Goal: Information Seeking & Learning: Find specific fact

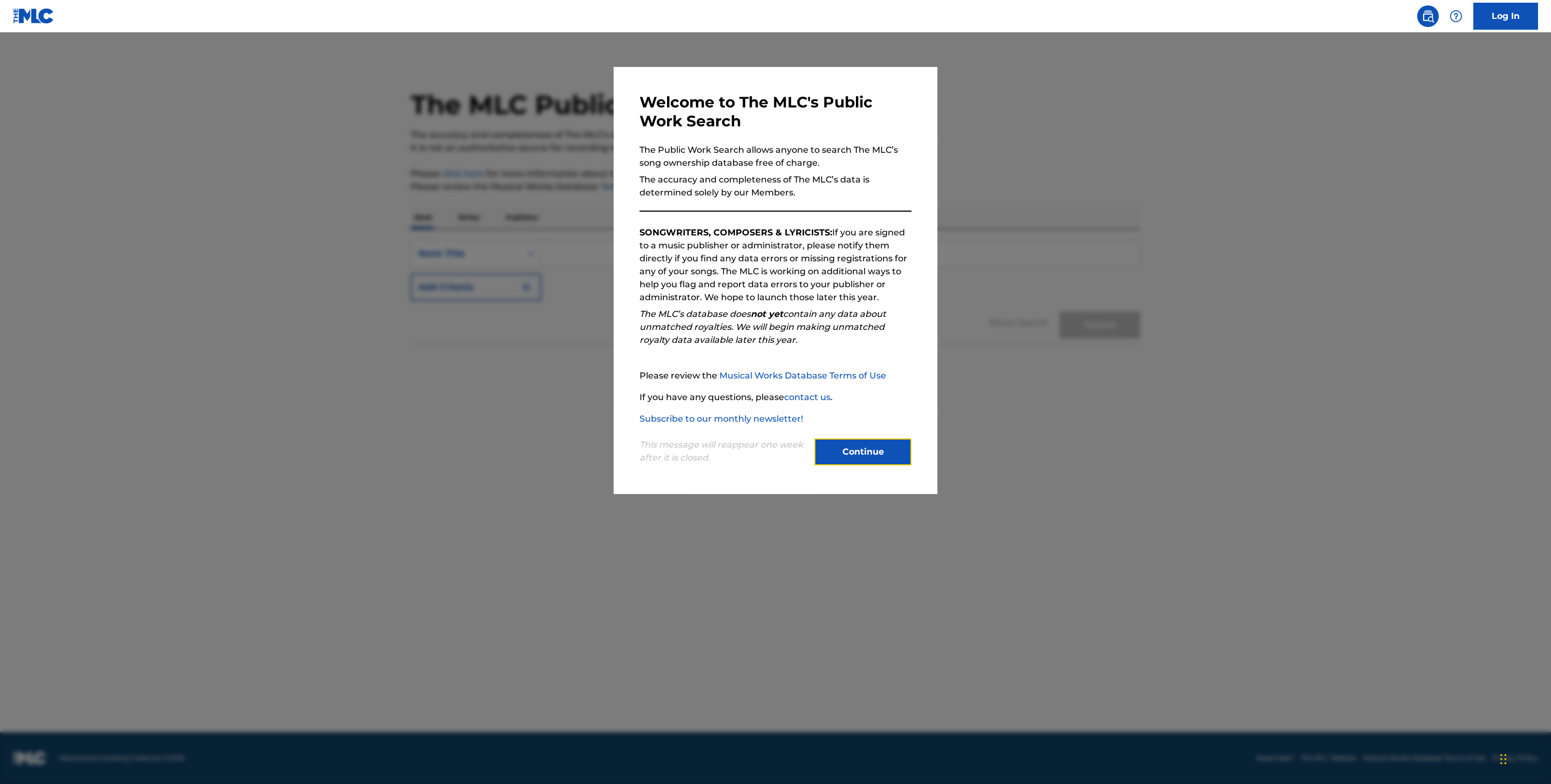
click at [858, 450] on button "Continue" at bounding box center [863, 452] width 97 height 27
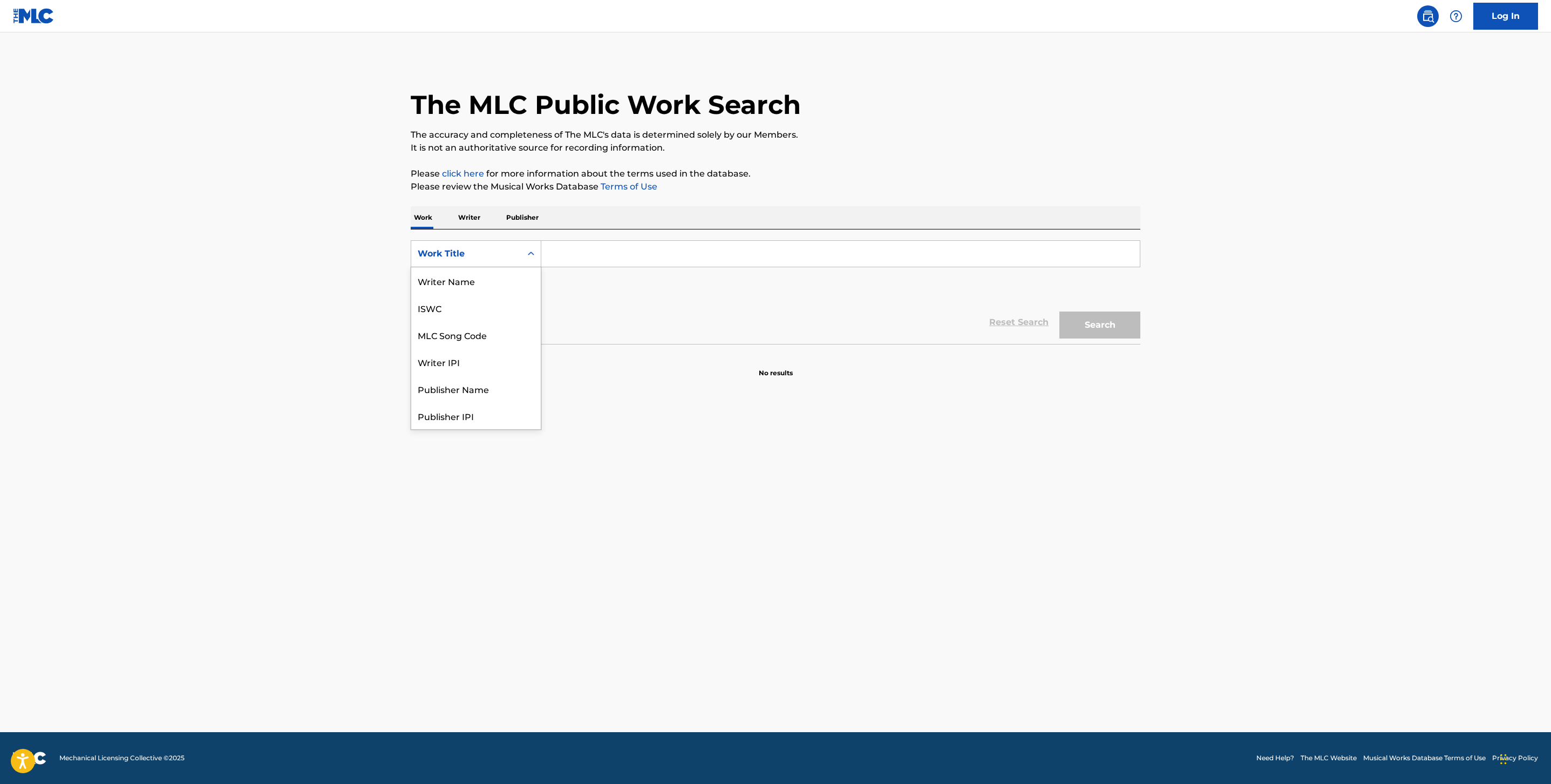
click at [453, 257] on div "Work Title" at bounding box center [465, 253] width 97 height 13
click at [484, 220] on div "Work Writer Publisher" at bounding box center [776, 217] width 730 height 22
click at [471, 220] on p "Writer" at bounding box center [468, 217] width 28 height 22
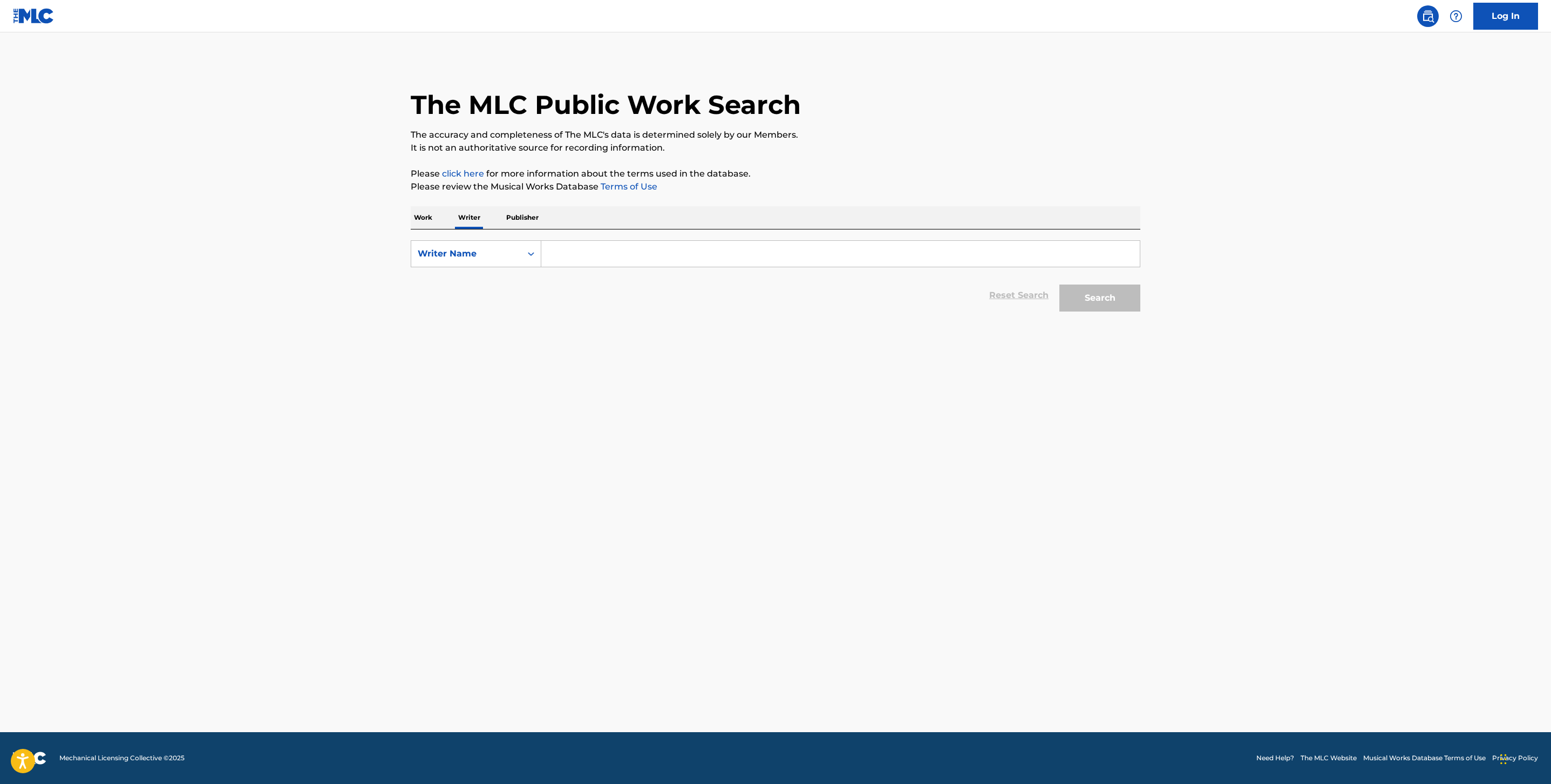
click at [658, 240] on div "Search Form" at bounding box center [841, 254] width 599 height 27
click at [656, 263] on input "Search Form" at bounding box center [841, 253] width 598 height 25
type input "f"
type input "[PERSON_NAME]"
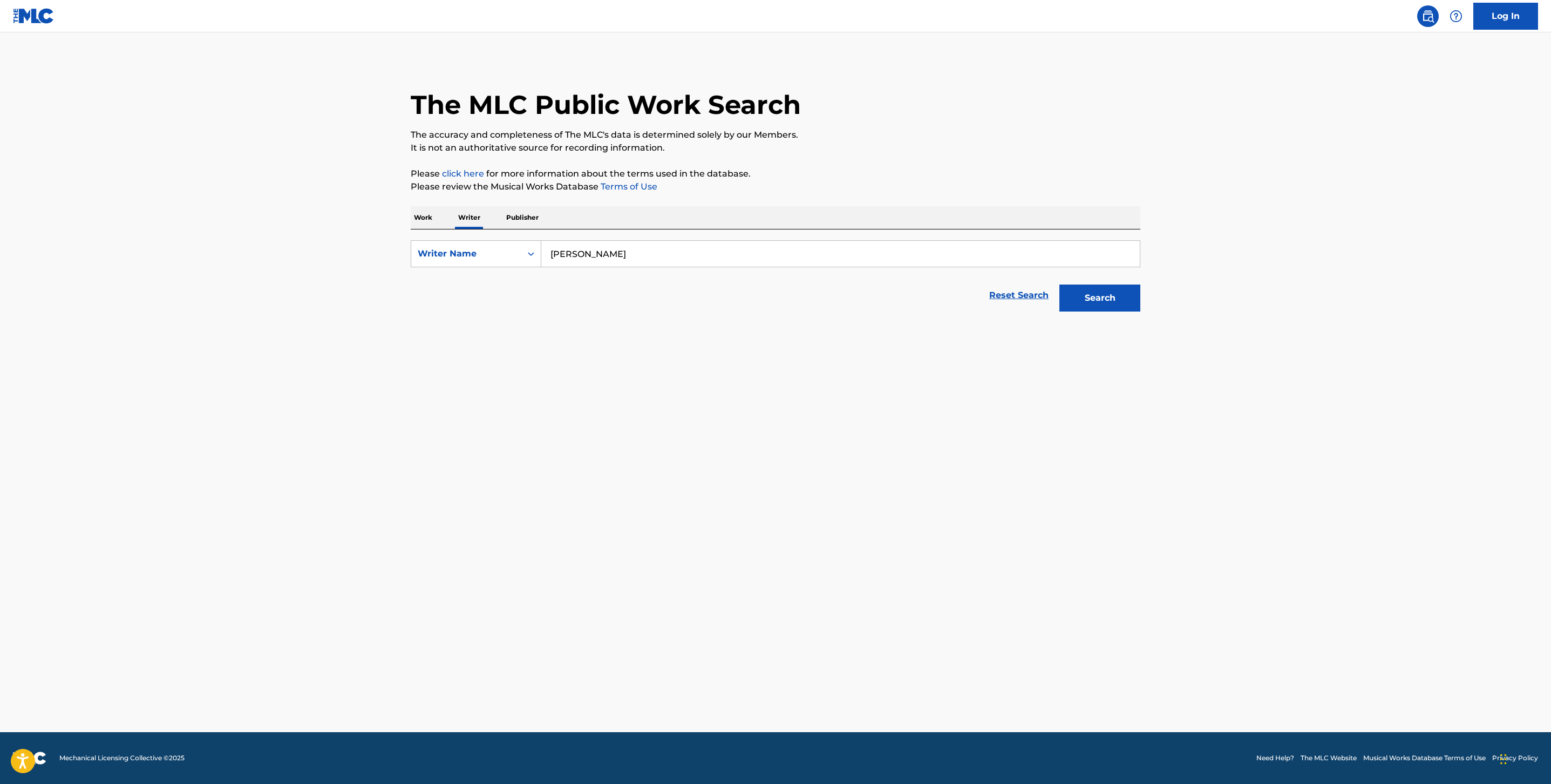
click at [1060, 284] on button "Search" at bounding box center [1100, 298] width 81 height 27
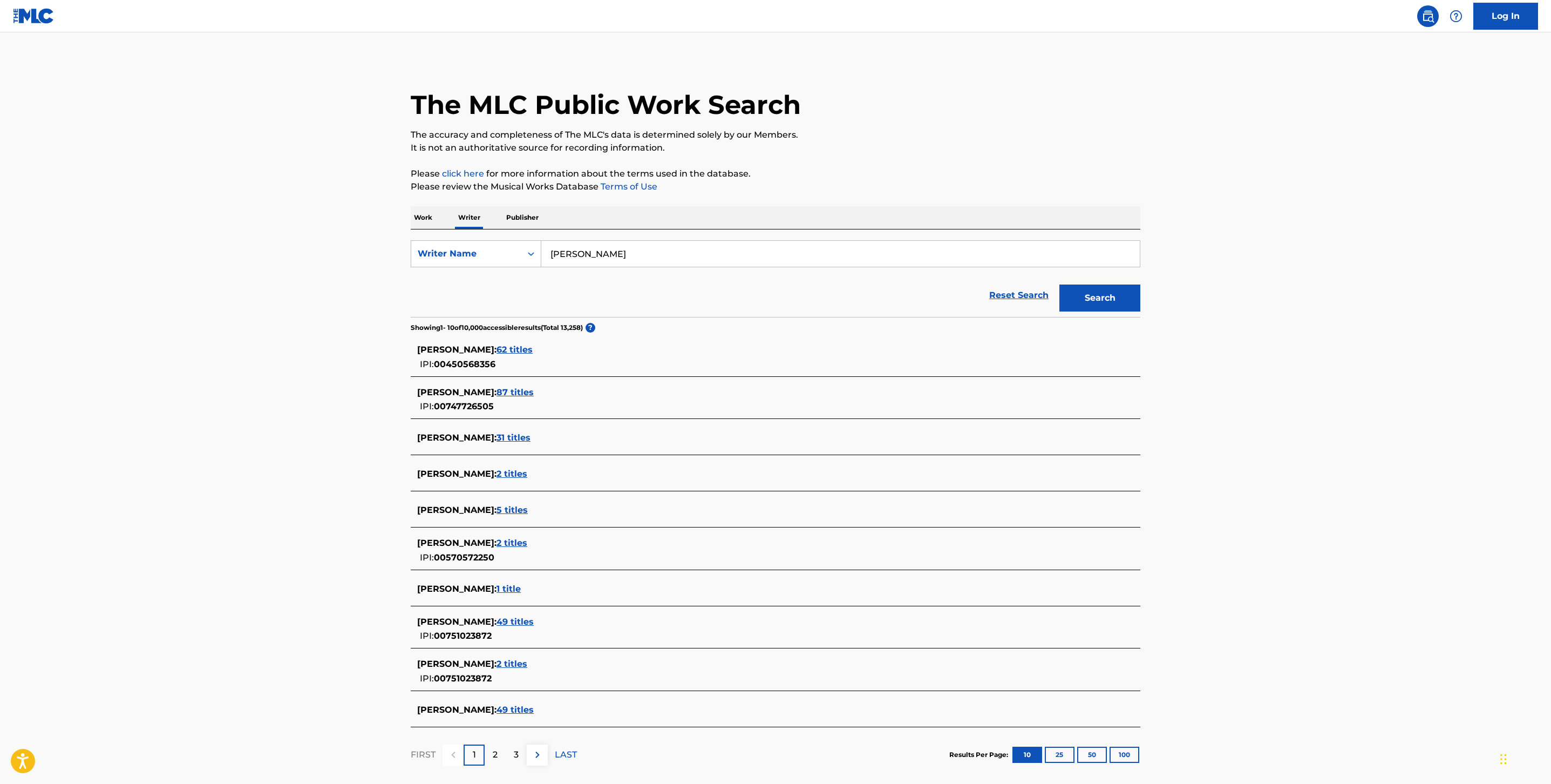
click at [510, 620] on span "49 titles" at bounding box center [515, 621] width 37 height 10
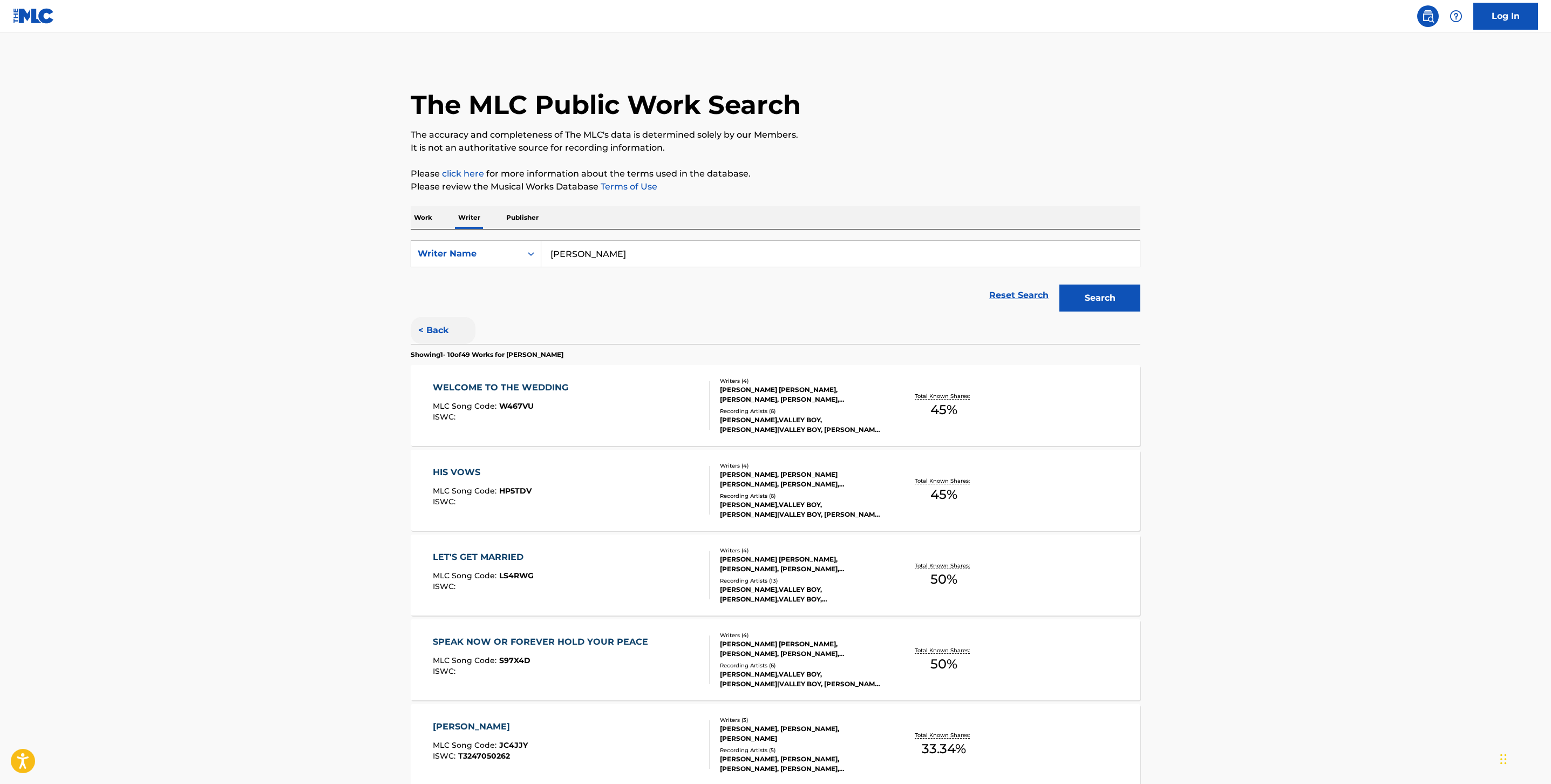
click at [450, 326] on button "< Back" at bounding box center [443, 330] width 65 height 27
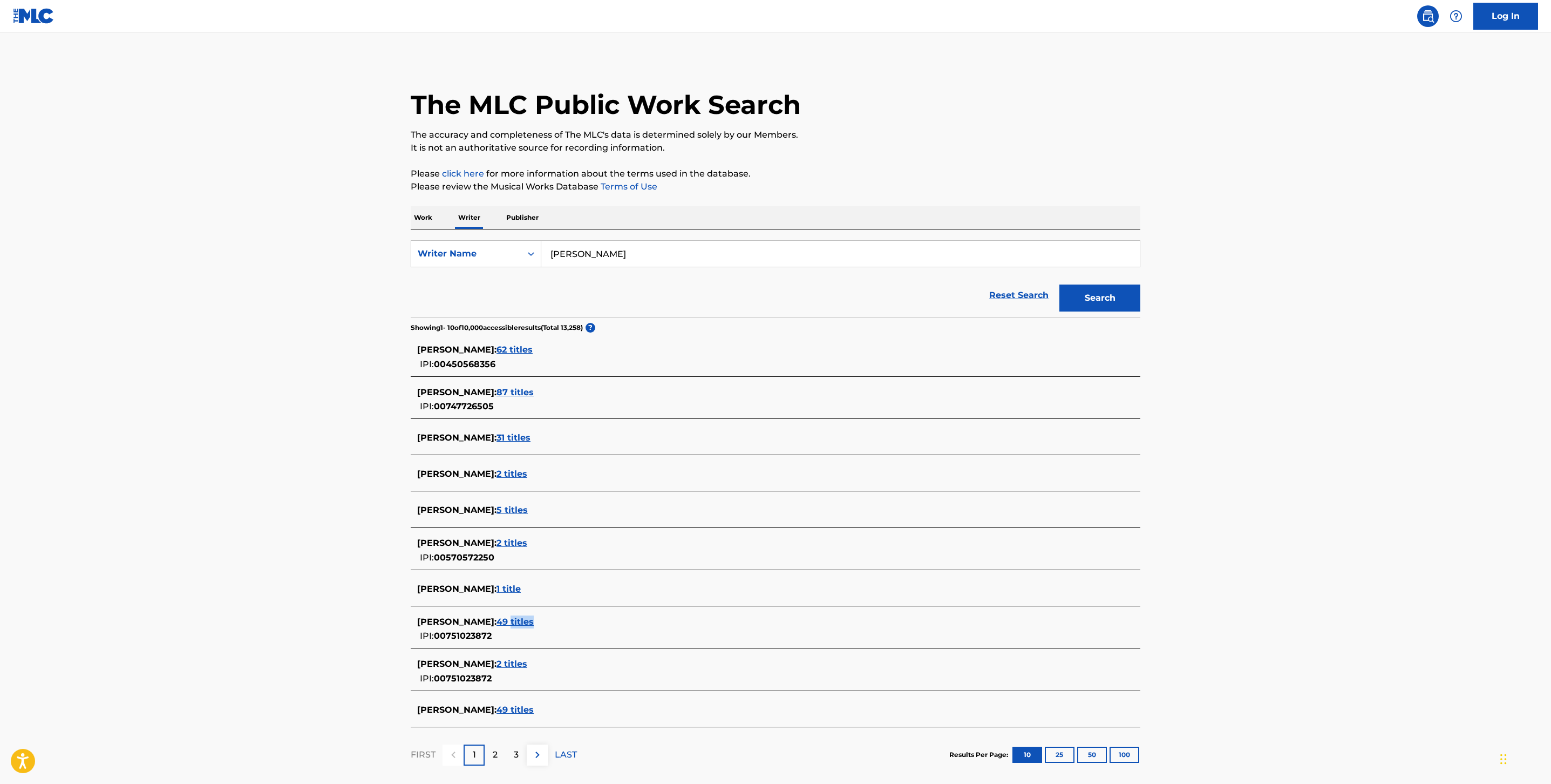
click at [515, 624] on span "49 titles" at bounding box center [515, 621] width 37 height 10
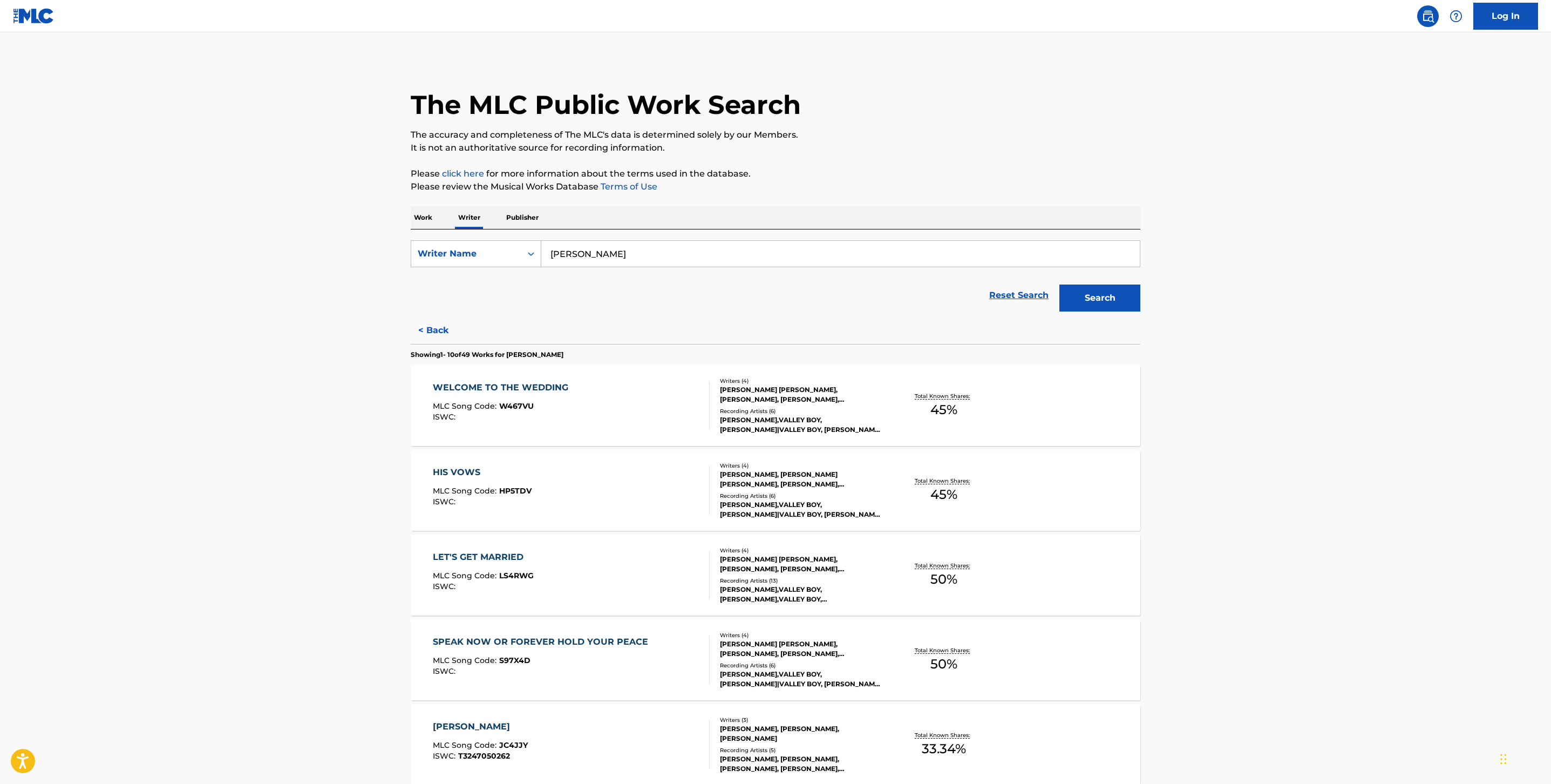
click at [589, 379] on div "WELCOME TO THE WEDDING MLC Song Code : W467VU ISWC : Writers ( 4 ) [PERSON_NAME…" at bounding box center [776, 405] width 730 height 81
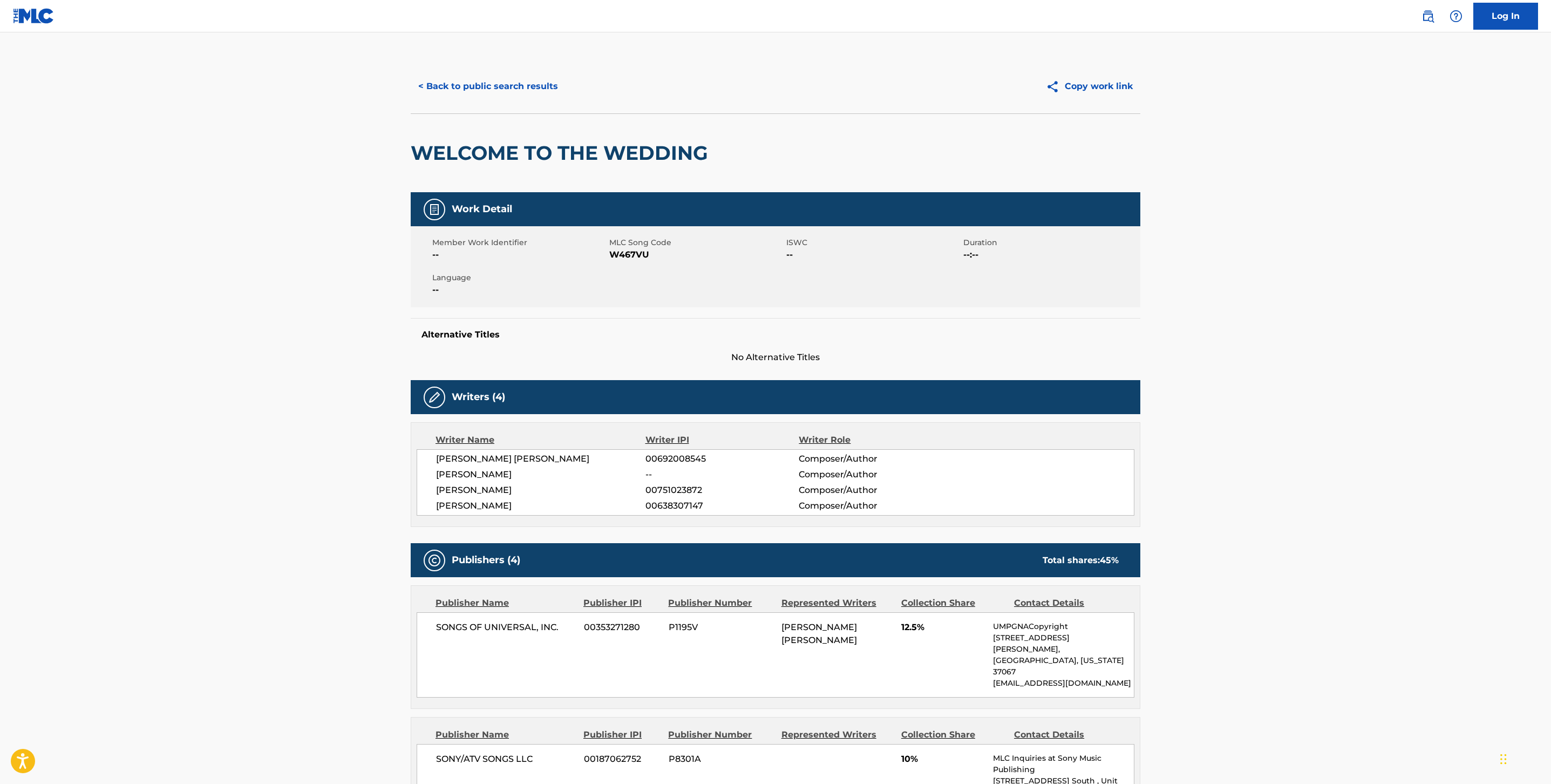
click at [499, 494] on span "[PERSON_NAME]" at bounding box center [541, 490] width 209 height 13
click at [688, 492] on span "00751023872" at bounding box center [722, 490] width 154 height 13
click at [459, 88] on button "< Back to public search results" at bounding box center [488, 87] width 155 height 27
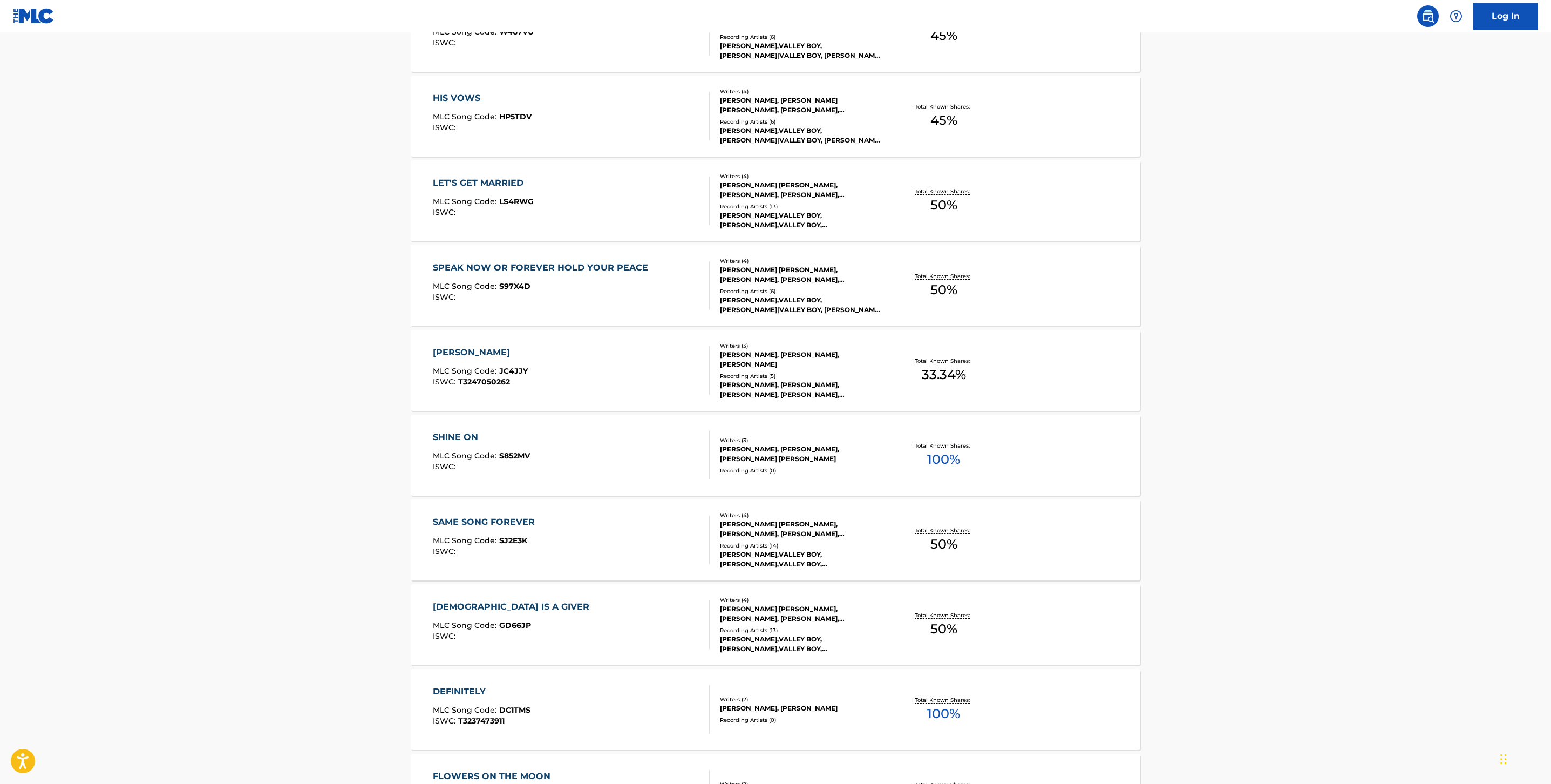
scroll to position [538, 0]
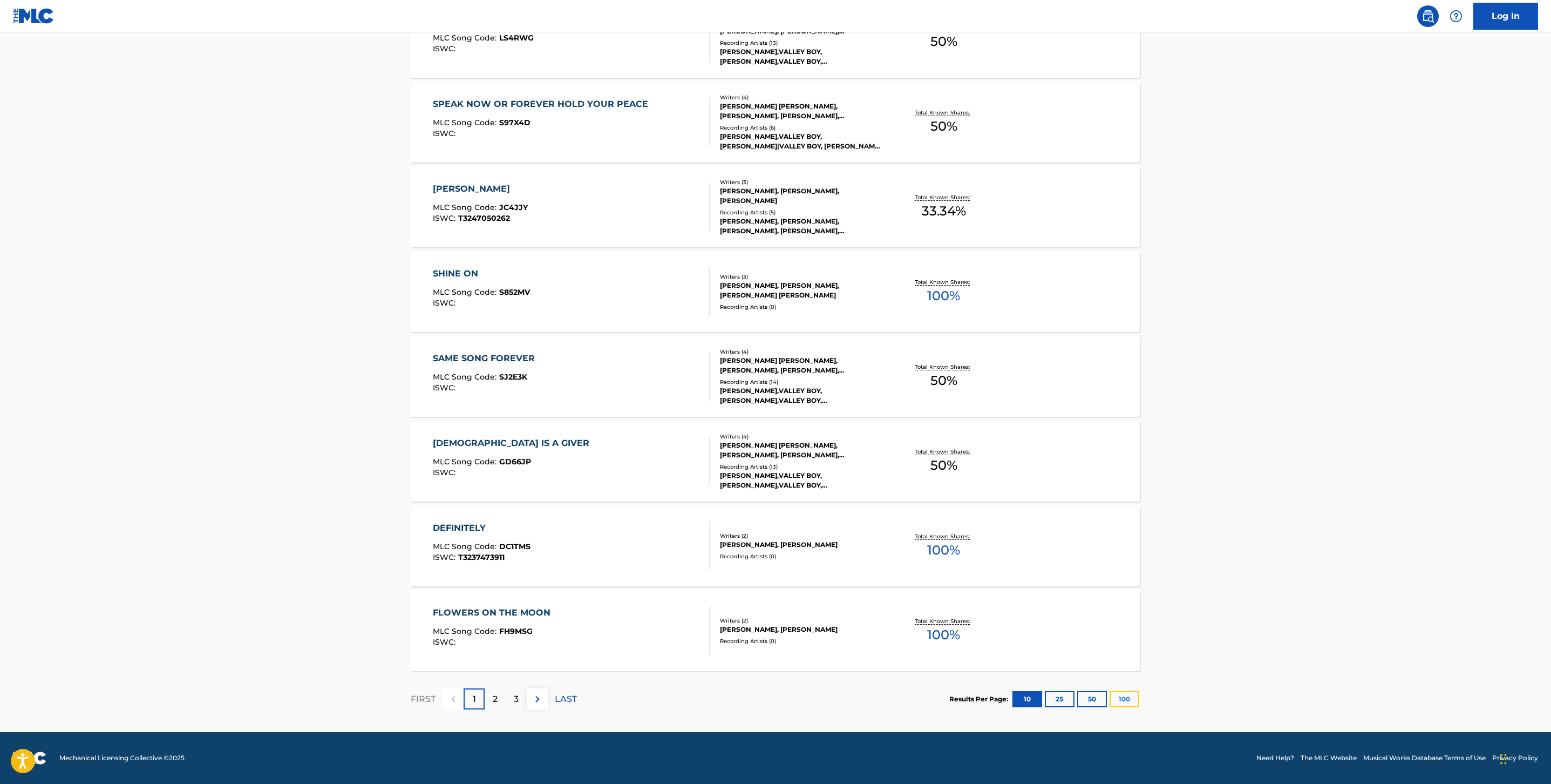
click at [1126, 704] on button "100" at bounding box center [1125, 699] width 29 height 17
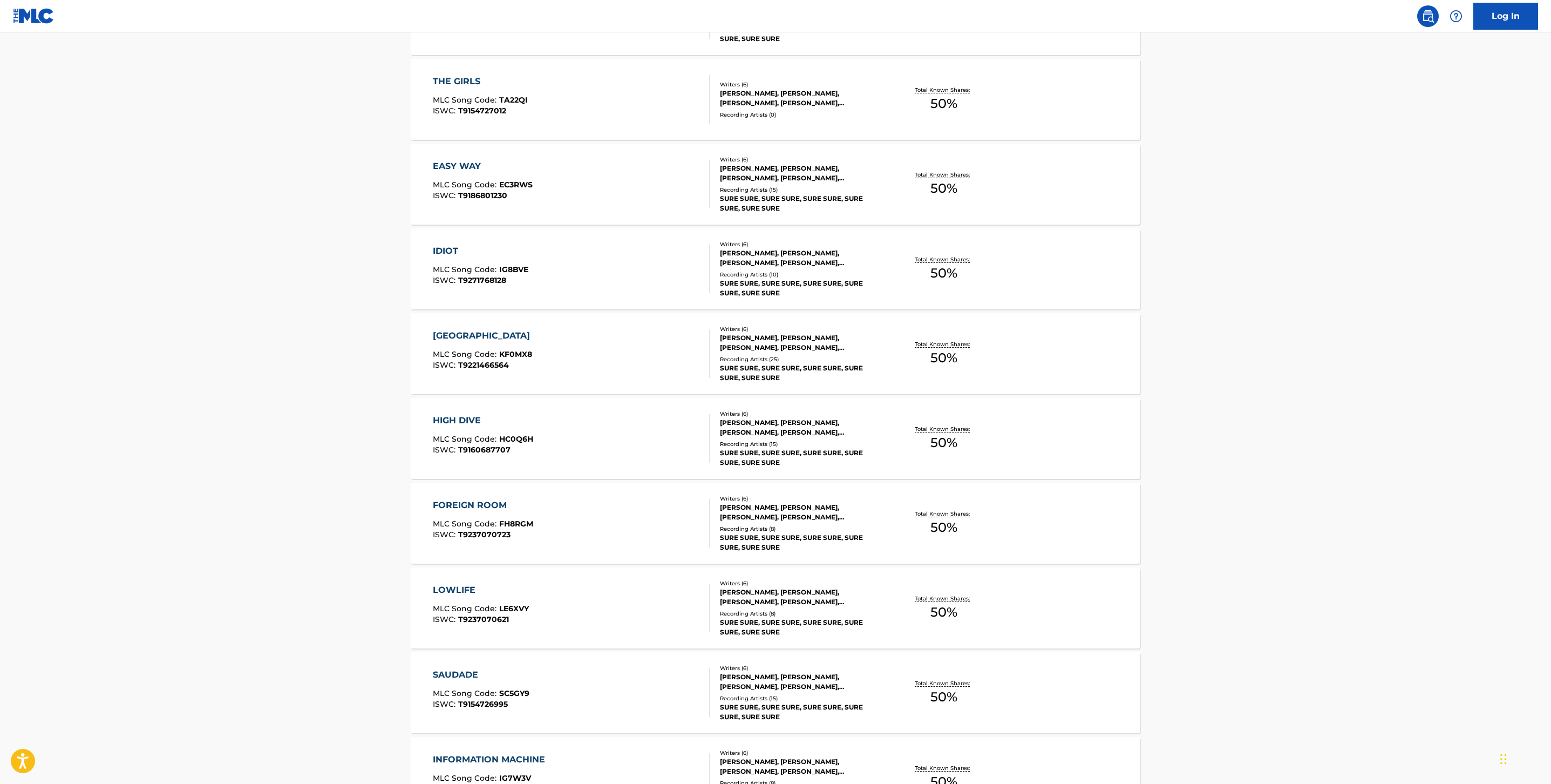
scroll to position [2537, 0]
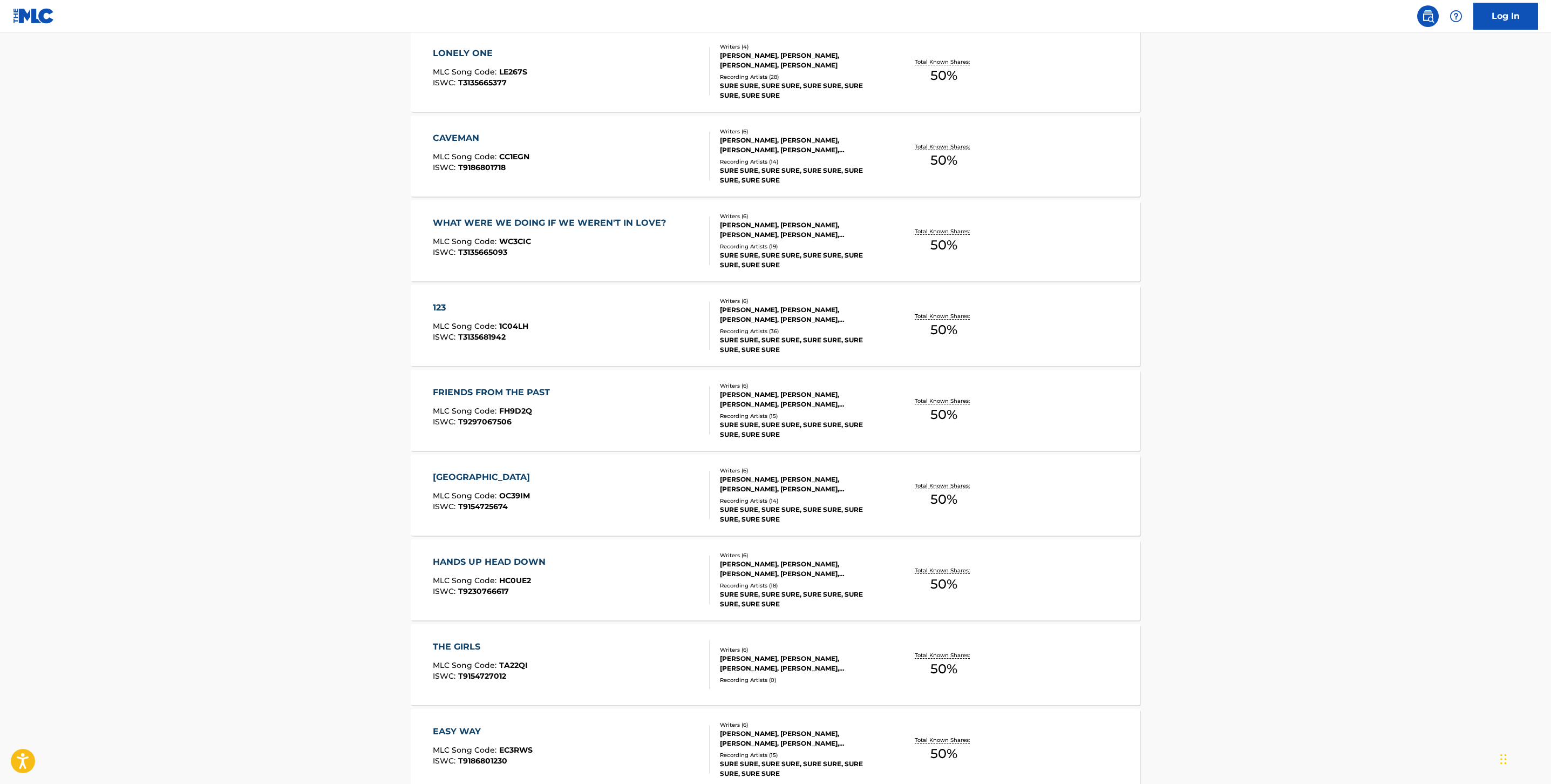
click at [634, 397] on div "FRIENDS FROM THE PAST MLC Song Code : FH9D2Q ISWC : T9297067506" at bounding box center [572, 411] width 278 height 49
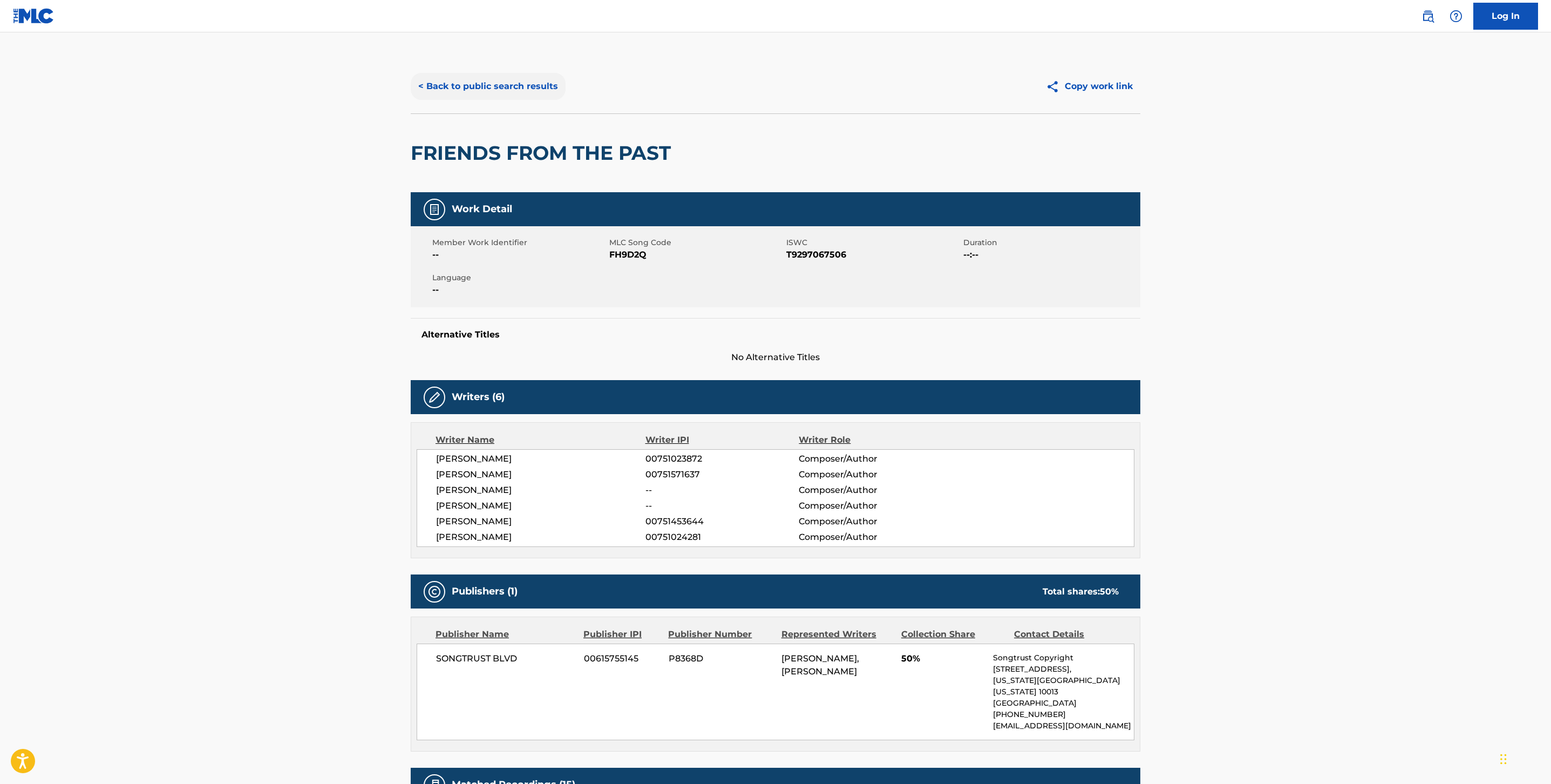
click at [557, 74] on button "< Back to public search results" at bounding box center [488, 87] width 155 height 27
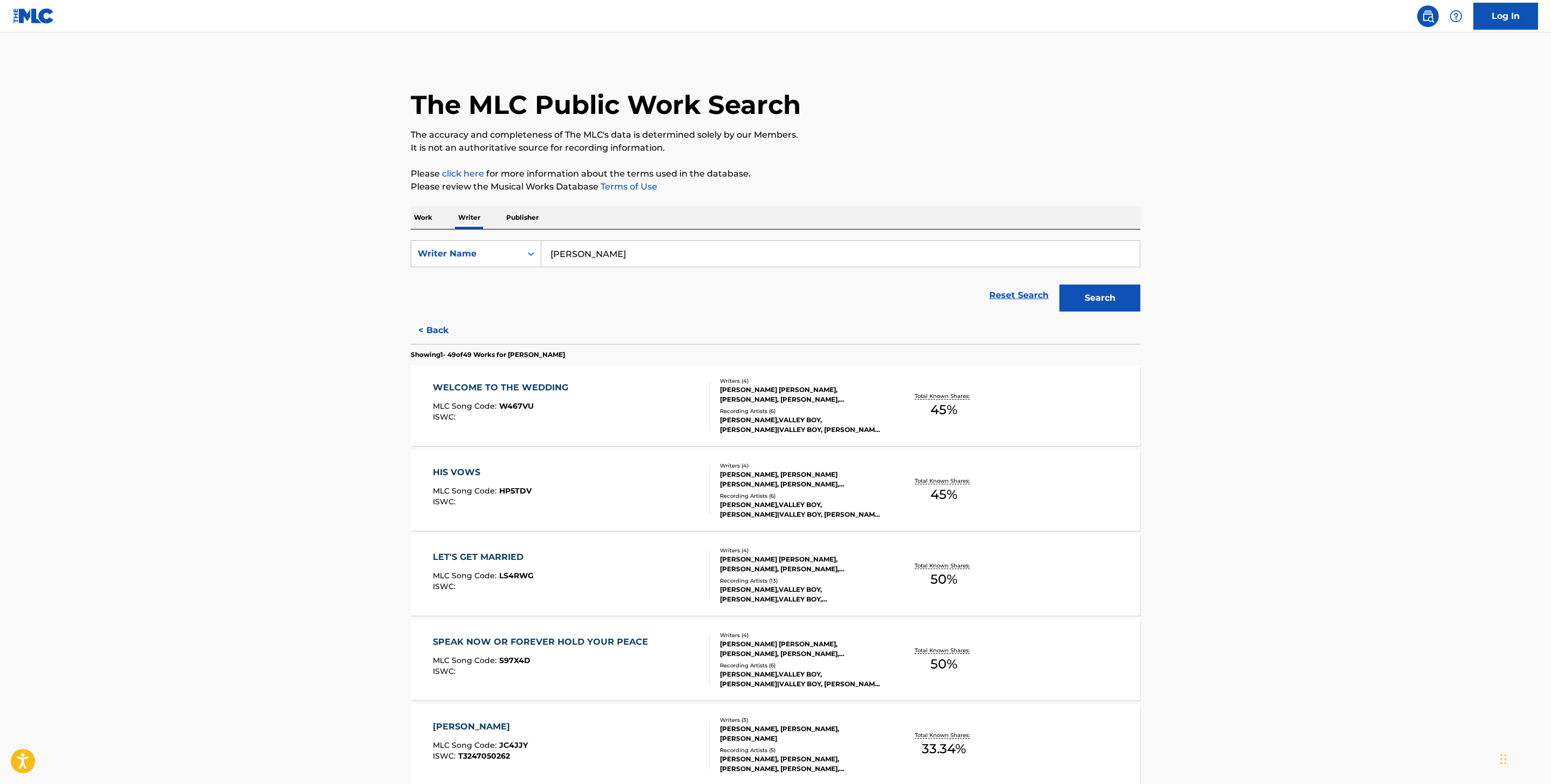
click at [616, 246] on input "[PERSON_NAME]" at bounding box center [841, 253] width 598 height 25
click at [1060, 284] on button "Search" at bounding box center [1100, 298] width 81 height 27
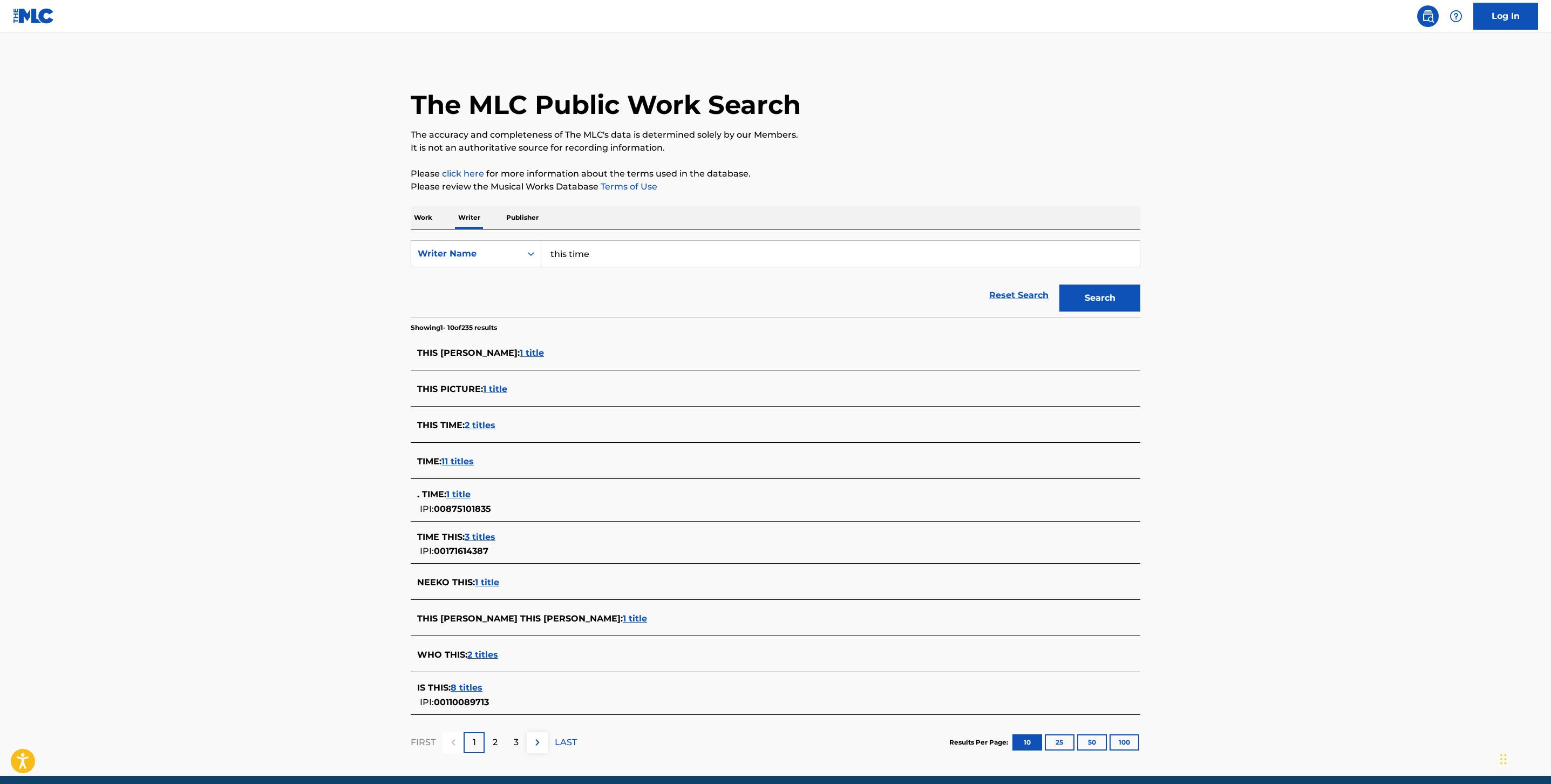
click at [585, 246] on input "this time" at bounding box center [841, 253] width 598 height 25
type input "[PERSON_NAME]"
click at [1060, 284] on button "Search" at bounding box center [1100, 298] width 81 height 27
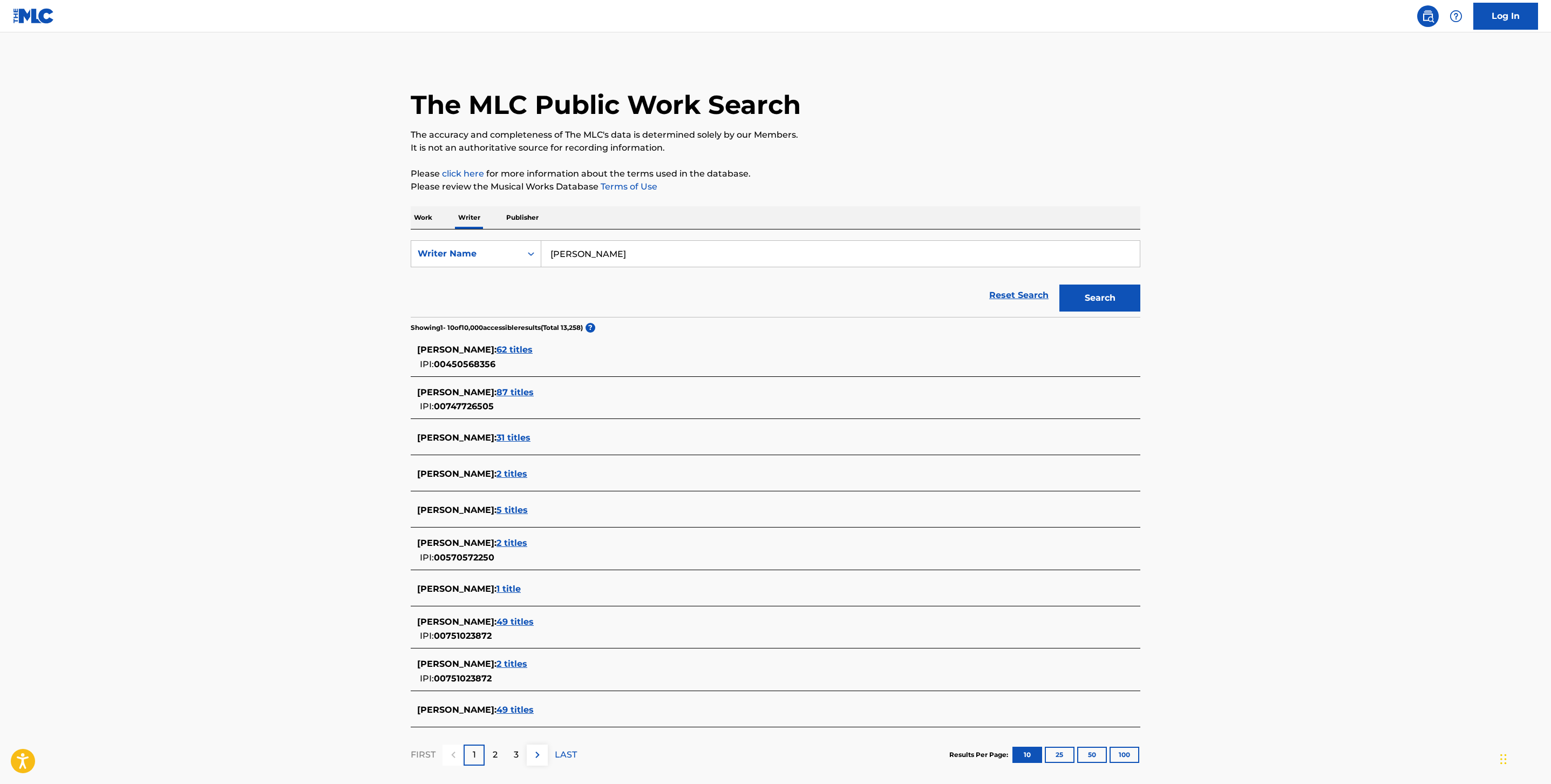
click at [557, 256] on input "[PERSON_NAME]" at bounding box center [841, 253] width 598 height 25
click at [502, 661] on span "2 titles" at bounding box center [511, 663] width 30 height 10
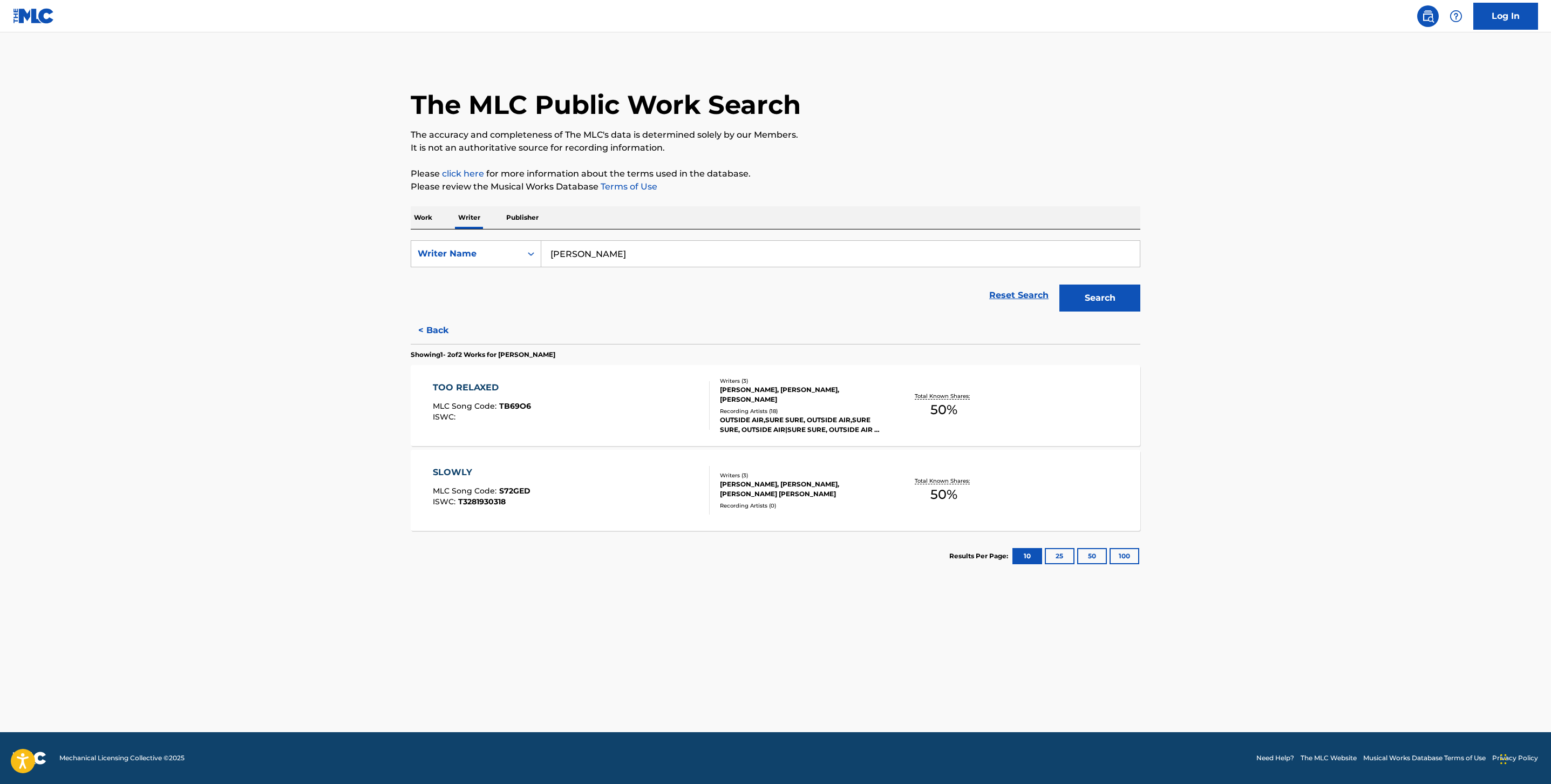
click at [632, 409] on div "TOO RELAXED MLC Song Code : TB69O6 ISWC :" at bounding box center [572, 406] width 278 height 49
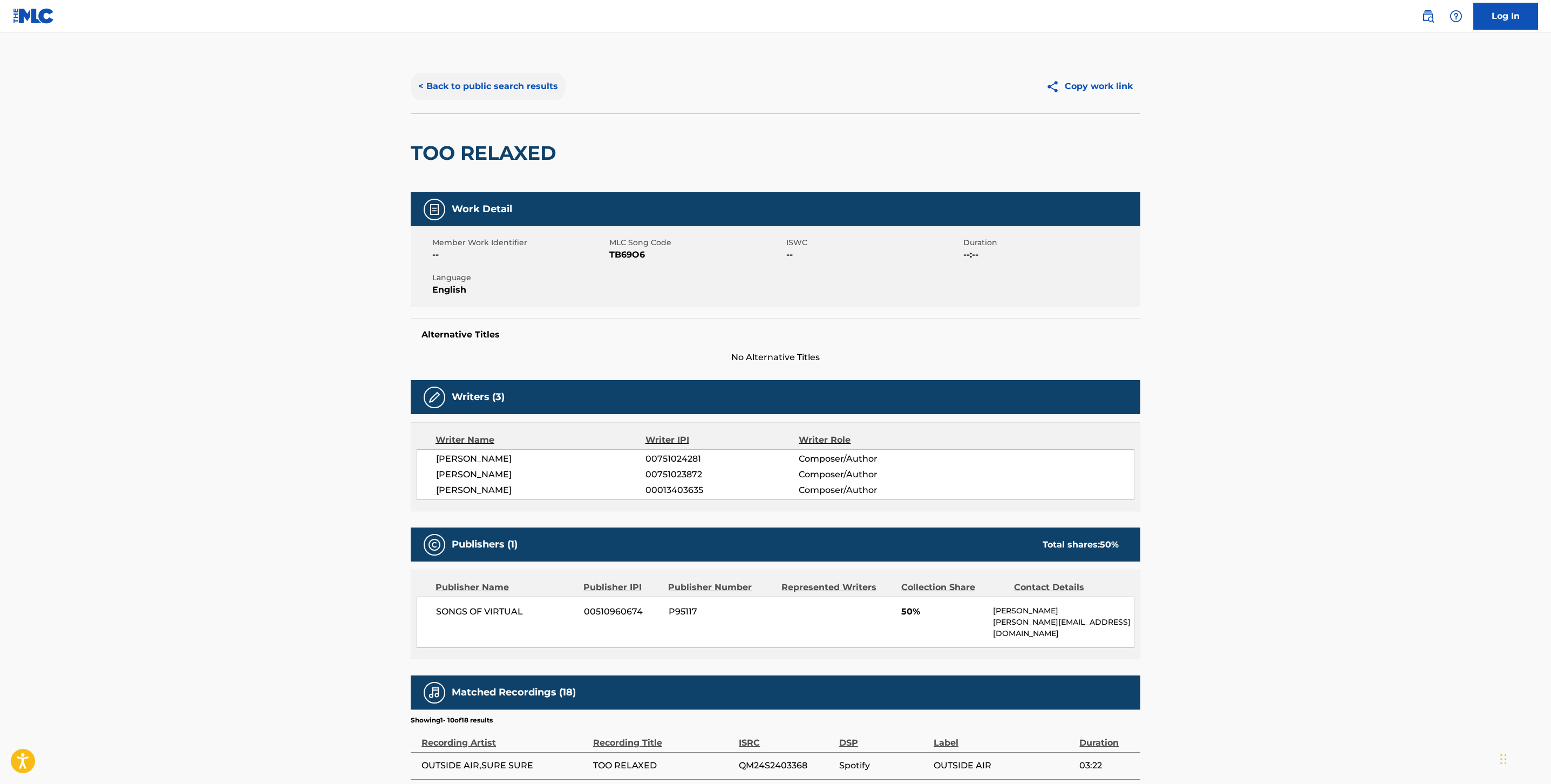
click at [479, 87] on button "< Back to public search results" at bounding box center [488, 87] width 155 height 27
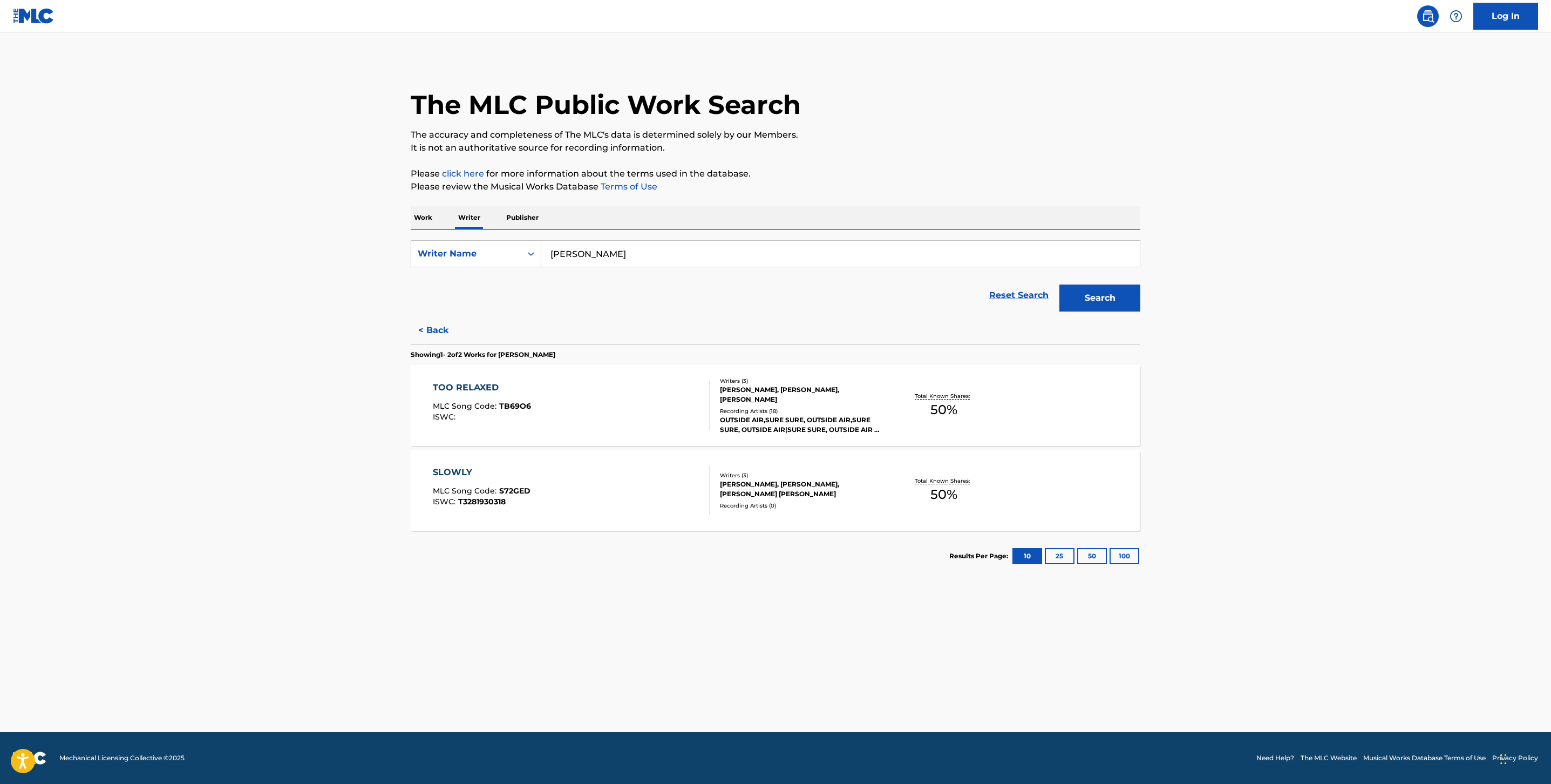
click at [599, 522] on div "SLOWLY MLC Song Code : S72GED ISWC : T3281930318 Writers ( 3 ) [PERSON_NAME], […" at bounding box center [776, 490] width 730 height 81
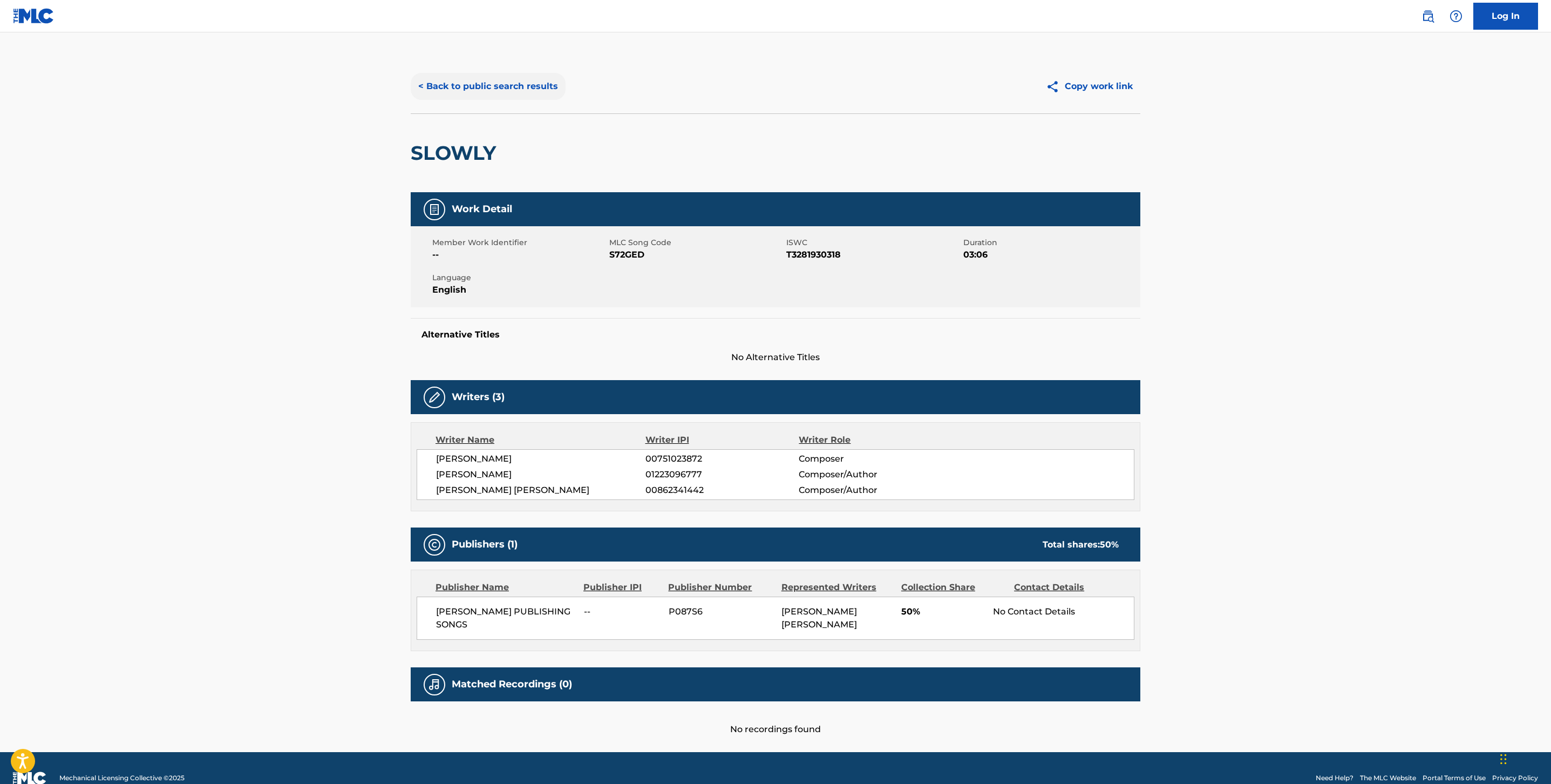
click at [484, 94] on button "< Back to public search results" at bounding box center [488, 87] width 155 height 27
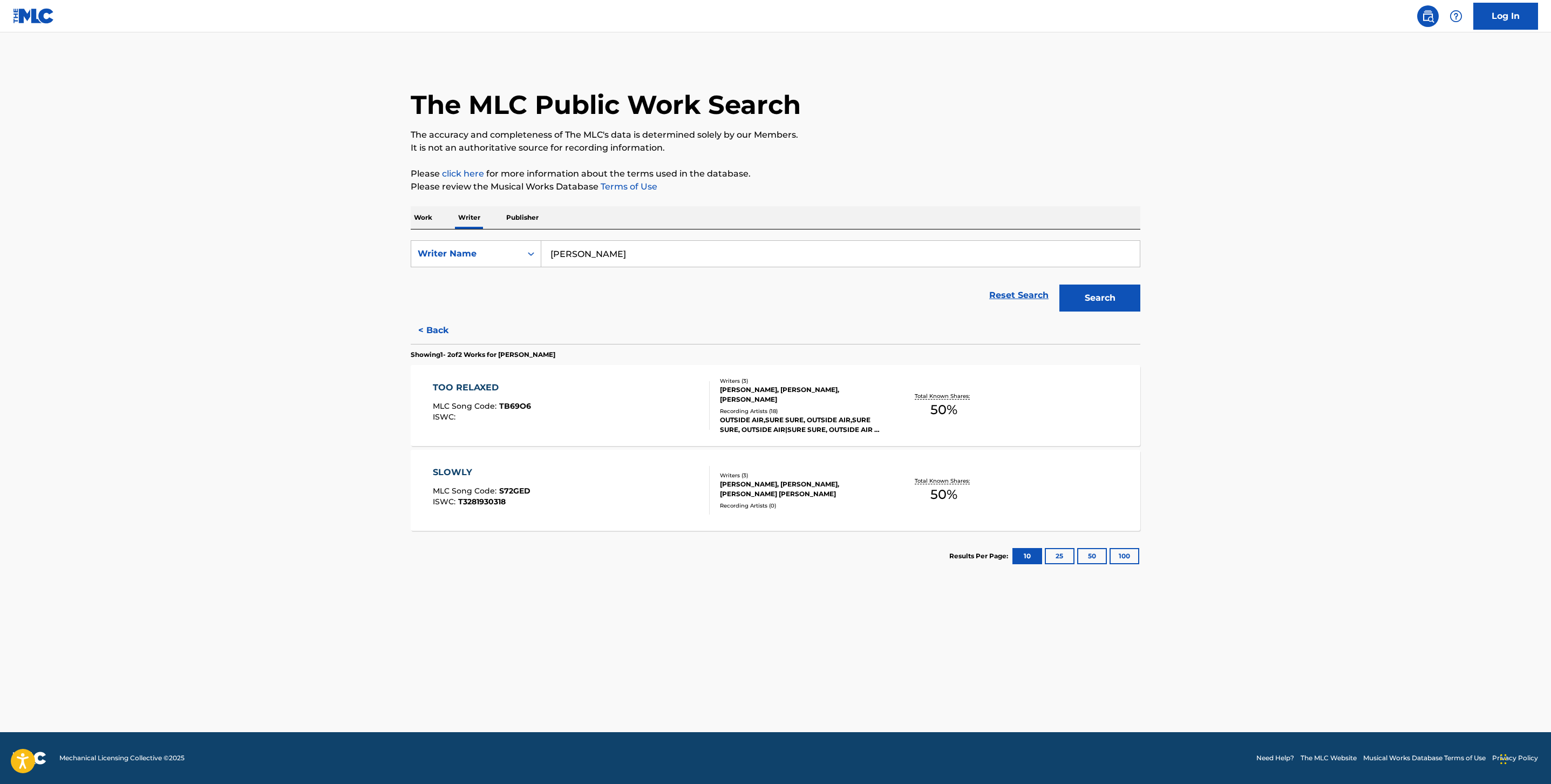
click at [586, 250] on input "[PERSON_NAME]" at bounding box center [841, 253] width 598 height 25
click at [1120, 302] on button "Search" at bounding box center [1100, 298] width 81 height 27
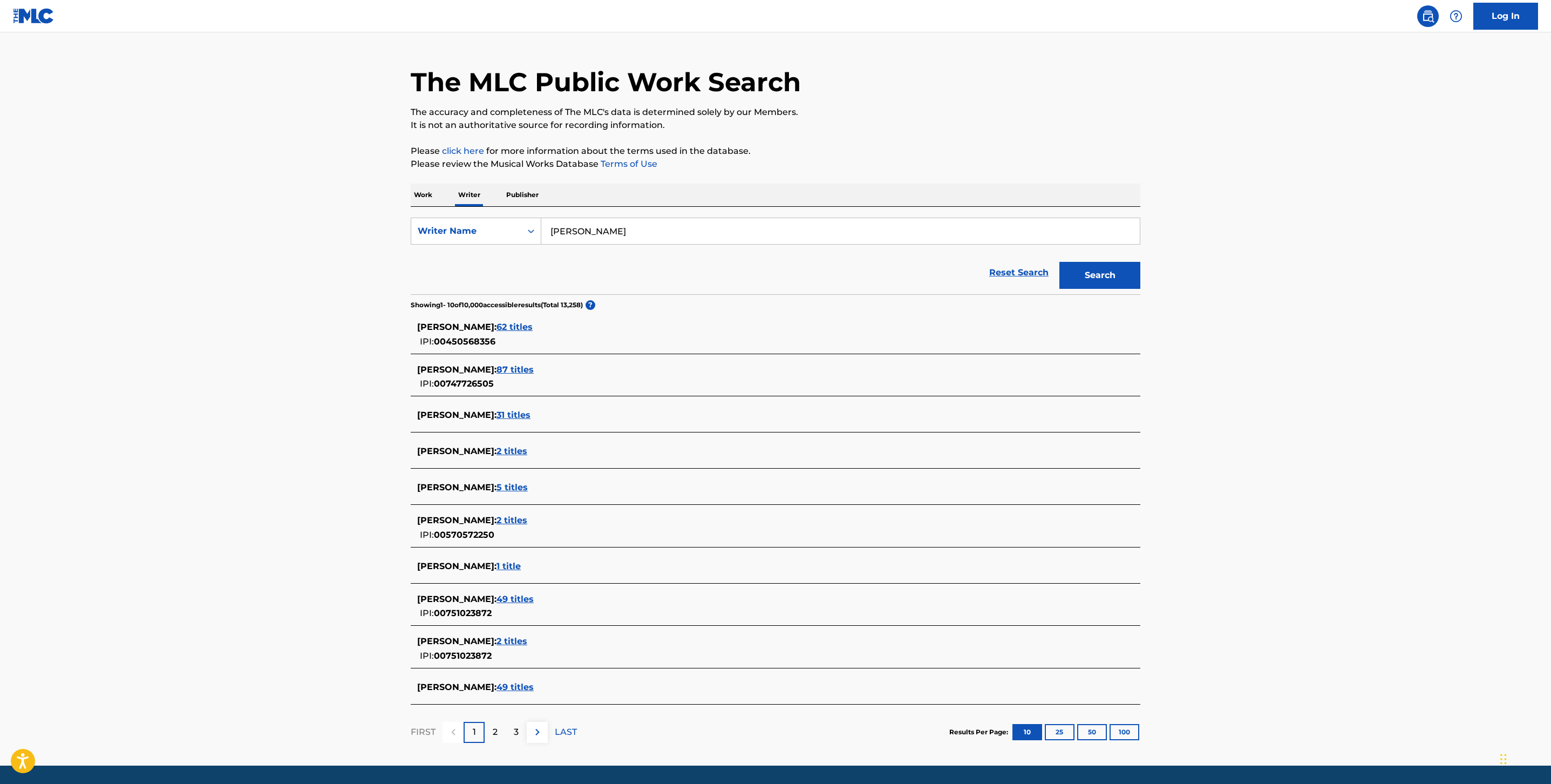
scroll to position [58, 0]
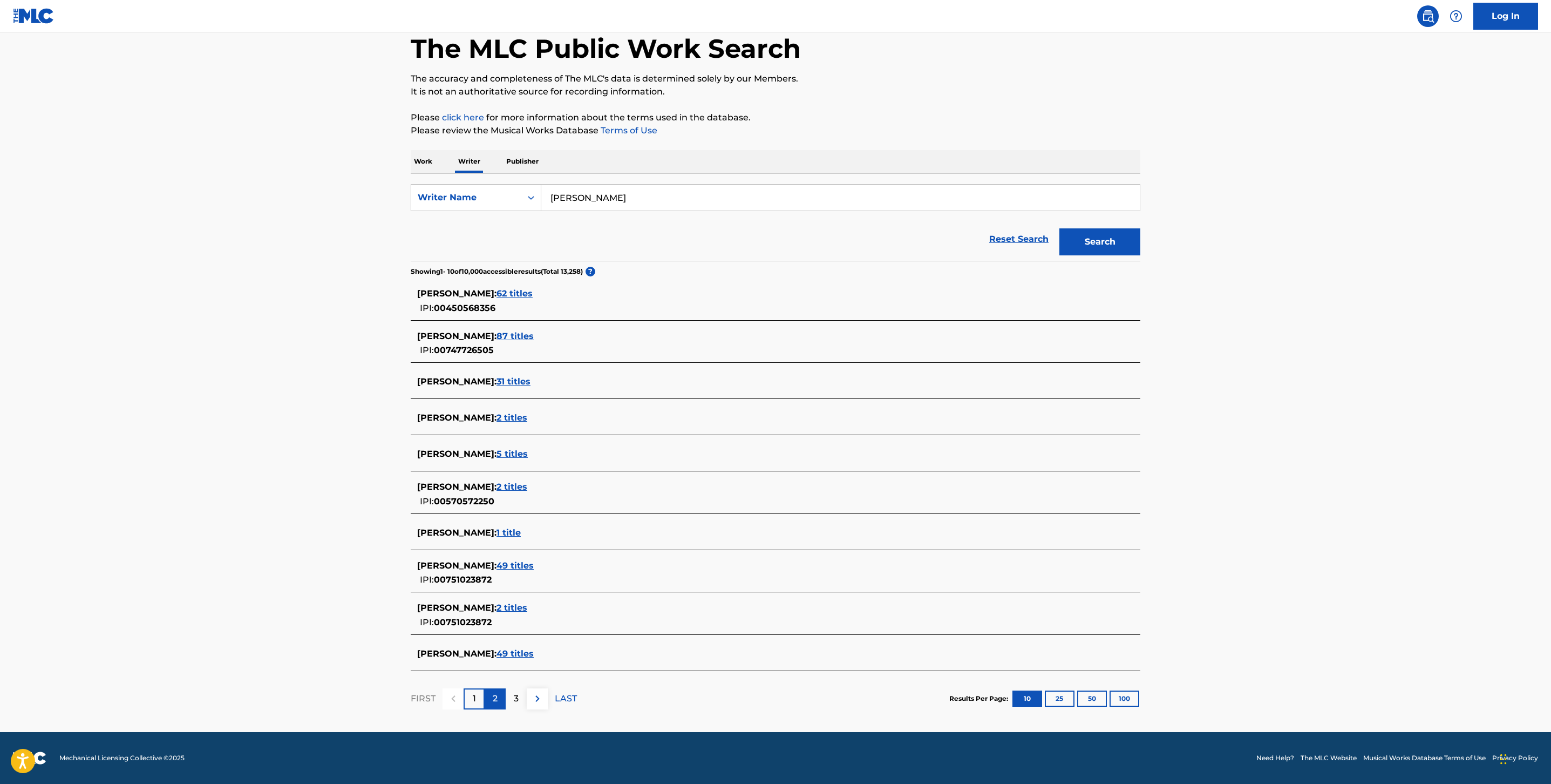
click at [494, 699] on p "2" at bounding box center [495, 698] width 5 height 13
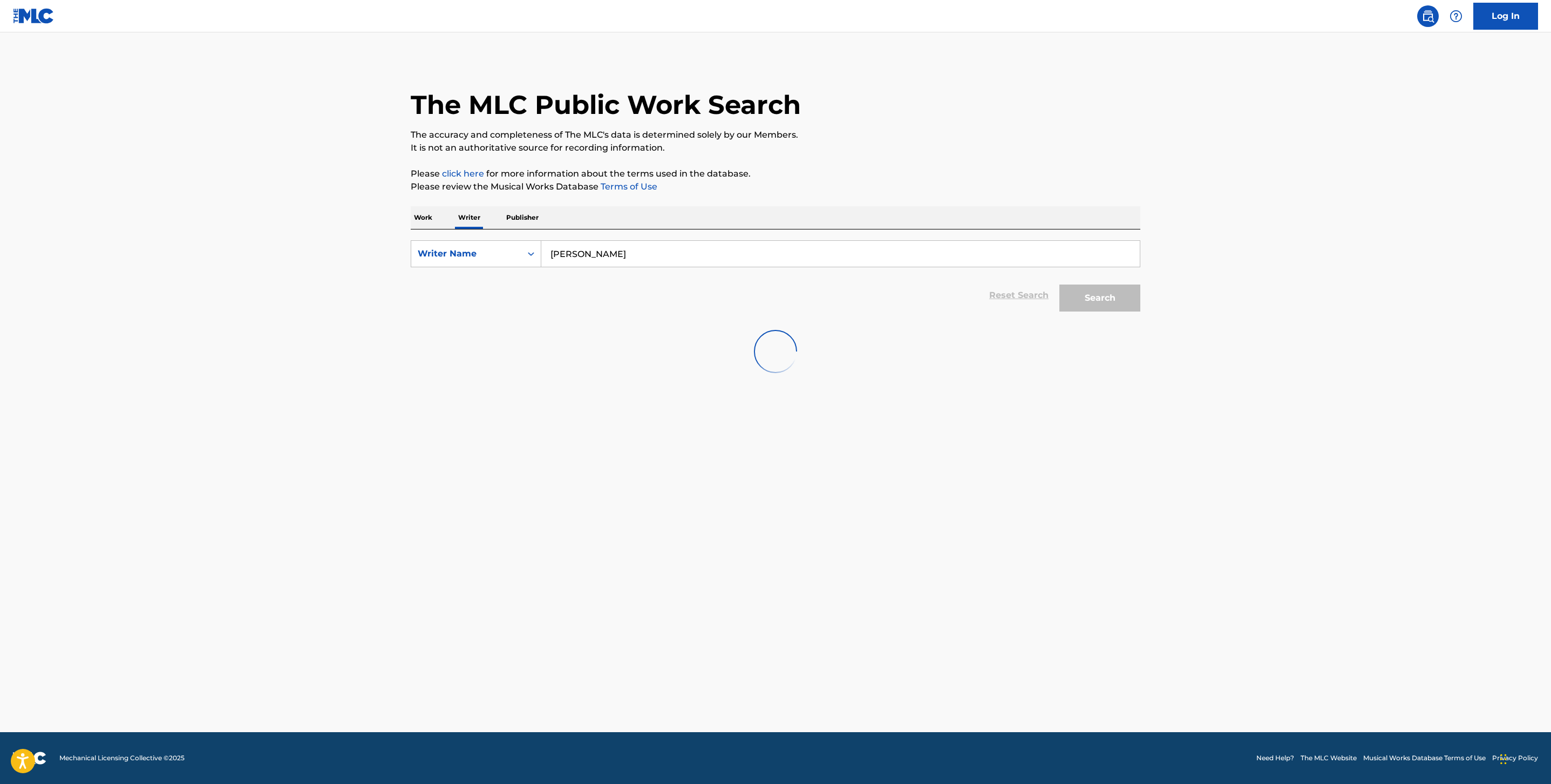
scroll to position [0, 0]
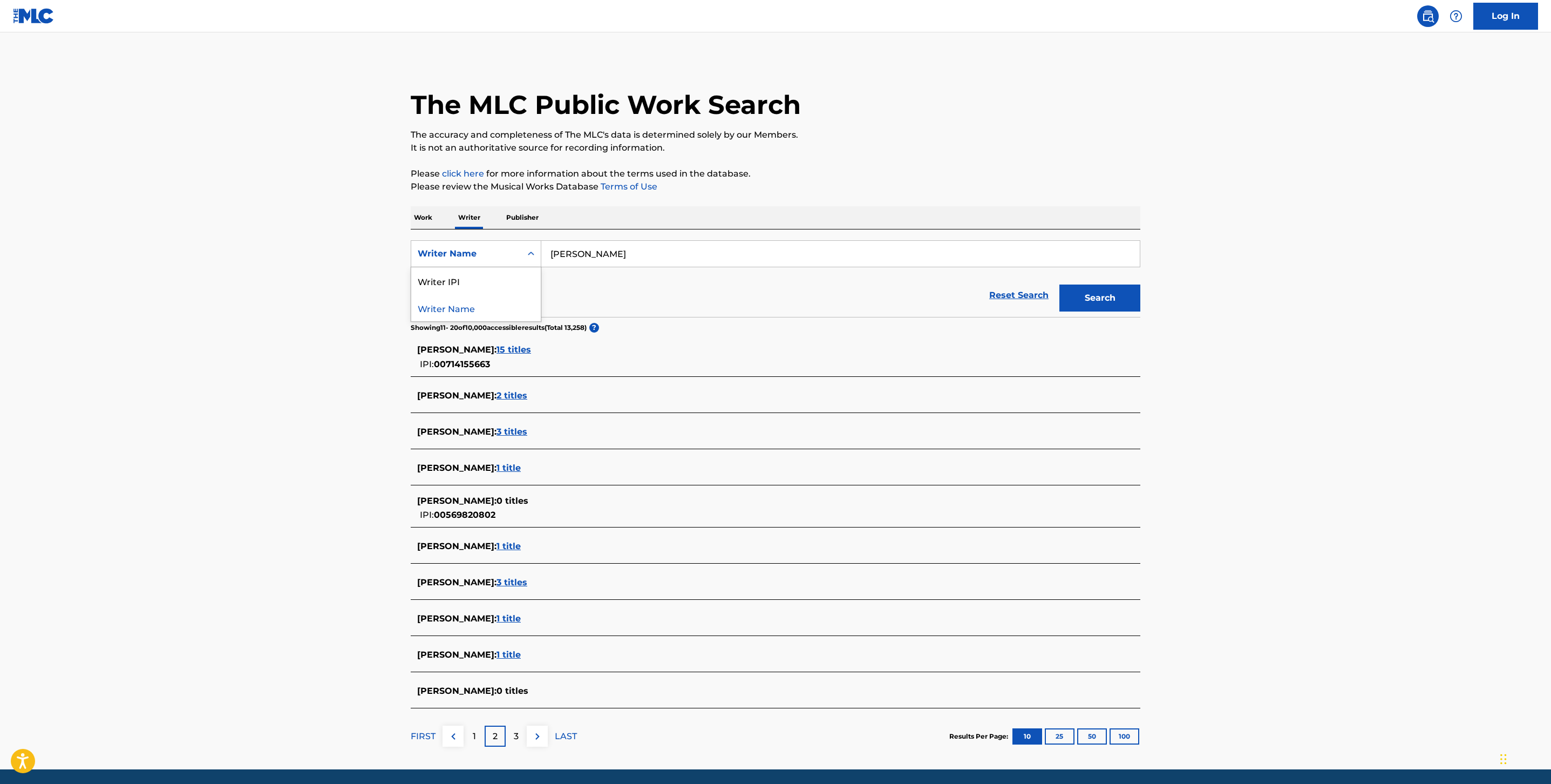
click at [501, 250] on div "Writer Name" at bounding box center [465, 253] width 97 height 13
click at [486, 287] on div "Writer IPI" at bounding box center [476, 281] width 129 height 27
click at [610, 255] on input "Search Form" at bounding box center [841, 253] width 598 height 25
click at [611, 254] on input "Search Form" at bounding box center [841, 253] width 598 height 25
paste input "00751023872"
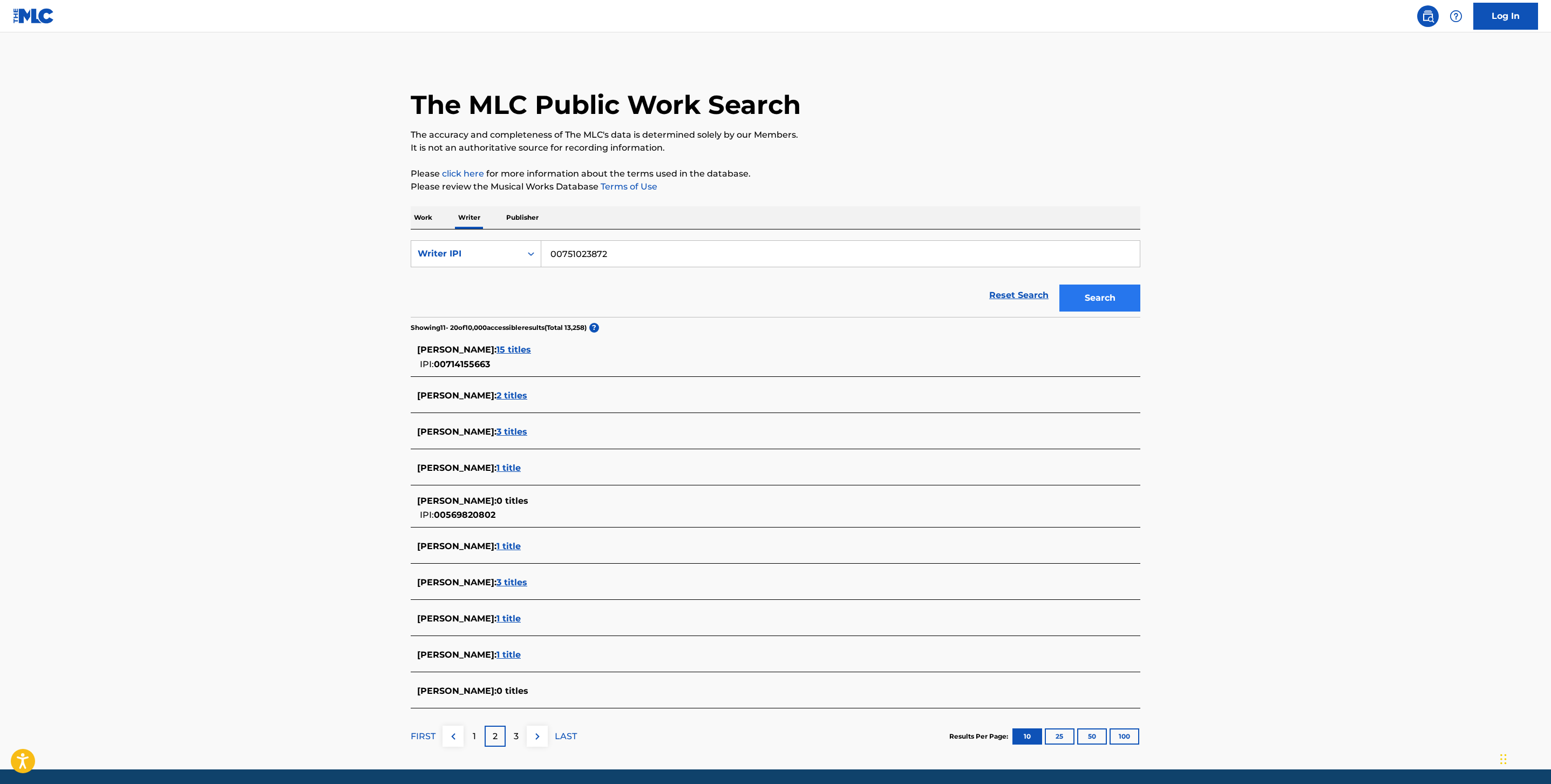
type input "00751023872"
click at [1107, 295] on button "Search" at bounding box center [1100, 298] width 81 height 27
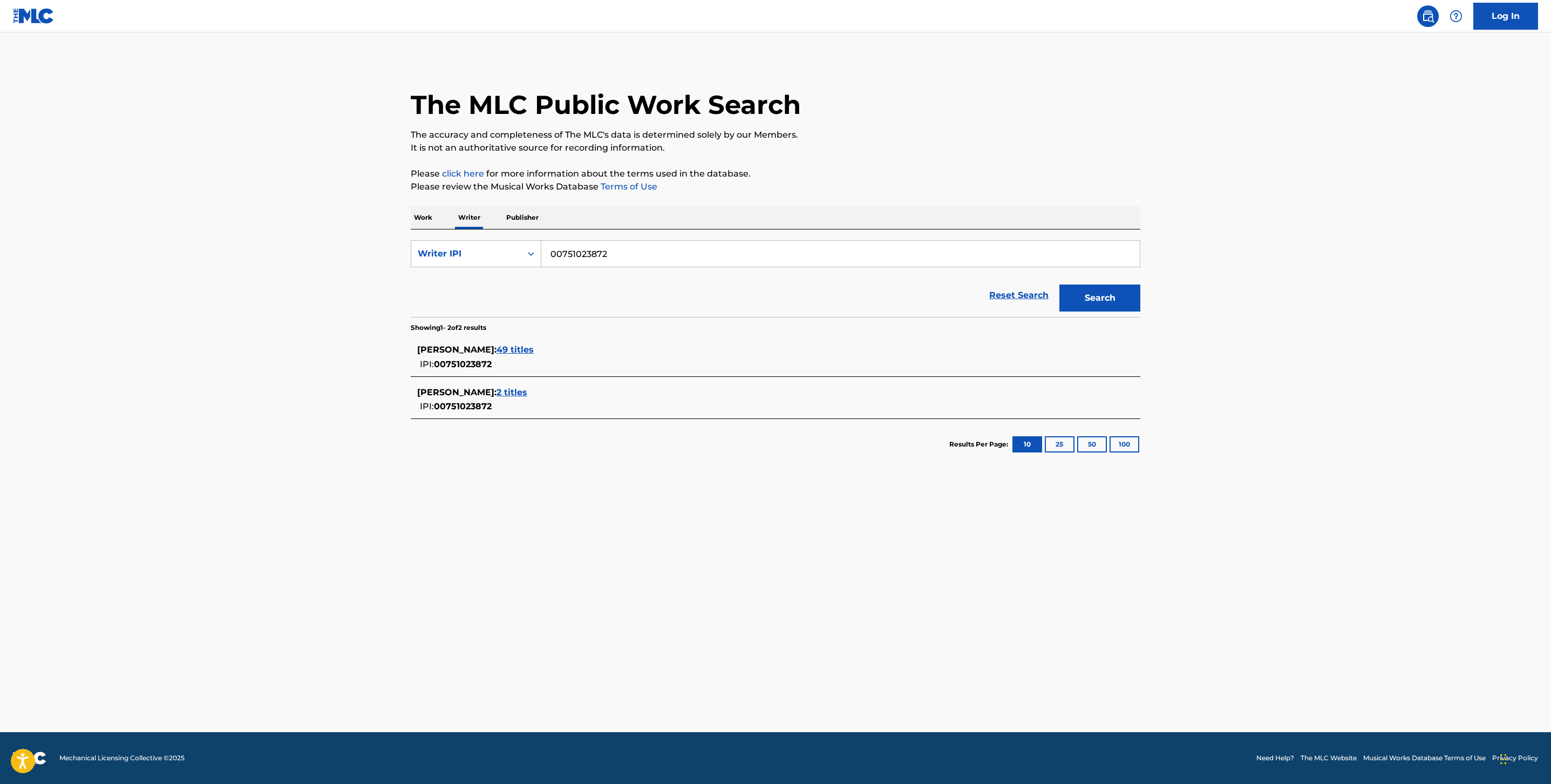
click at [497, 344] on span "49 titles" at bounding box center [515, 349] width 37 height 10
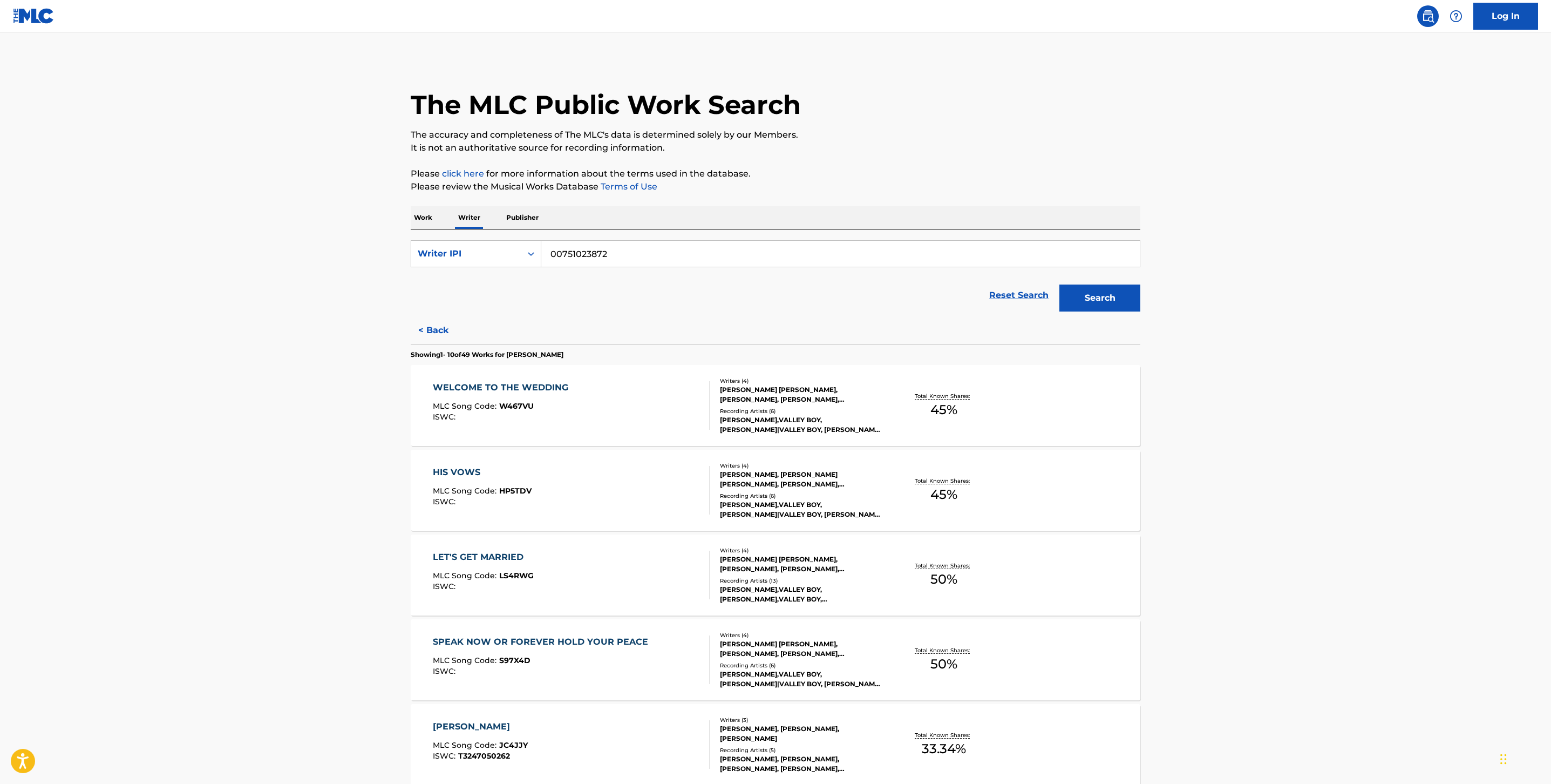
click at [428, 220] on p "Work" at bounding box center [422, 217] width 24 height 22
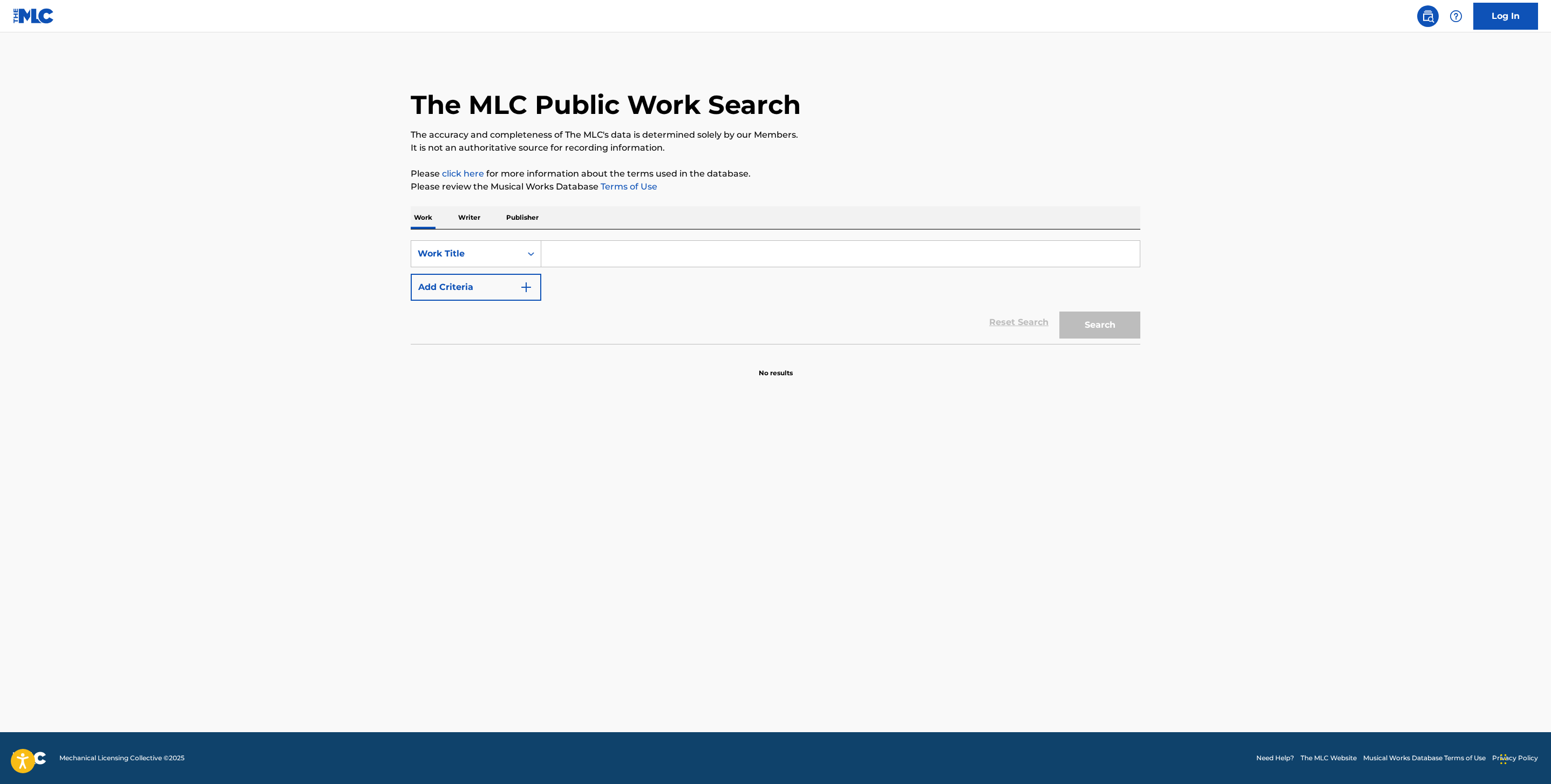
click at [655, 240] on div "Search Form" at bounding box center [841, 254] width 599 height 27
click at [652, 250] on input "Search Form" at bounding box center [841, 253] width 598 height 25
paste input "Peaceful In My Mind"
type input "Peaceful In My Mind"
click at [488, 292] on button "Add Criteria" at bounding box center [476, 287] width 131 height 27
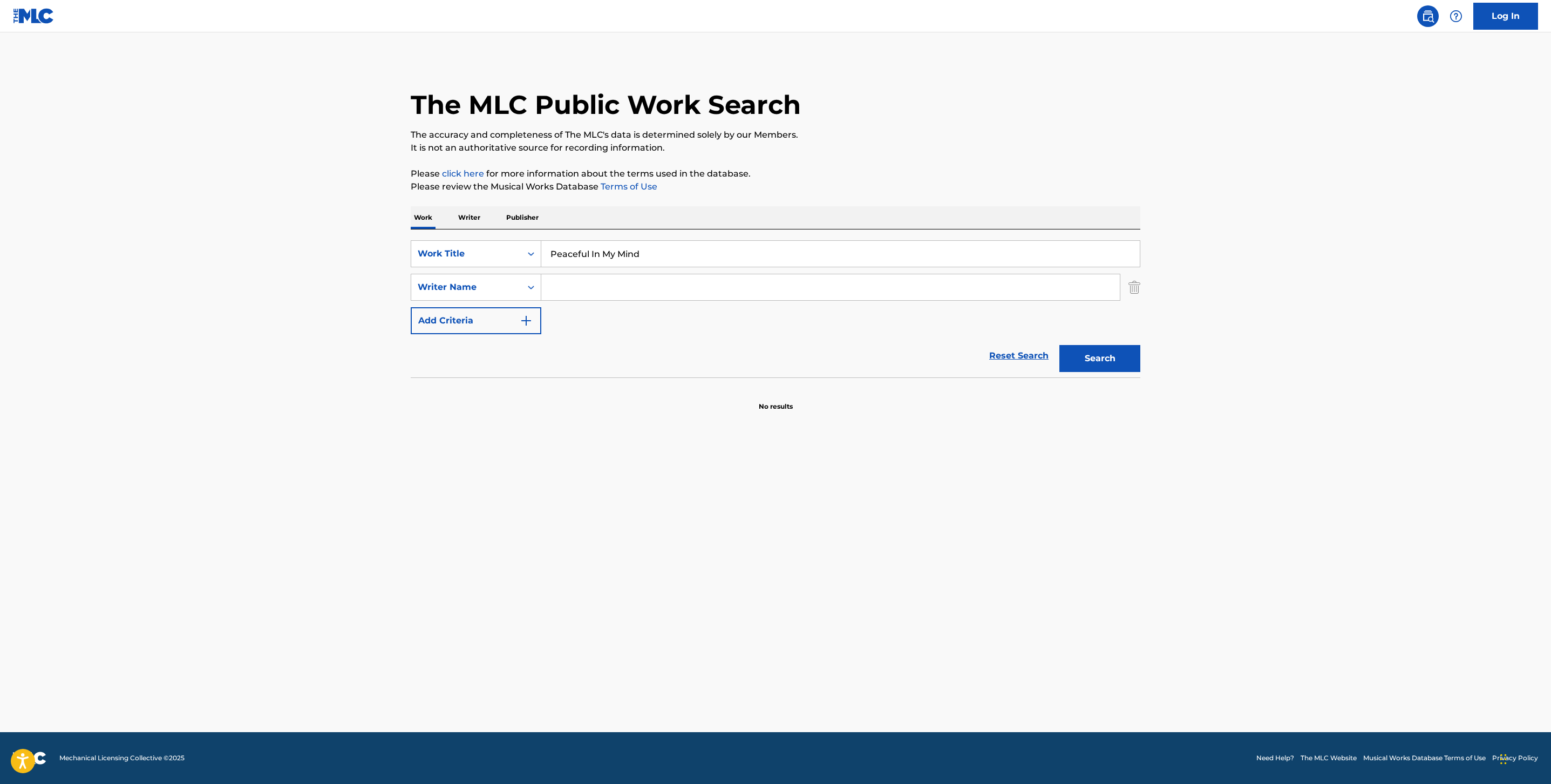
click at [594, 287] on input "Search Form" at bounding box center [831, 286] width 579 height 25
type input "[PERSON_NAME]"
click at [1060, 345] on button "Search" at bounding box center [1100, 359] width 81 height 27
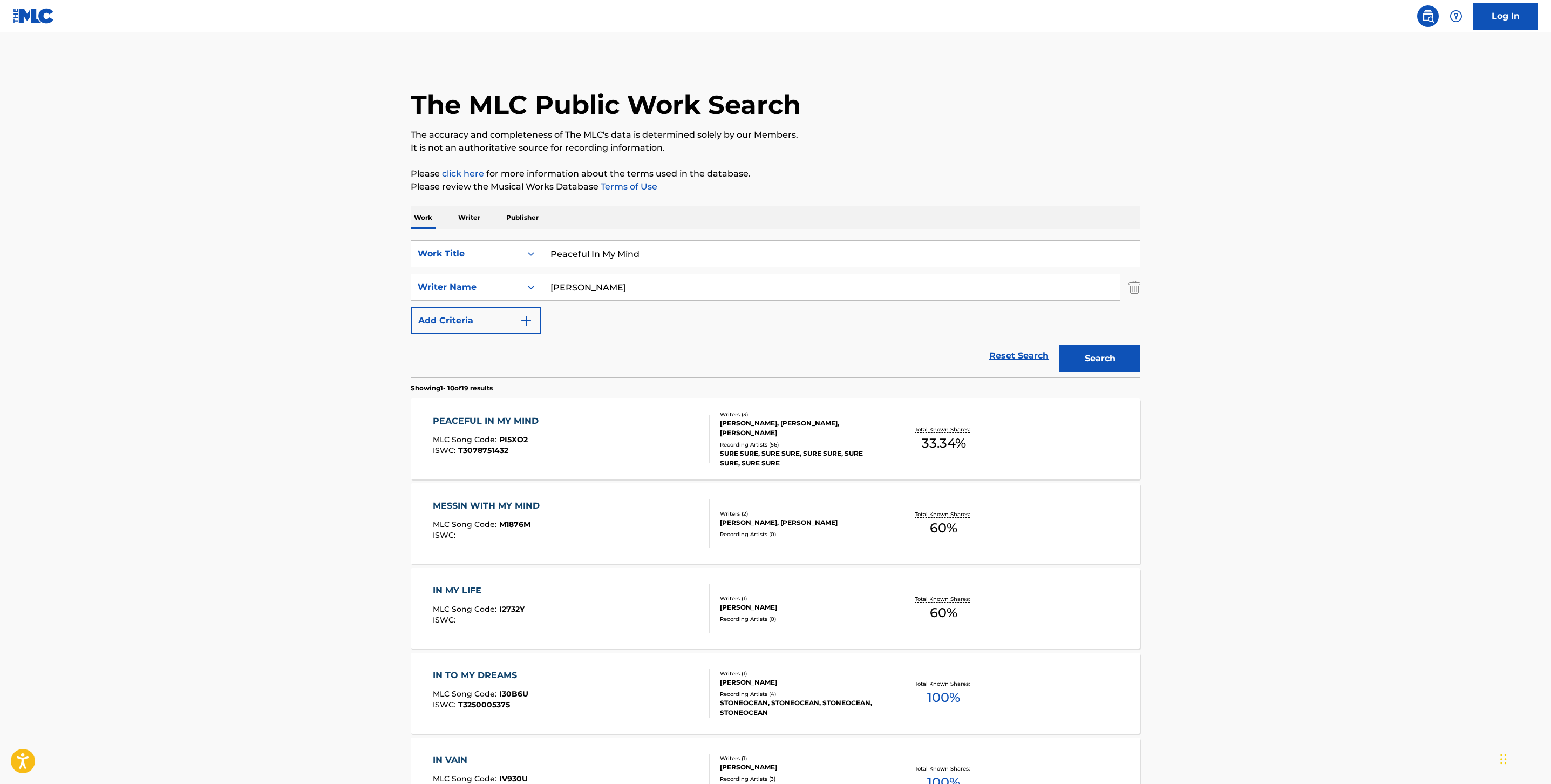
click at [663, 444] on div "PEACEFUL IN MY MIND MLC Song Code : PI5XO2 ISWC : T3078751432" at bounding box center [572, 439] width 278 height 49
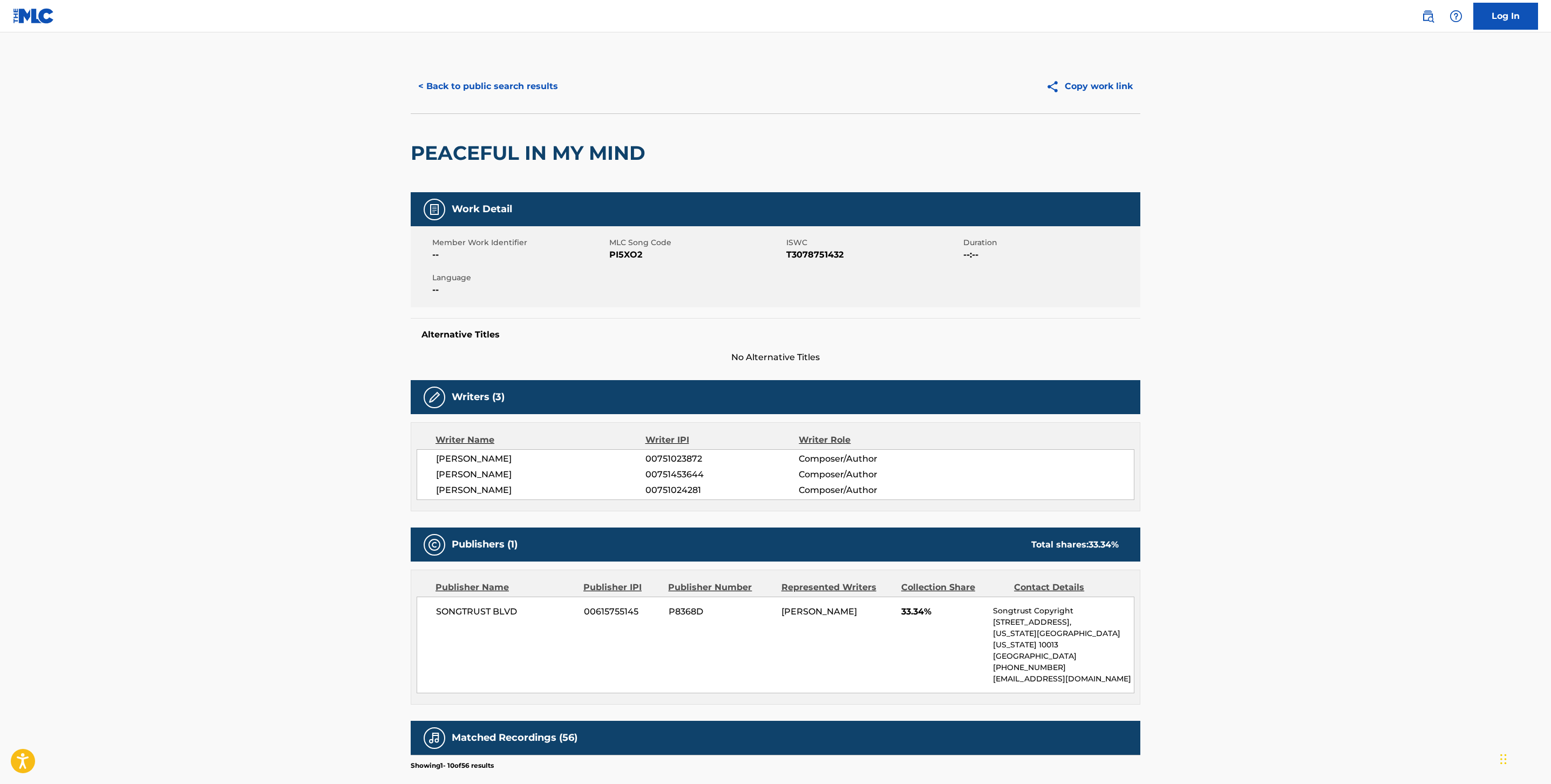
click at [510, 468] on span "[PERSON_NAME]" at bounding box center [541, 474] width 209 height 13
click at [575, 475] on span "[PERSON_NAME]" at bounding box center [541, 474] width 209 height 13
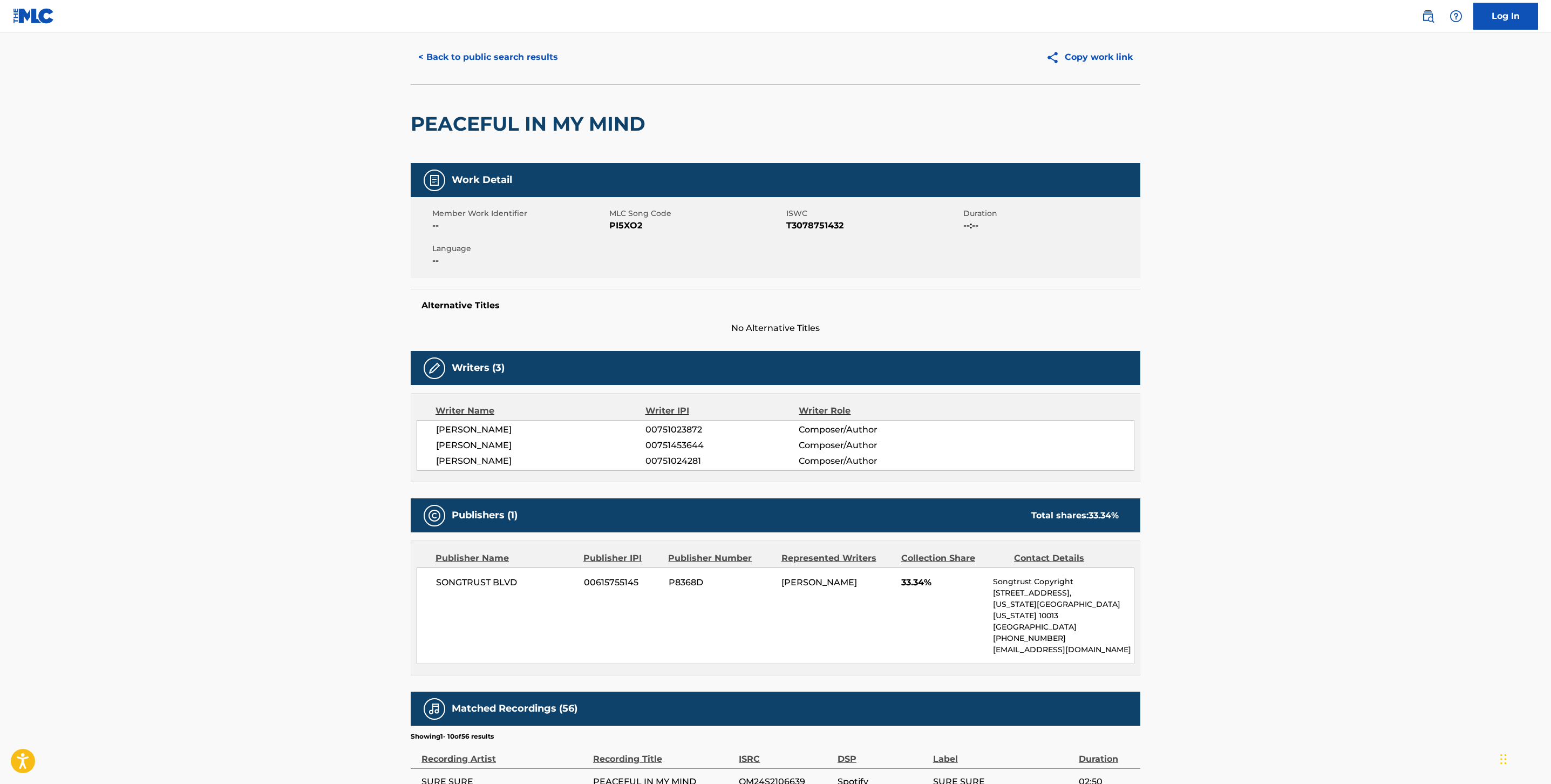
scroll to position [30, 0]
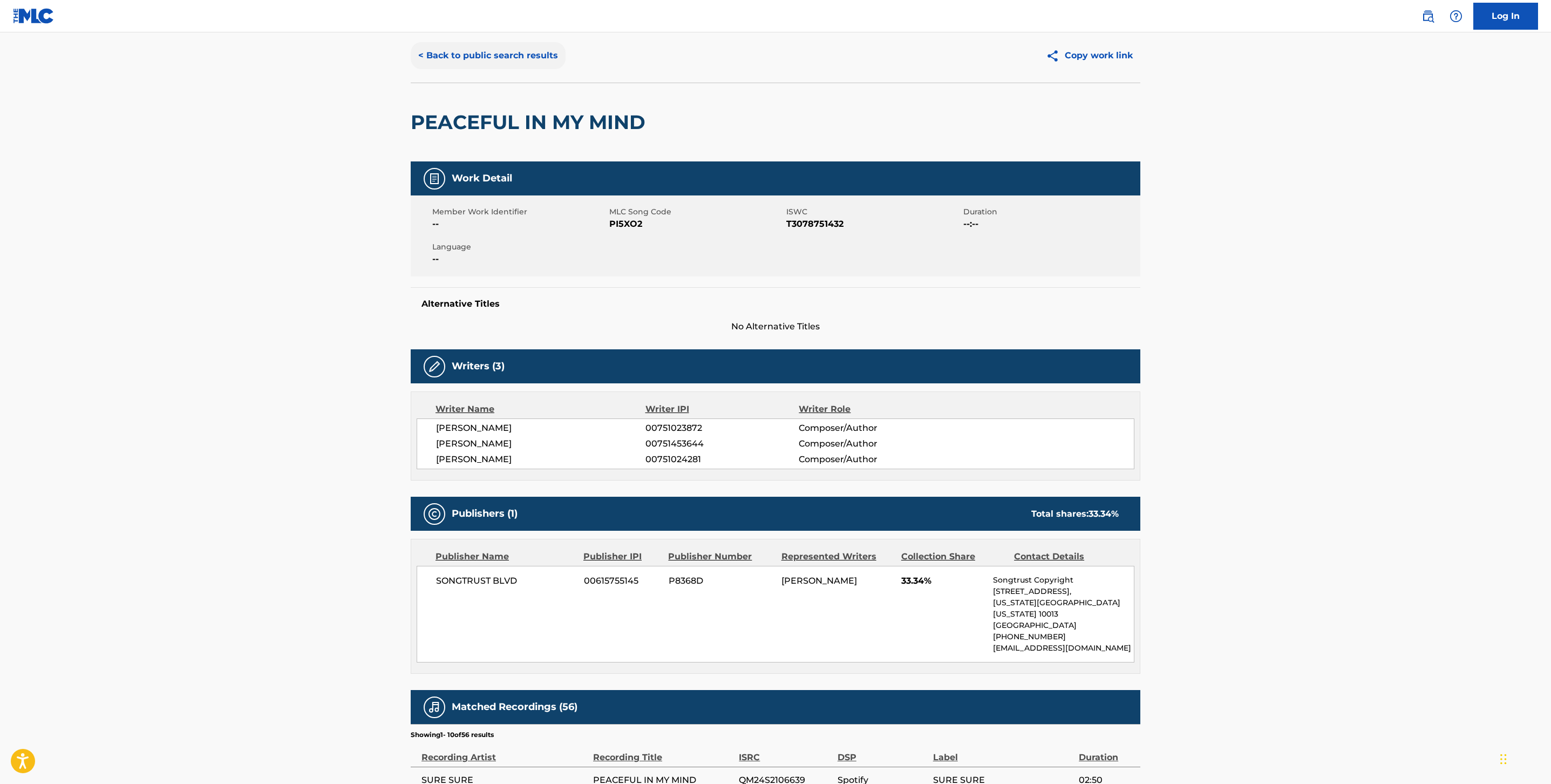
click at [450, 50] on button "< Back to public search results" at bounding box center [488, 56] width 155 height 27
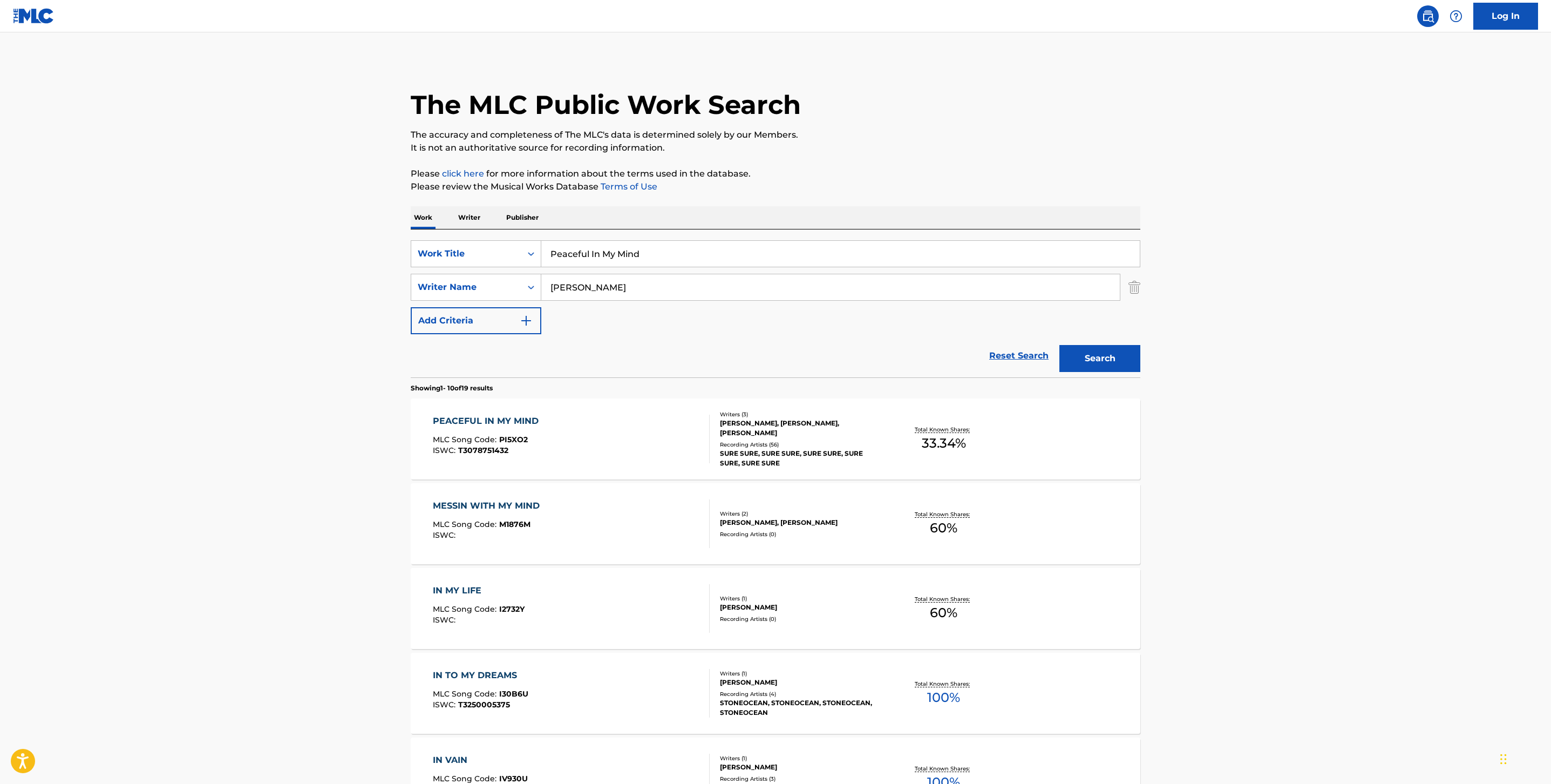
click at [590, 535] on div "MESSIN WITH MY MIND MLC Song Code : M1876M ISWC :" at bounding box center [572, 524] width 278 height 49
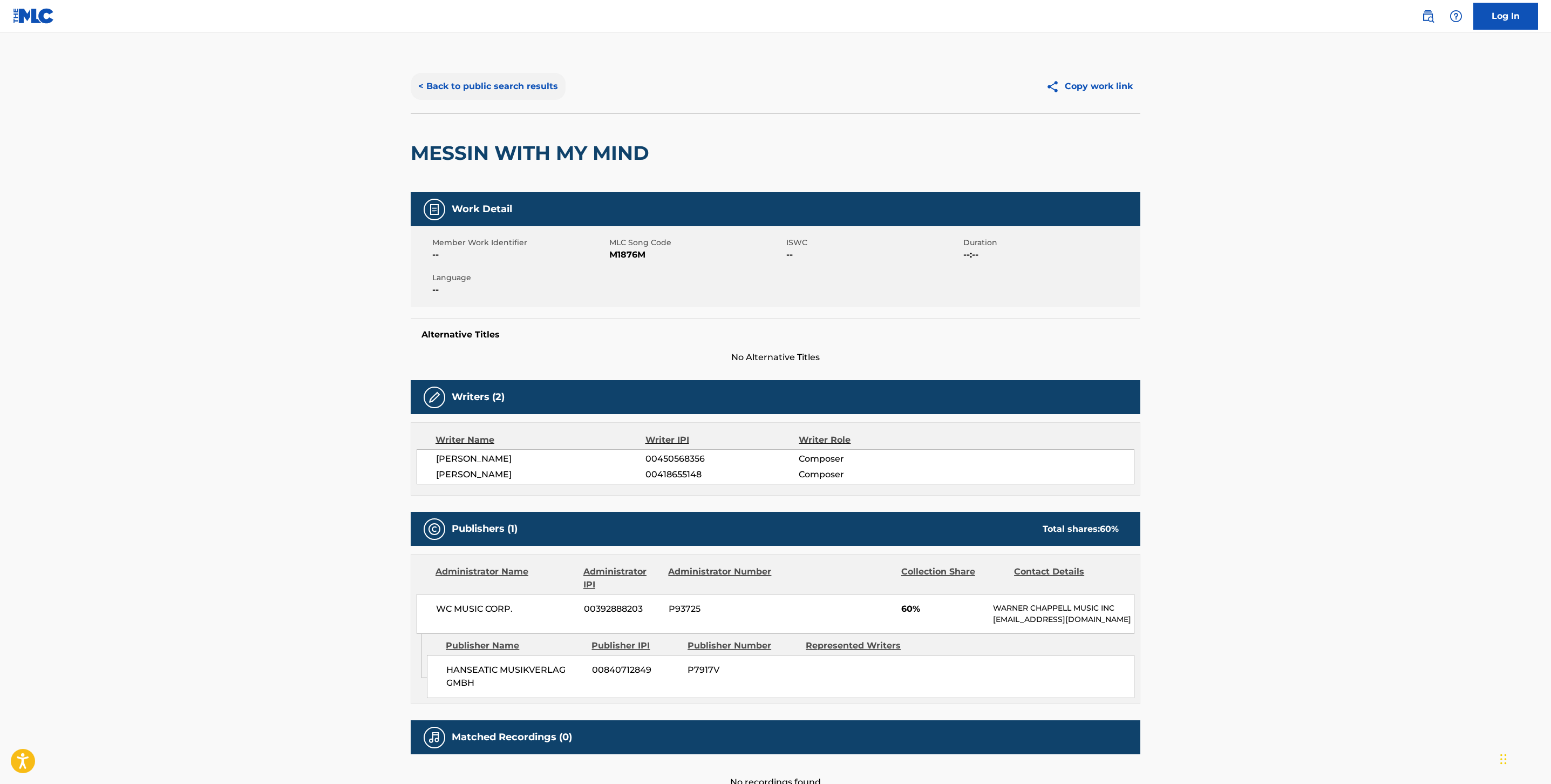
click at [454, 85] on button "< Back to public search results" at bounding box center [488, 87] width 155 height 27
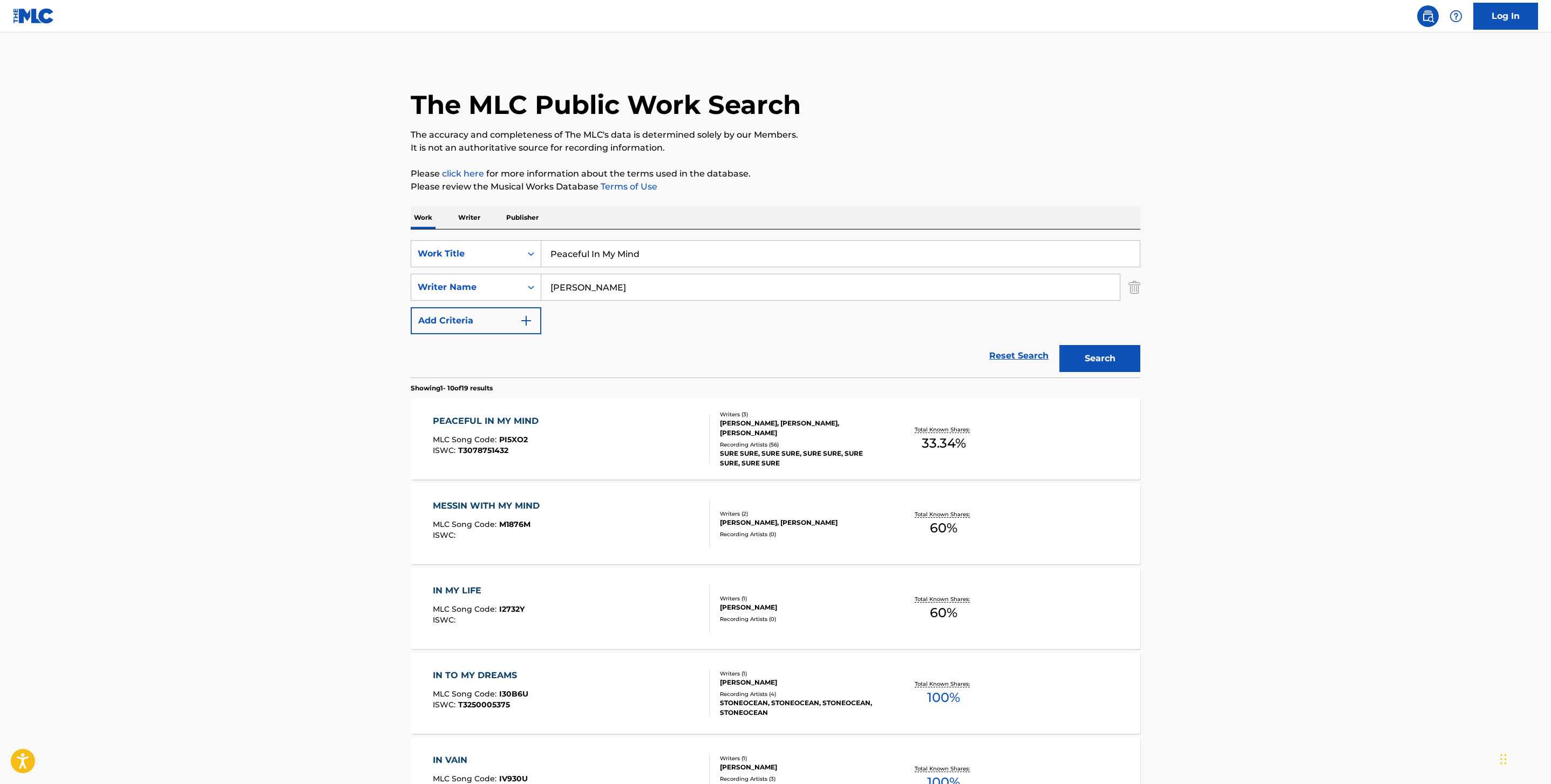
click at [613, 244] on input "Peaceful In My Mind" at bounding box center [841, 253] width 598 height 25
paste input "Warm Animal"
type input "Warm Animal"
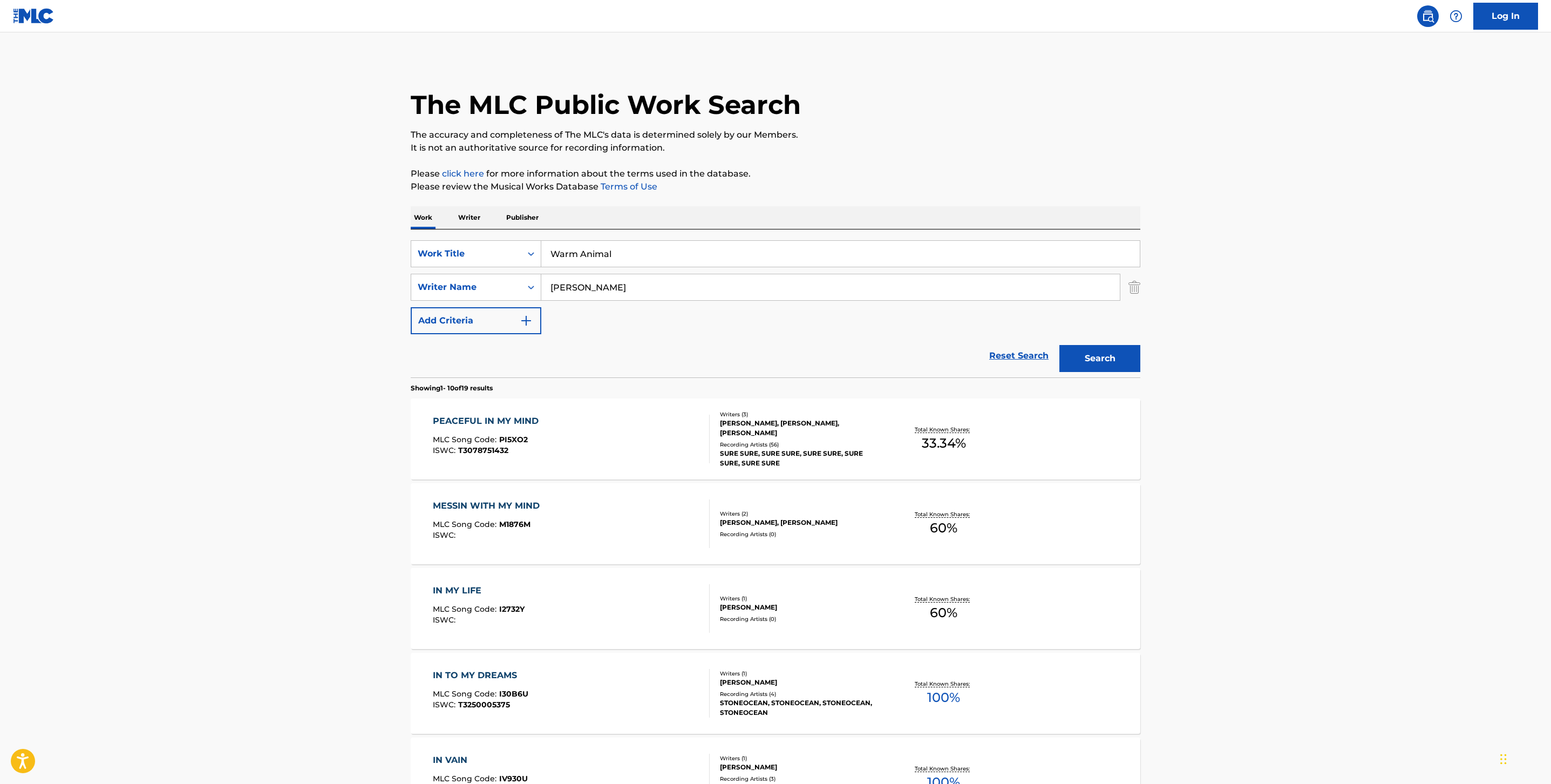
click at [1060, 345] on button "Search" at bounding box center [1100, 359] width 81 height 27
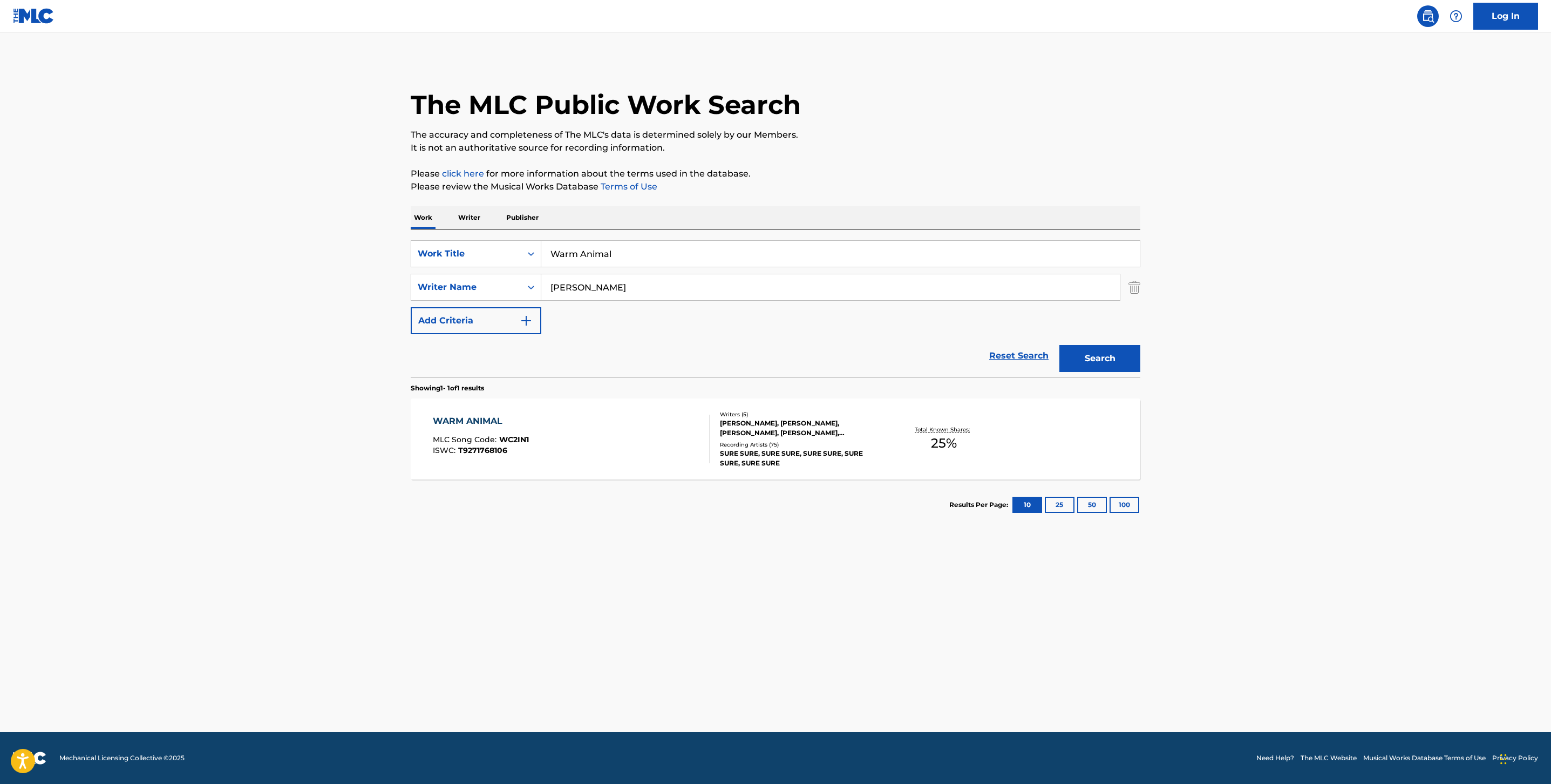
click at [677, 445] on div "WARM ANIMAL MLC Song Code : WC2IN1 ISWC : T9271768106" at bounding box center [572, 439] width 278 height 49
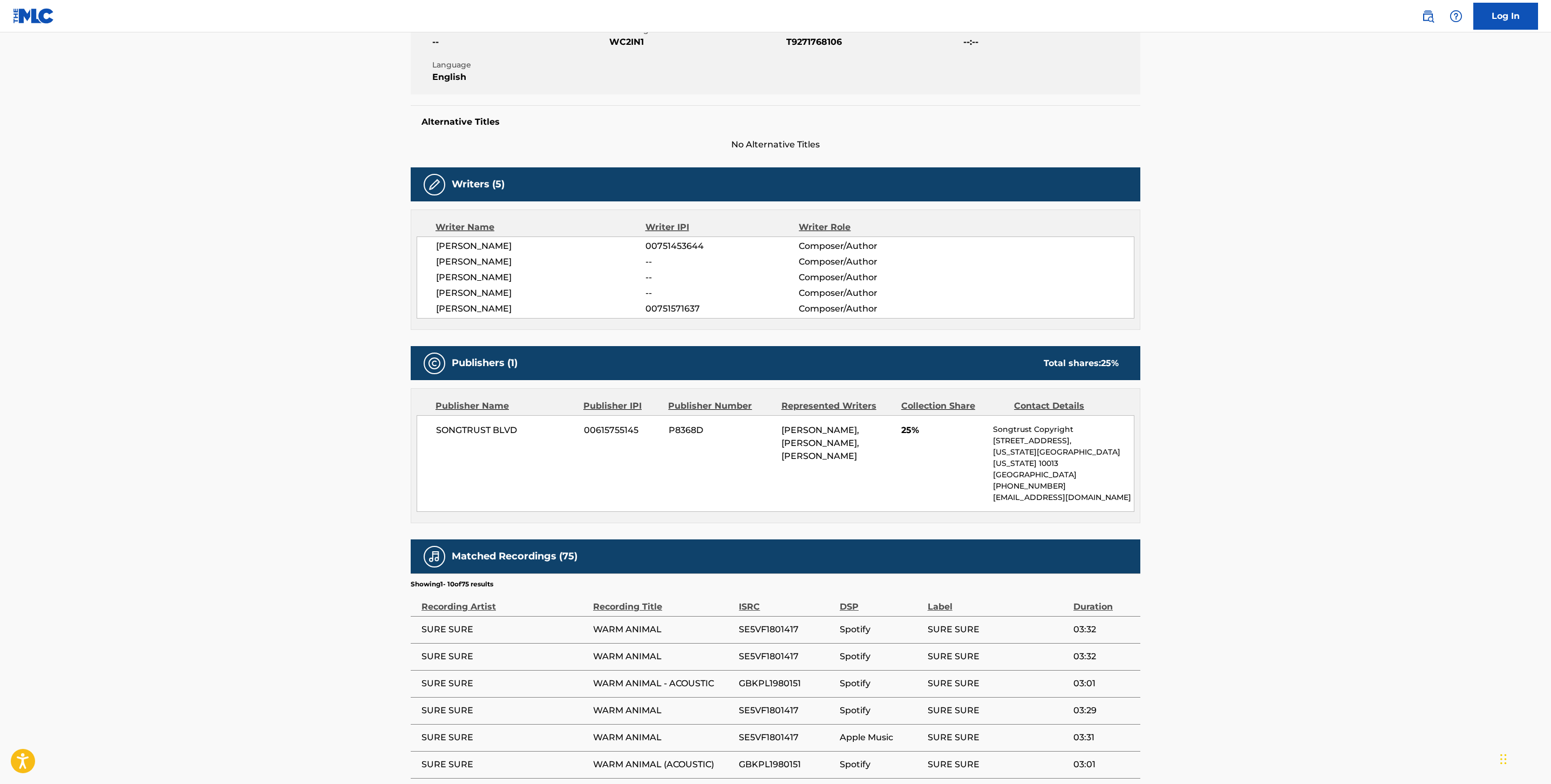
scroll to position [216, 0]
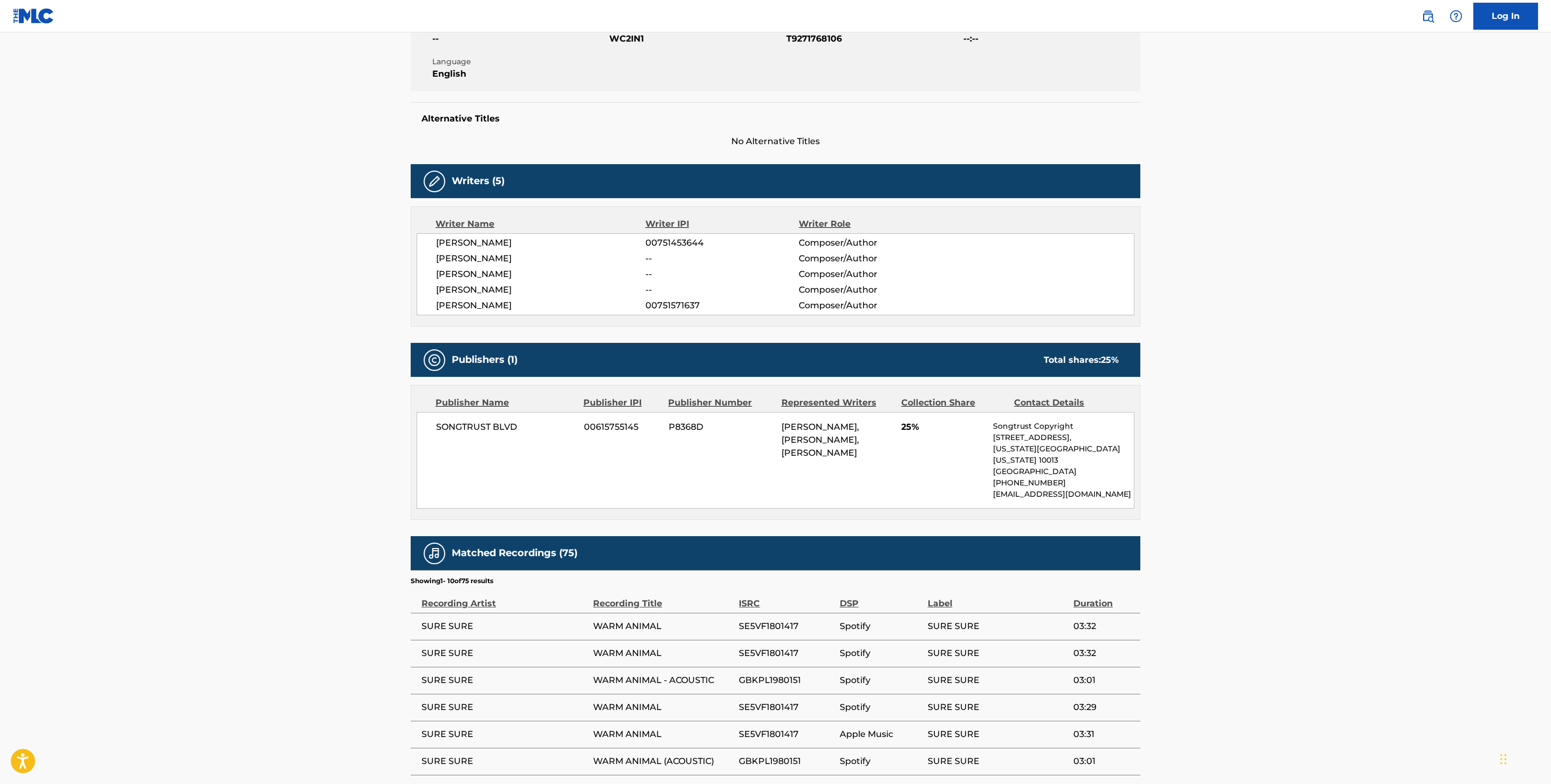
click at [820, 454] on span "[PERSON_NAME], [PERSON_NAME], [PERSON_NAME]" at bounding box center [820, 439] width 77 height 36
click at [818, 455] on span "[PERSON_NAME], [PERSON_NAME], [PERSON_NAME]" at bounding box center [820, 439] width 77 height 36
click at [842, 431] on span "[PERSON_NAME], [PERSON_NAME], [PERSON_NAME]" at bounding box center [820, 439] width 77 height 36
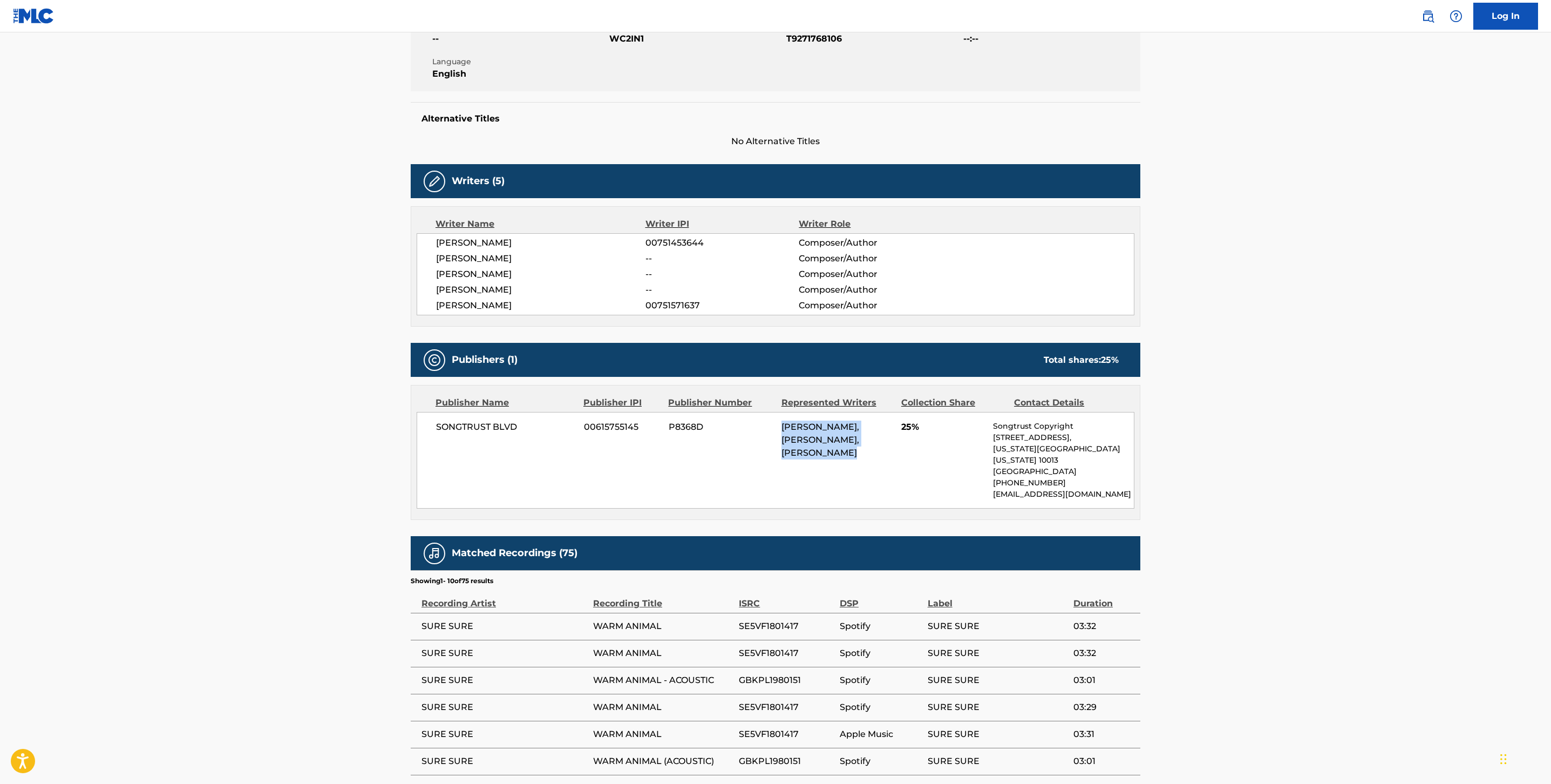
click at [842, 431] on span "[PERSON_NAME], [PERSON_NAME], [PERSON_NAME]" at bounding box center [820, 439] width 77 height 36
click at [871, 453] on div "[PERSON_NAME], [PERSON_NAME], [PERSON_NAME]" at bounding box center [837, 440] width 111 height 39
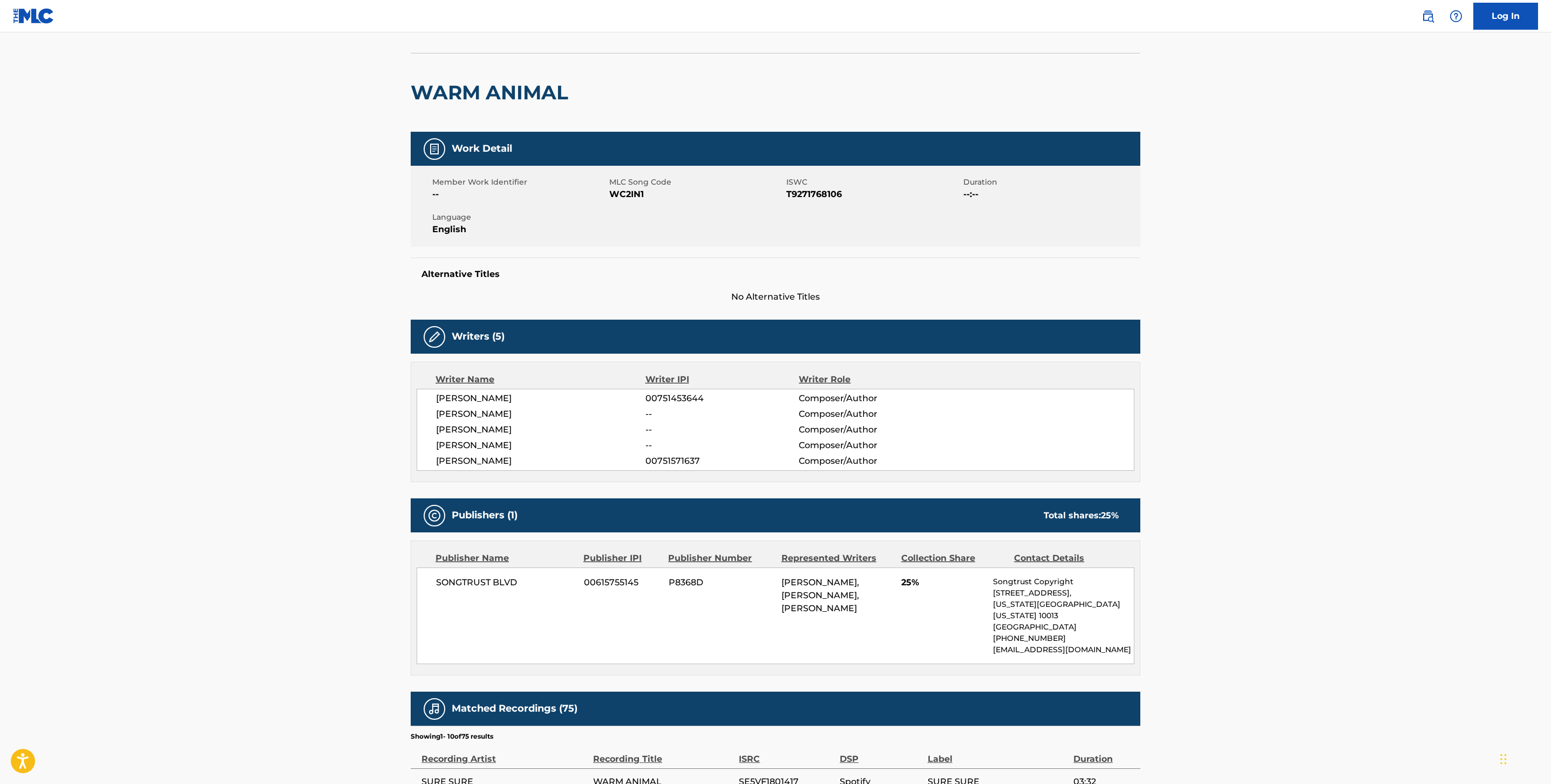
scroll to position [59, 0]
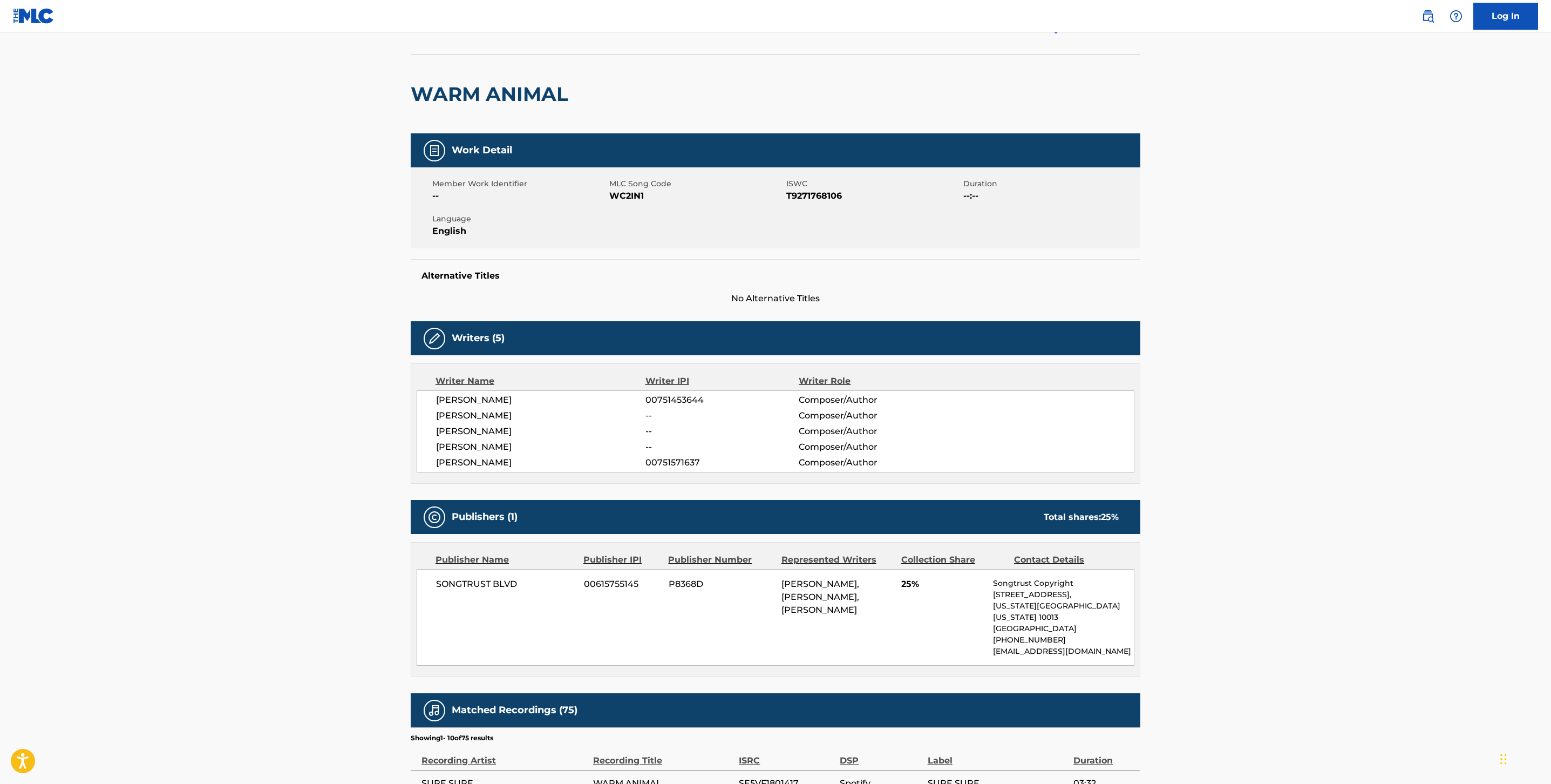
click at [510, 420] on span "[PERSON_NAME]" at bounding box center [541, 414] width 209 height 13
click at [569, 429] on span "[PERSON_NAME]" at bounding box center [541, 430] width 209 height 13
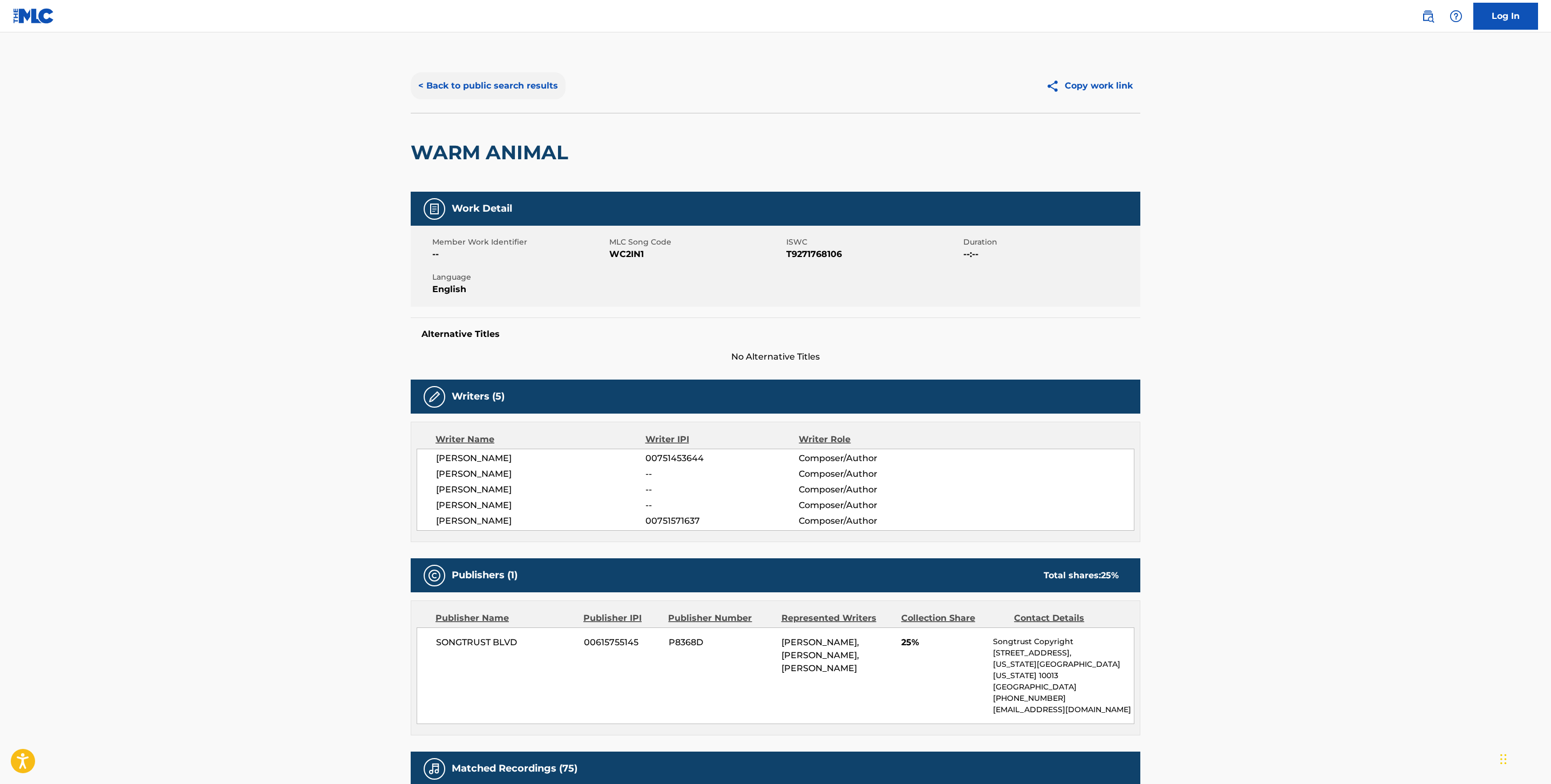
scroll to position [0, 0]
click at [440, 73] on button "< Back to public search results" at bounding box center [488, 87] width 155 height 27
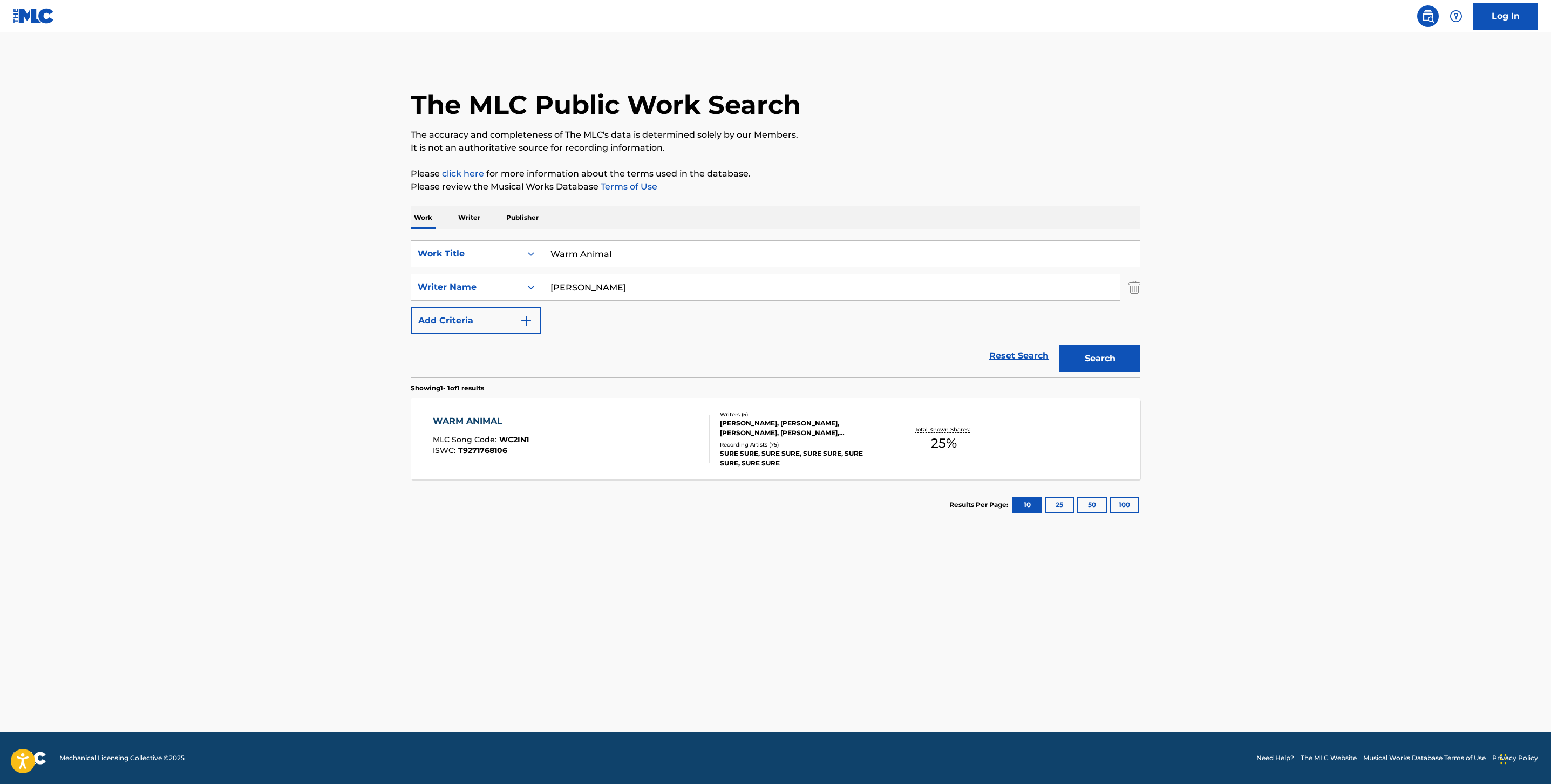
click at [627, 256] on input "Warm Animal" at bounding box center [841, 253] width 598 height 25
paste input "Friends"
type input "Friends"
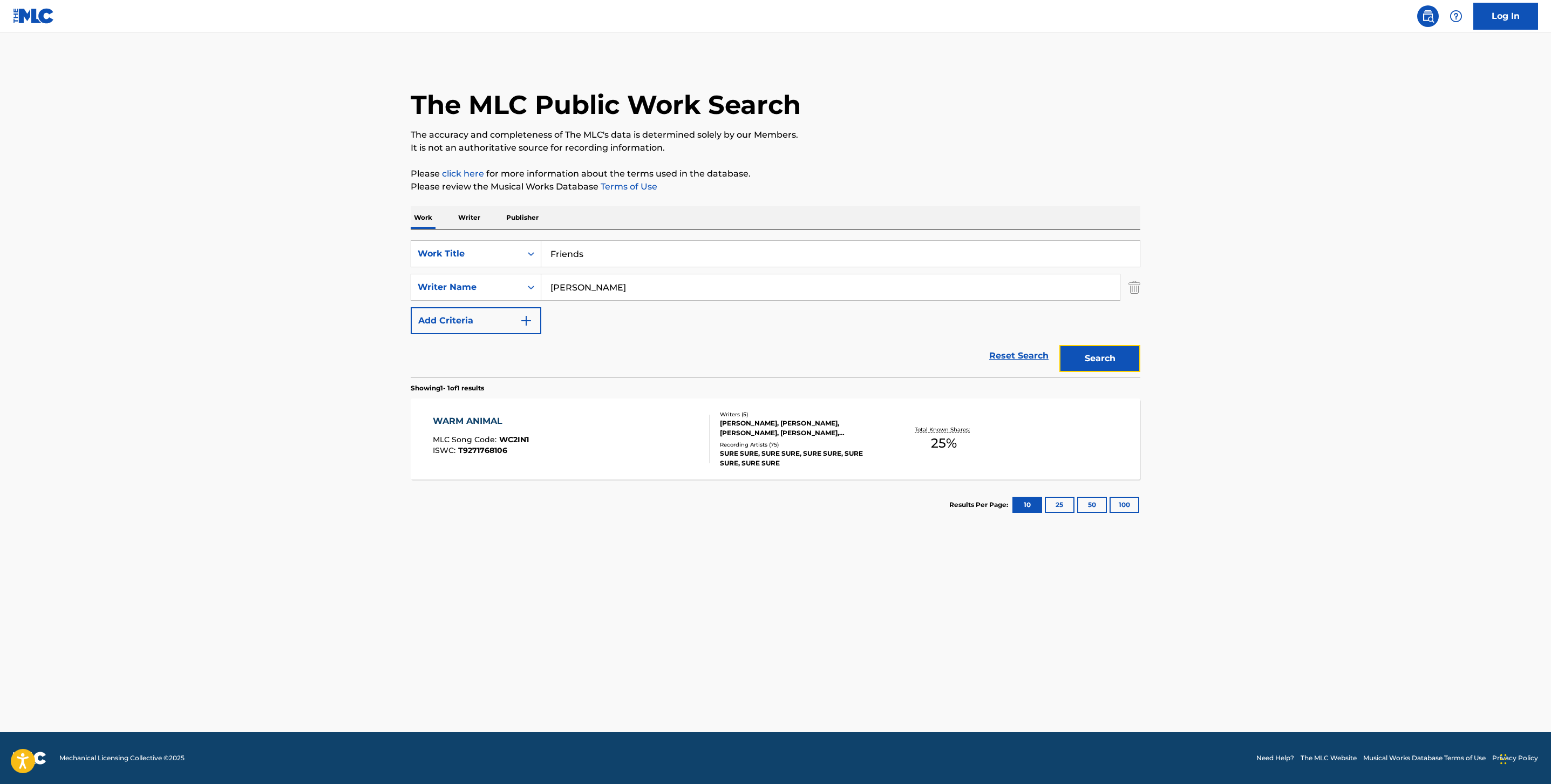
click at [1138, 354] on button "Search" at bounding box center [1100, 359] width 81 height 27
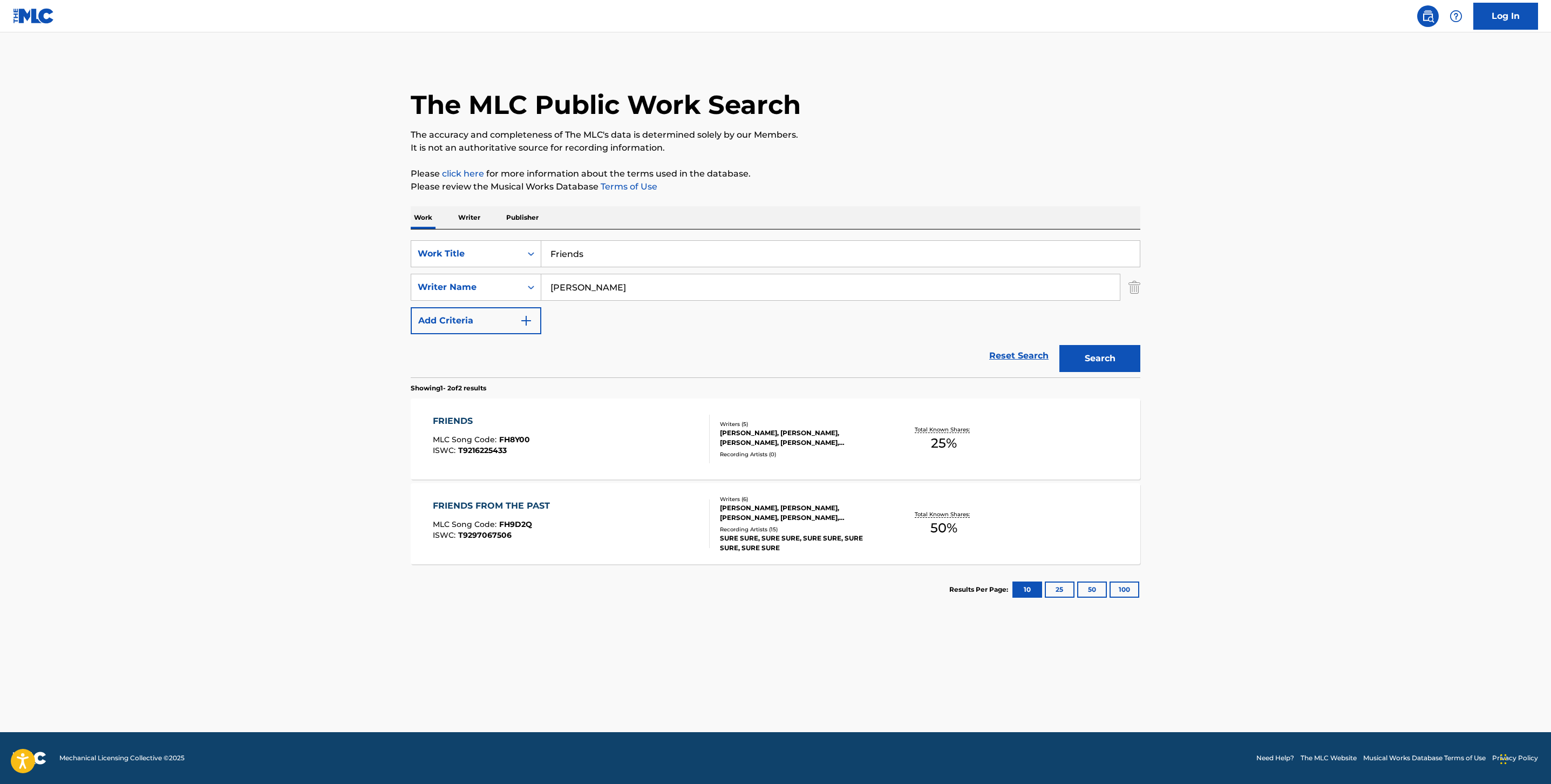
click at [575, 458] on div "FRIENDS MLC Song Code : FH8Y00 ISWC : T9216225433" at bounding box center [572, 439] width 278 height 49
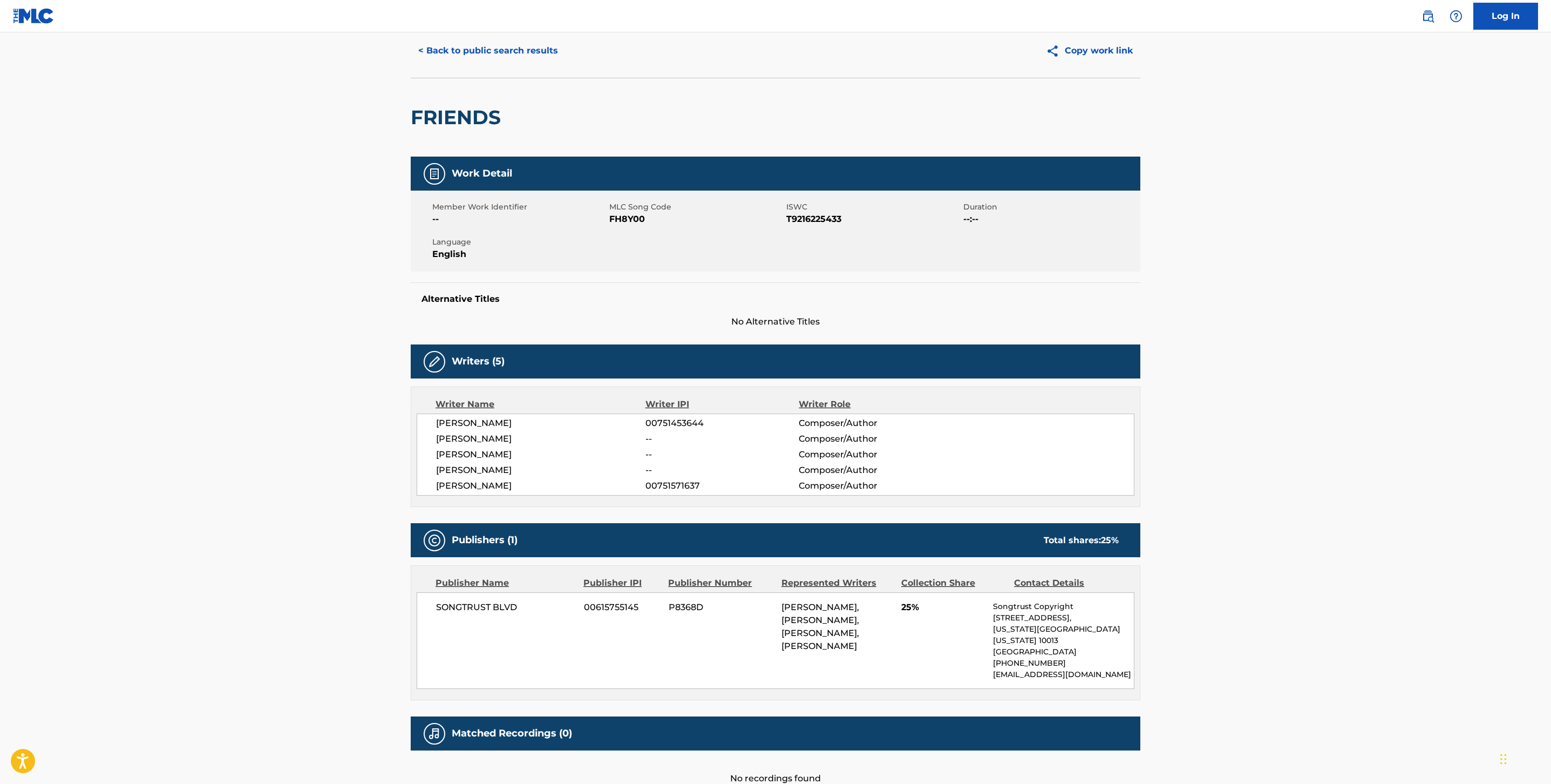
scroll to position [22, 0]
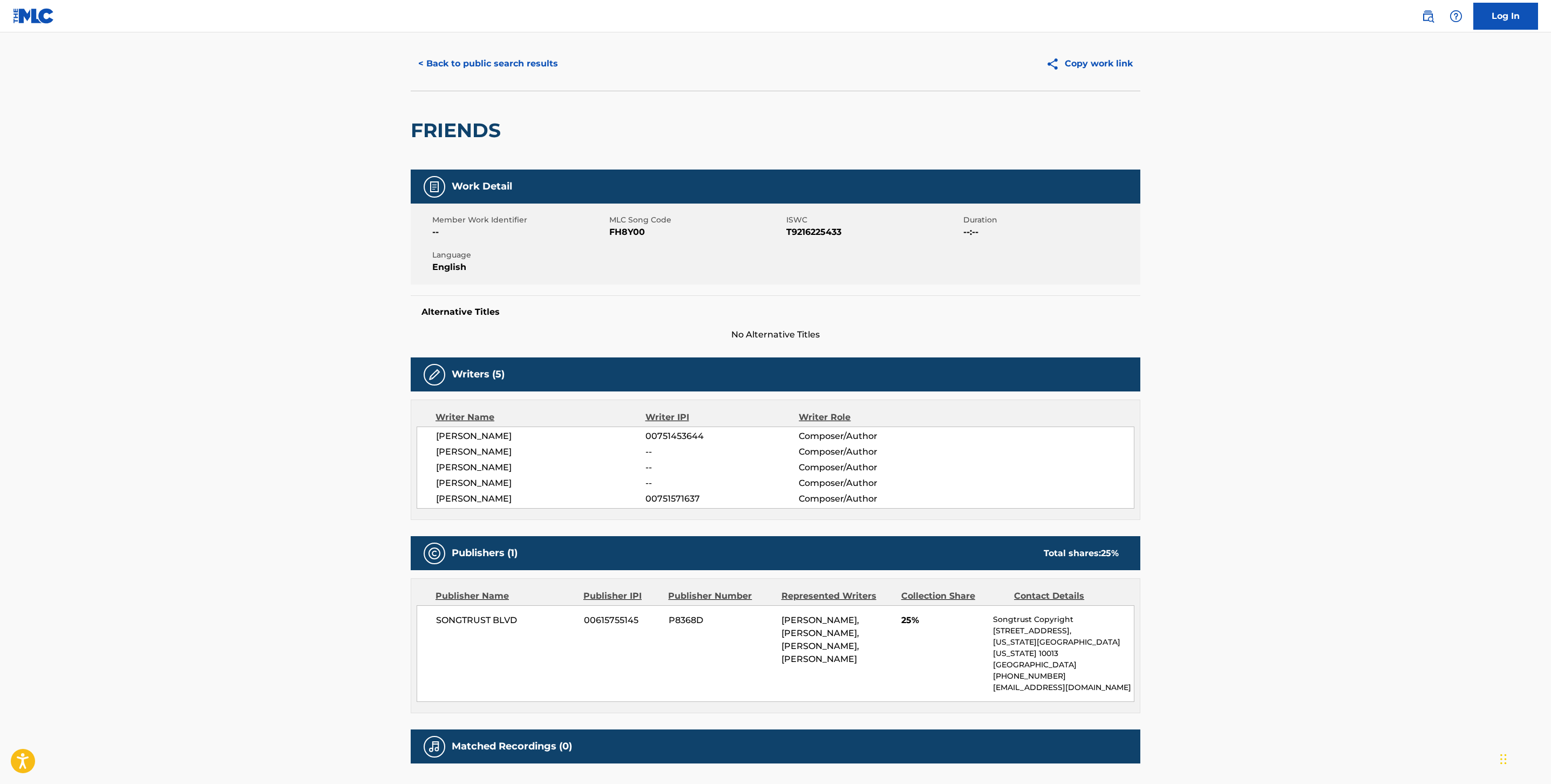
click at [636, 463] on span "[PERSON_NAME]" at bounding box center [541, 466] width 209 height 13
click at [703, 470] on span "--" at bounding box center [722, 466] width 154 height 13
click at [830, 622] on span "[PERSON_NAME], [PERSON_NAME], [PERSON_NAME], [PERSON_NAME]" at bounding box center [820, 639] width 77 height 49
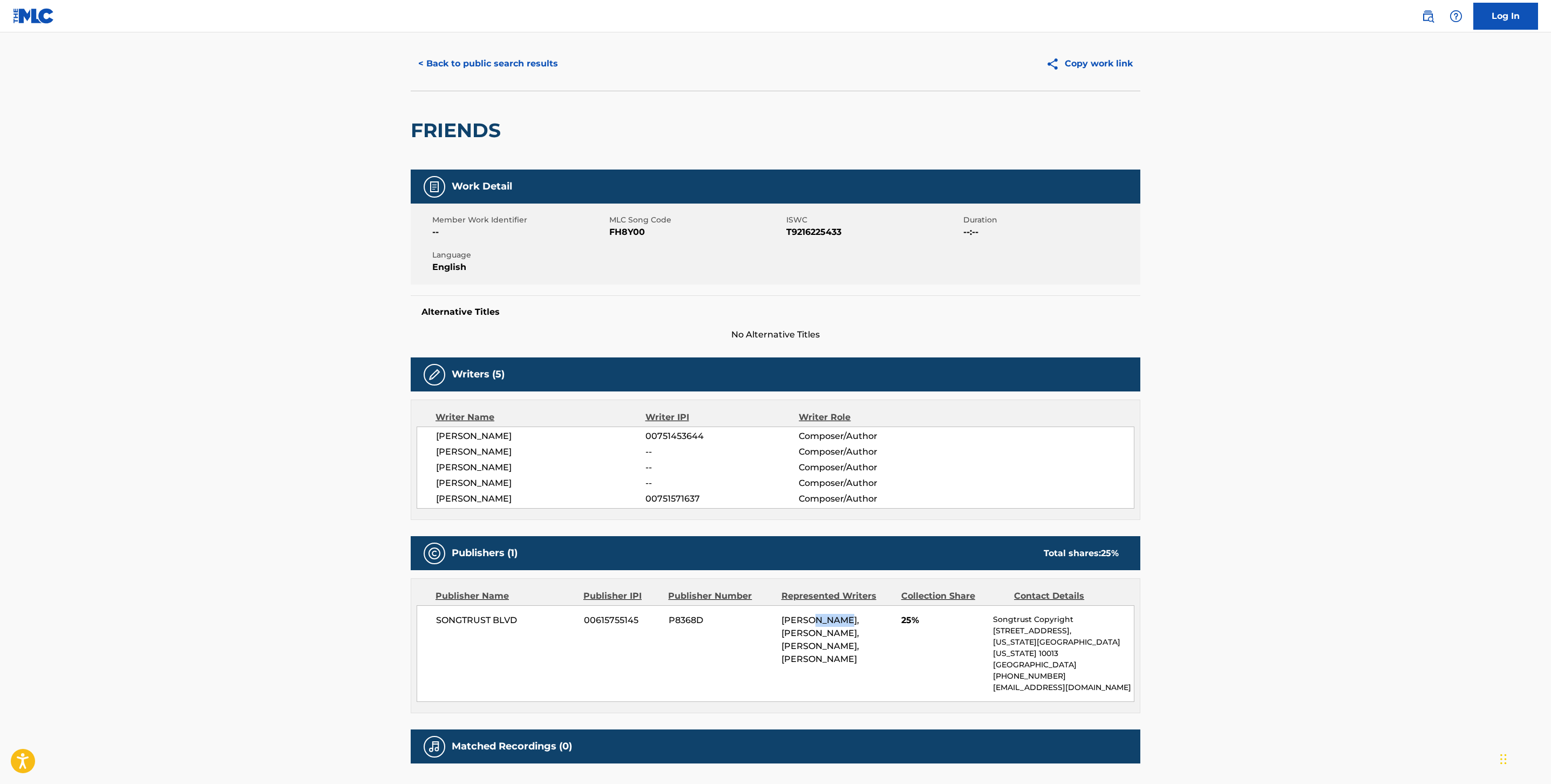
click at [830, 622] on span "[PERSON_NAME], [PERSON_NAME], [PERSON_NAME], [PERSON_NAME]" at bounding box center [820, 639] width 77 height 49
click at [860, 656] on span "[PERSON_NAME], [PERSON_NAME], [PERSON_NAME], [PERSON_NAME]" at bounding box center [820, 639] width 77 height 49
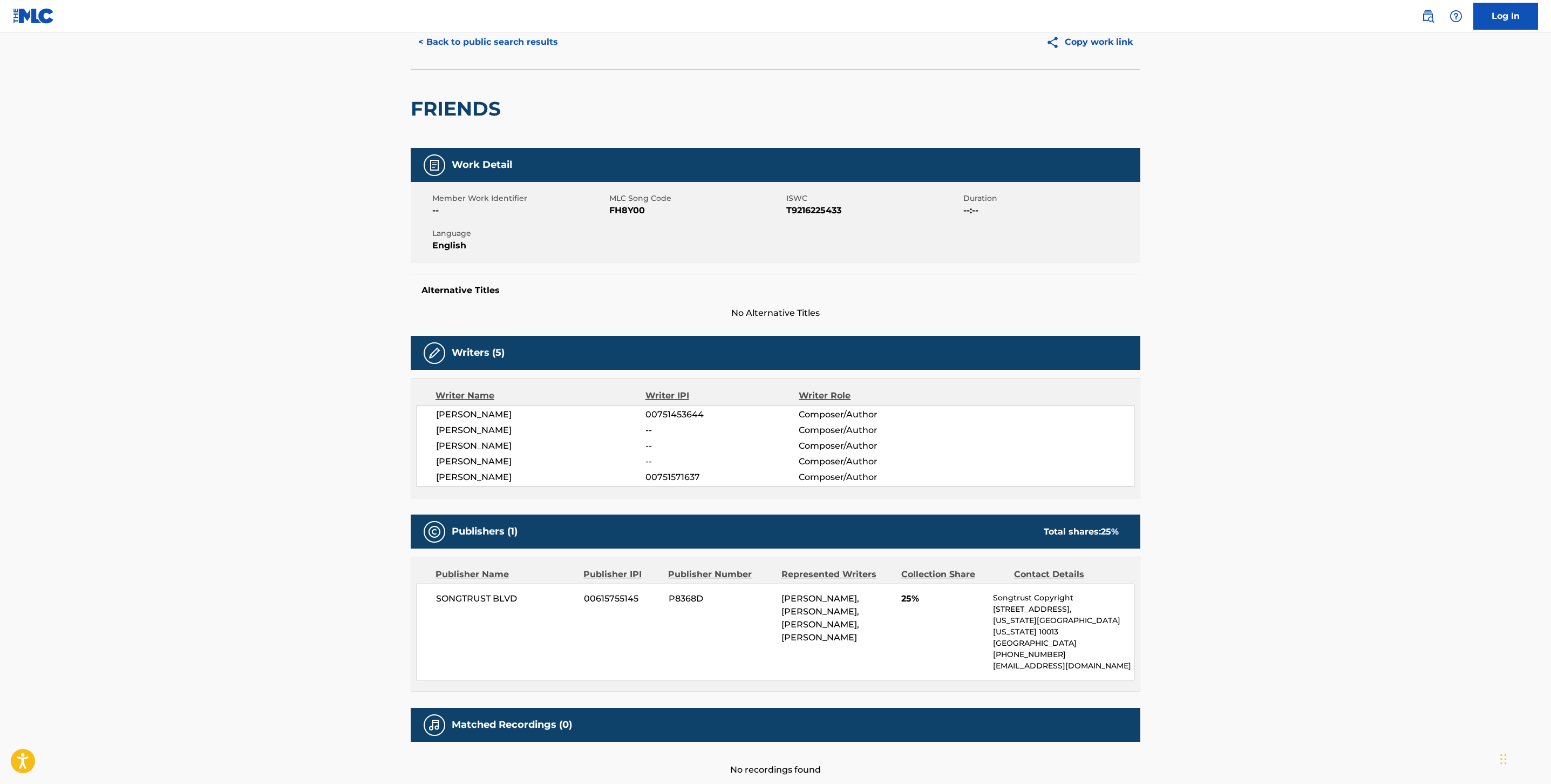
scroll to position [43, 0]
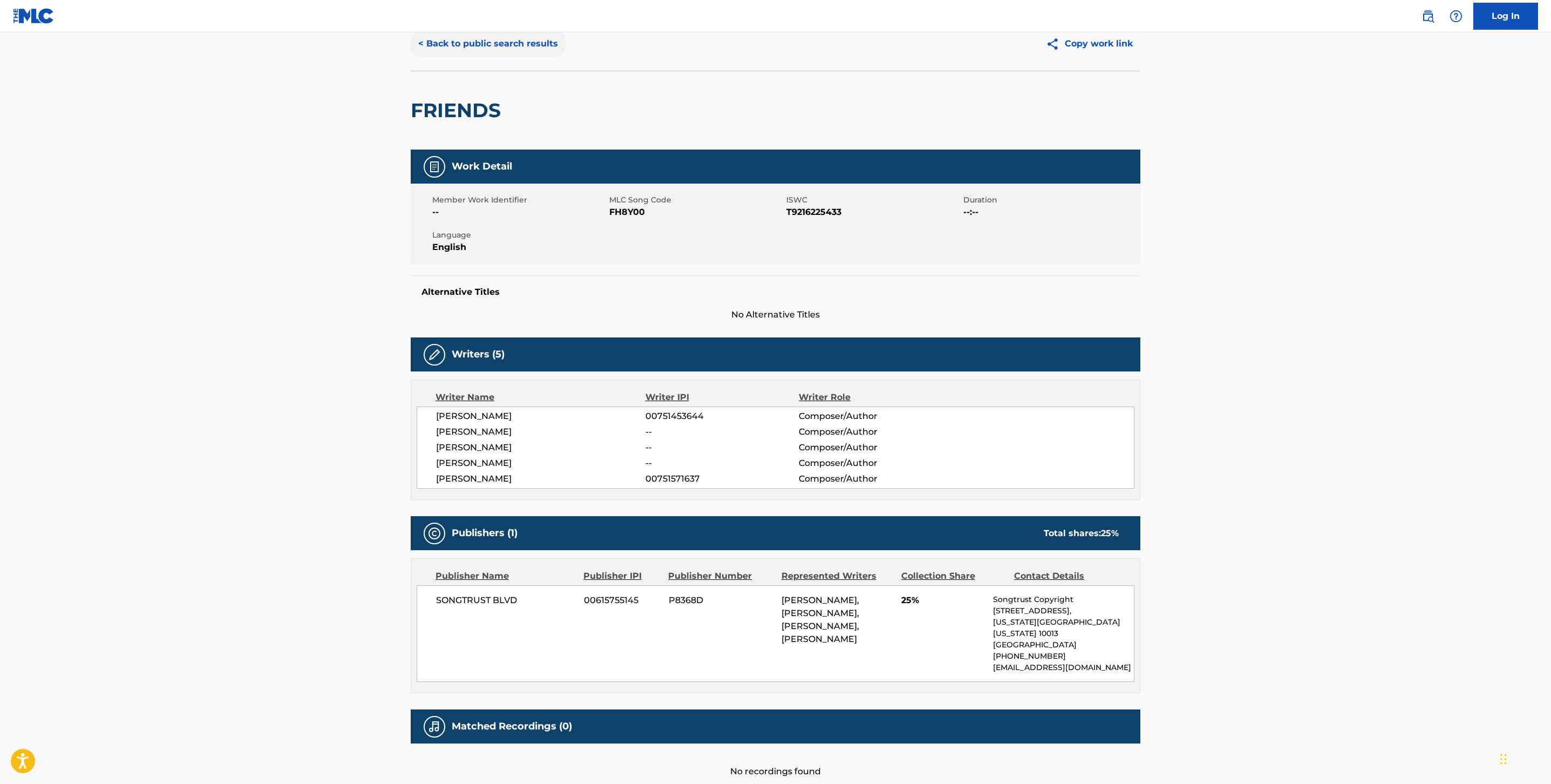
click at [490, 44] on button "< Back to public search results" at bounding box center [488, 44] width 155 height 27
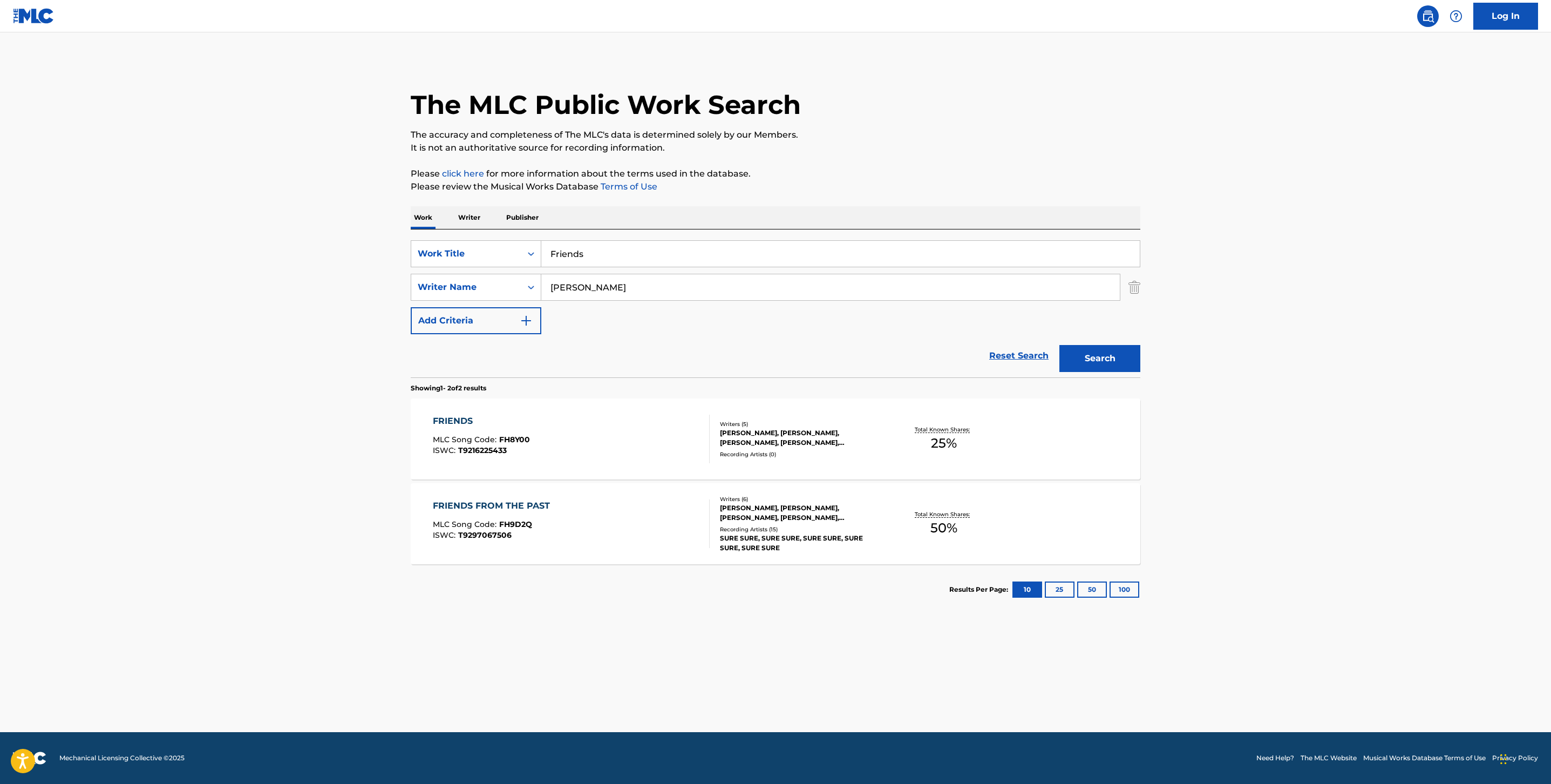
click at [613, 282] on input "[PERSON_NAME]" at bounding box center [831, 286] width 579 height 25
click at [683, 528] on div "FRIENDS FROM THE PAST MLC Song Code : FH9D2Q ISWC : T9297067506" at bounding box center [572, 524] width 278 height 49
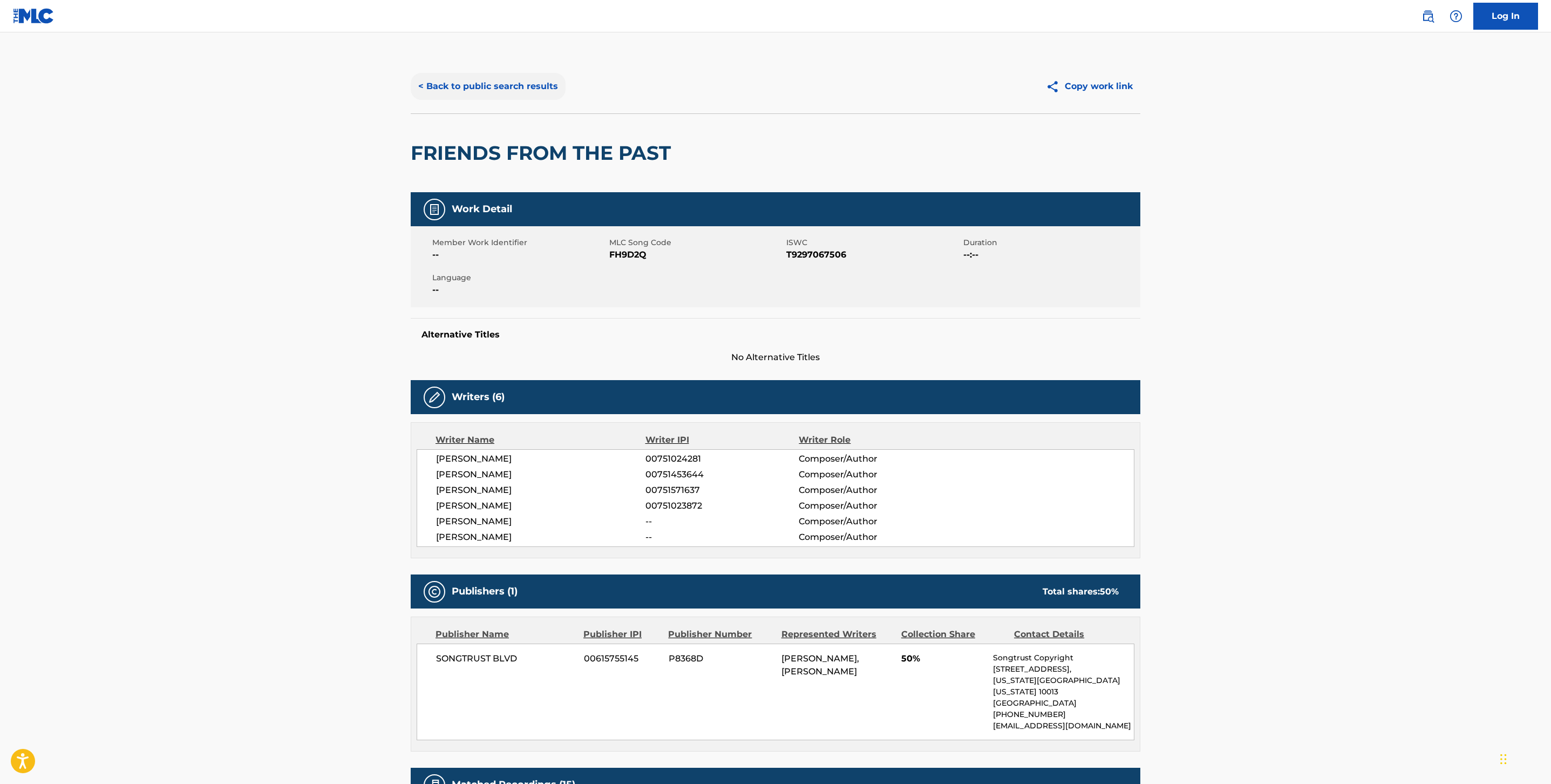
click at [451, 90] on button "< Back to public search results" at bounding box center [488, 87] width 155 height 27
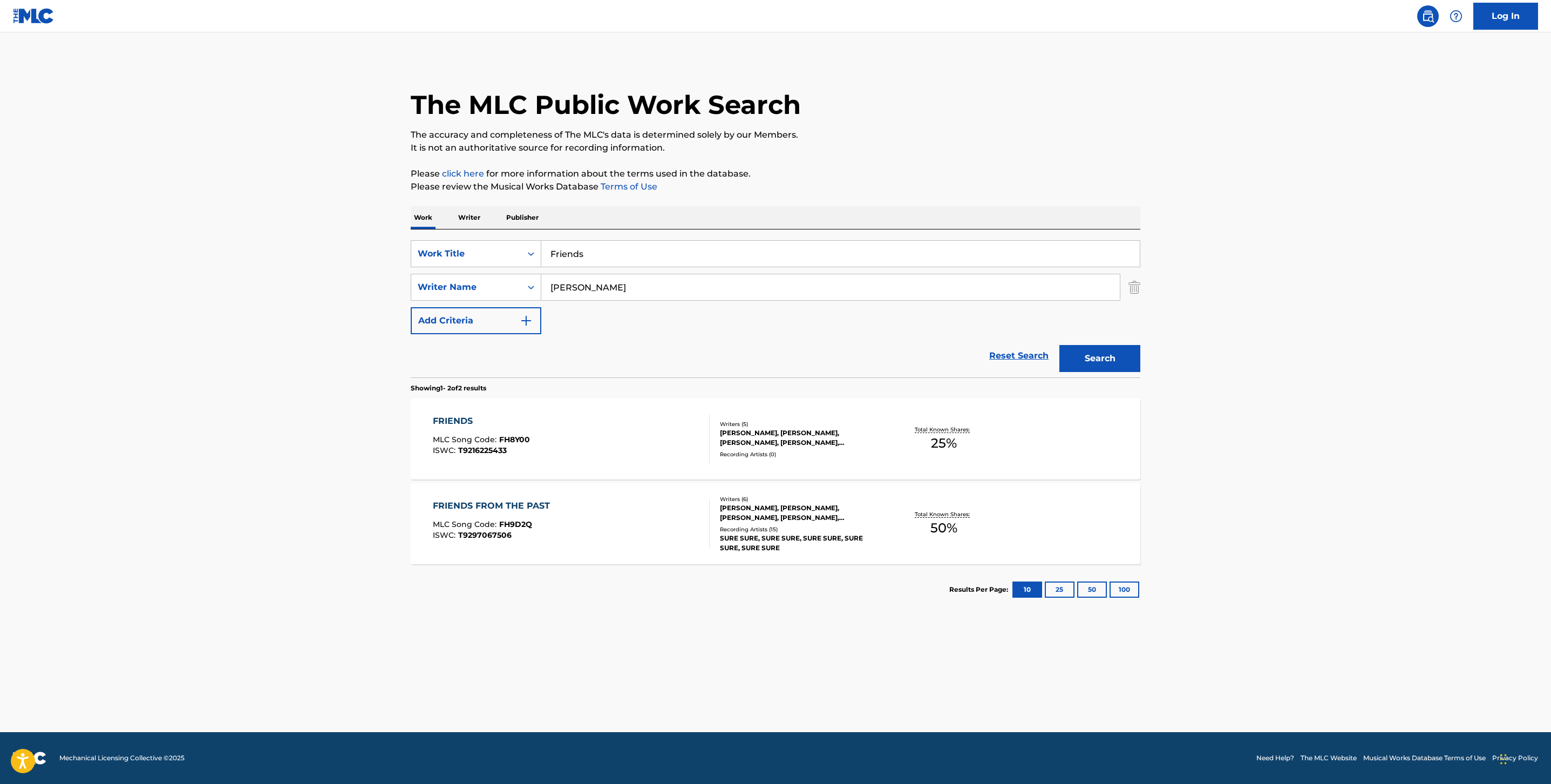
click at [662, 443] on div "FRIENDS MLC Song Code : FH8Y00 ISWC : T9216225433" at bounding box center [572, 439] width 278 height 49
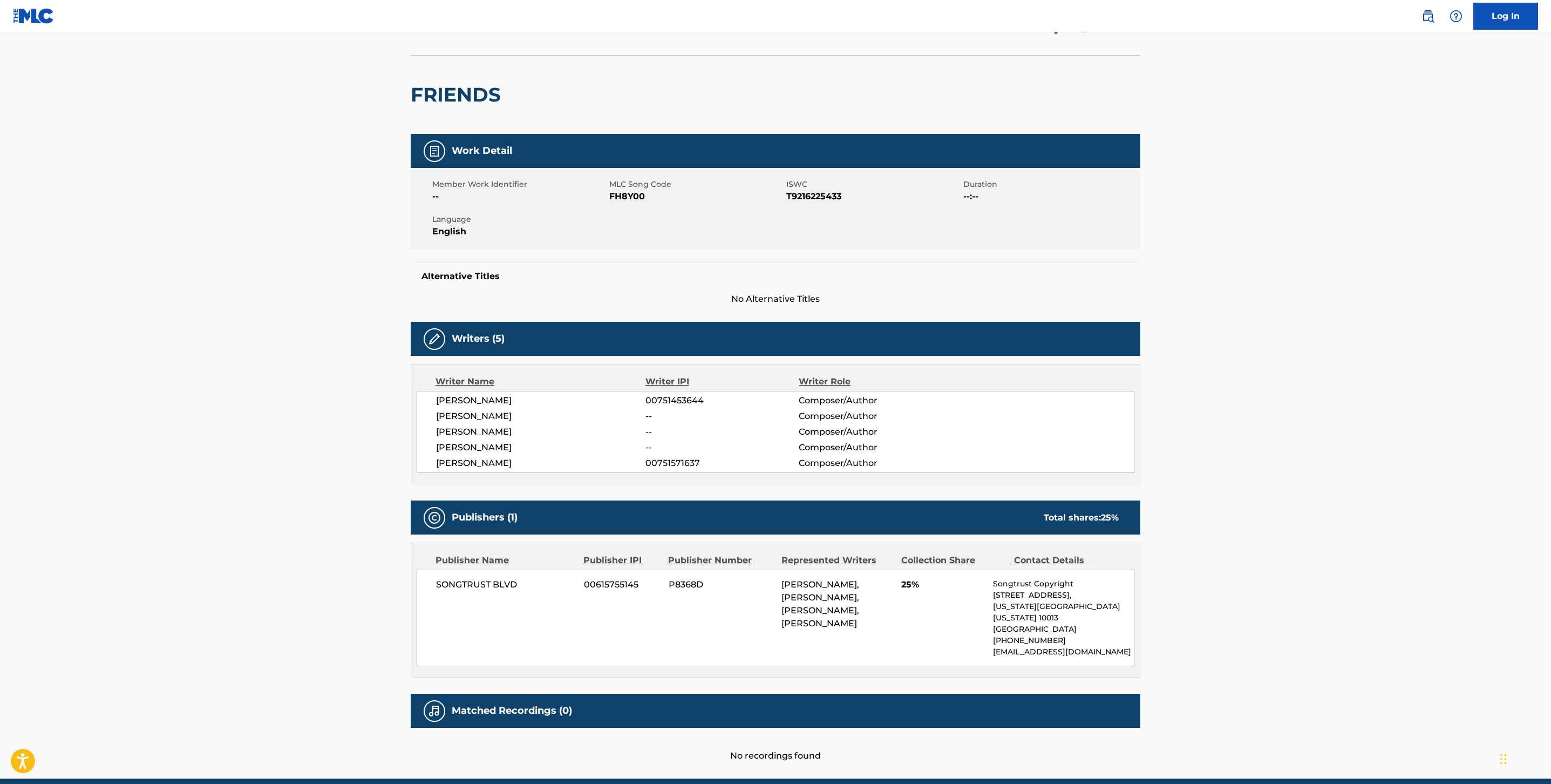
scroll to position [70, 0]
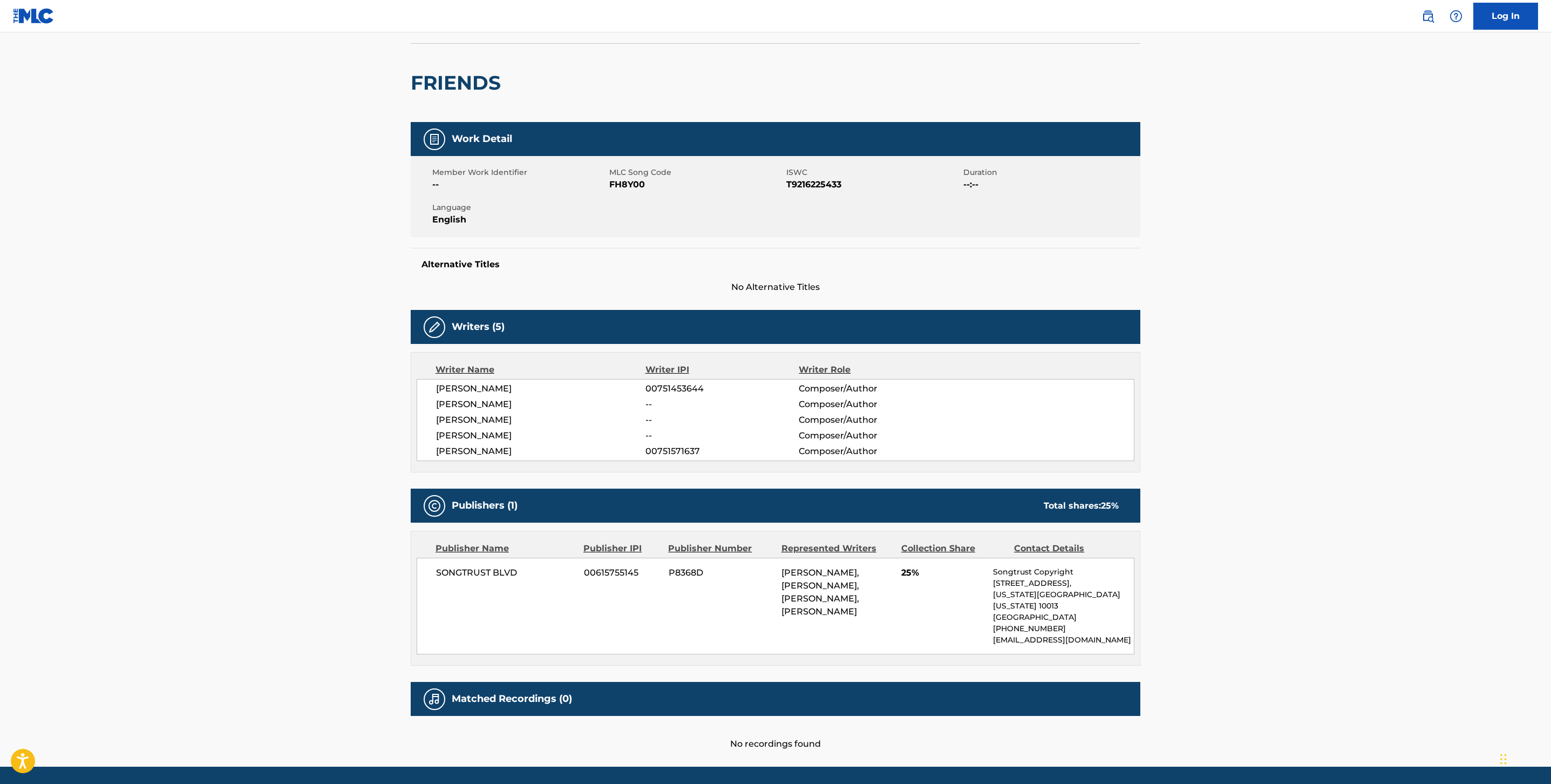
click at [863, 578] on div "[PERSON_NAME], [PERSON_NAME], [PERSON_NAME], [PERSON_NAME]" at bounding box center [837, 591] width 111 height 52
click at [901, 604] on div "SONGTRUST BLVD 00615755145 P8368D [PERSON_NAME], [PERSON_NAME], [PERSON_NAME], …" at bounding box center [776, 605] width 718 height 97
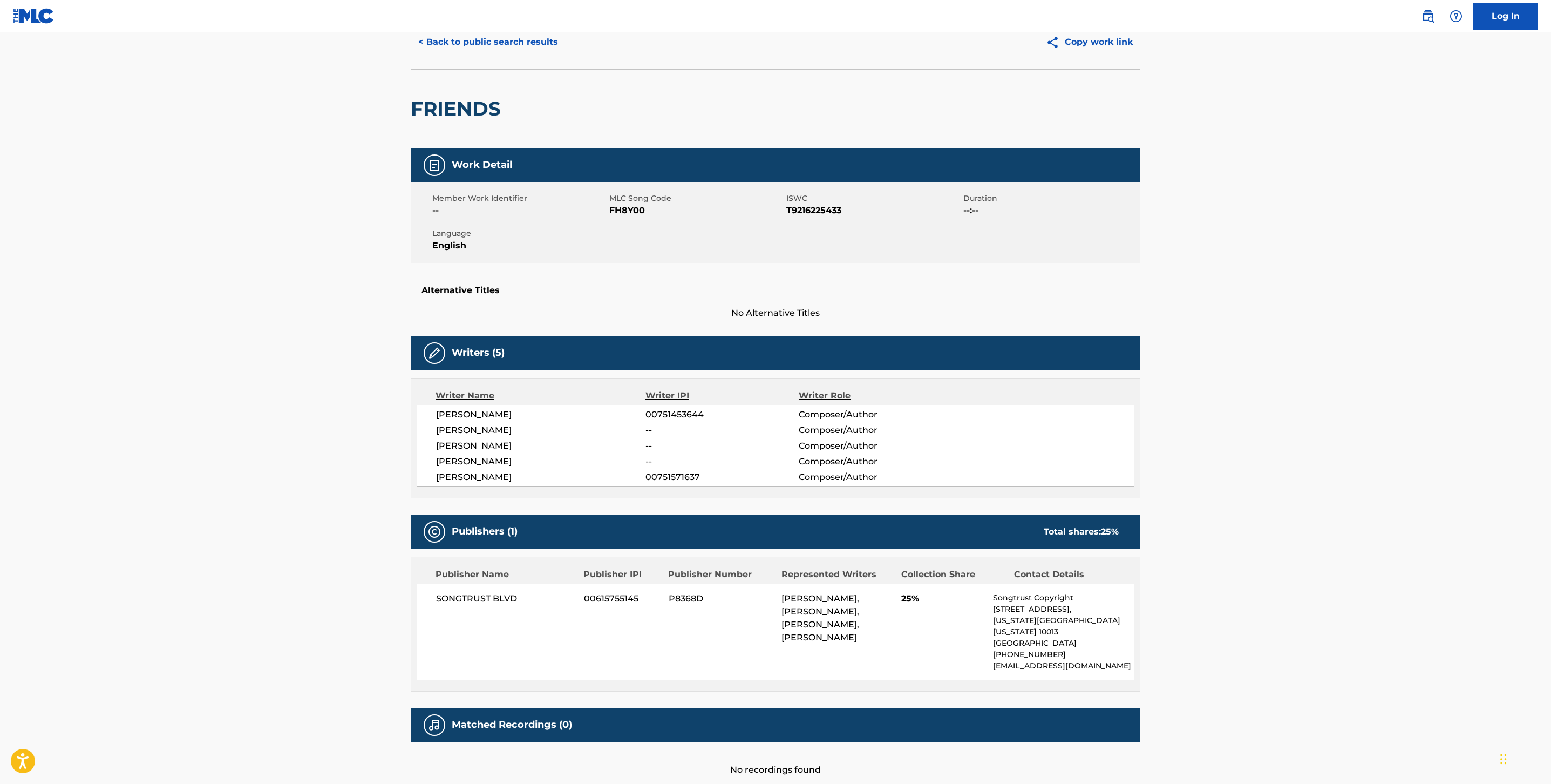
scroll to position [0, 0]
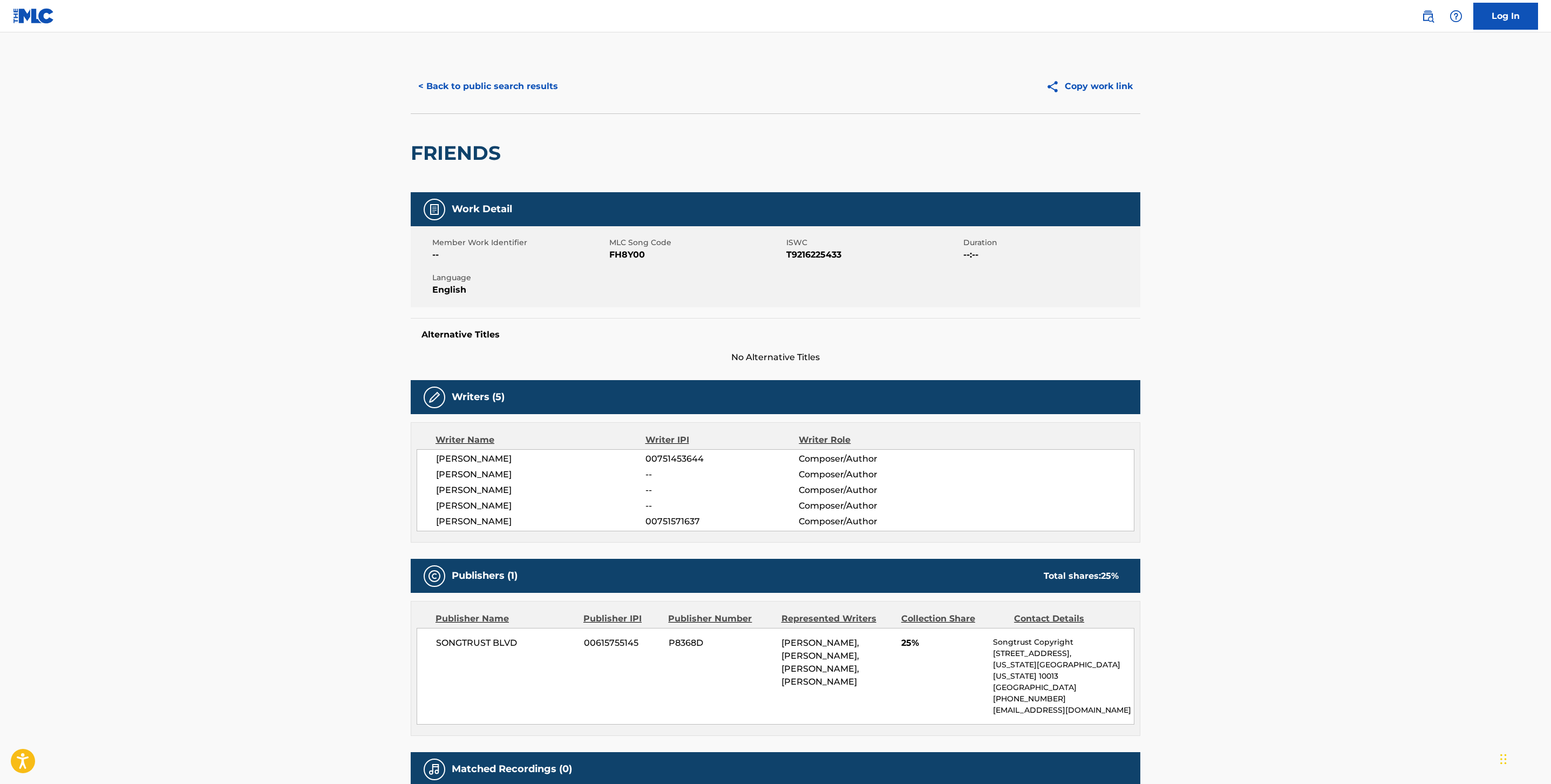
click at [452, 65] on div "< Back to public search results Copy work link" at bounding box center [776, 86] width 730 height 54
click at [465, 81] on button "< Back to public search results" at bounding box center [488, 87] width 155 height 27
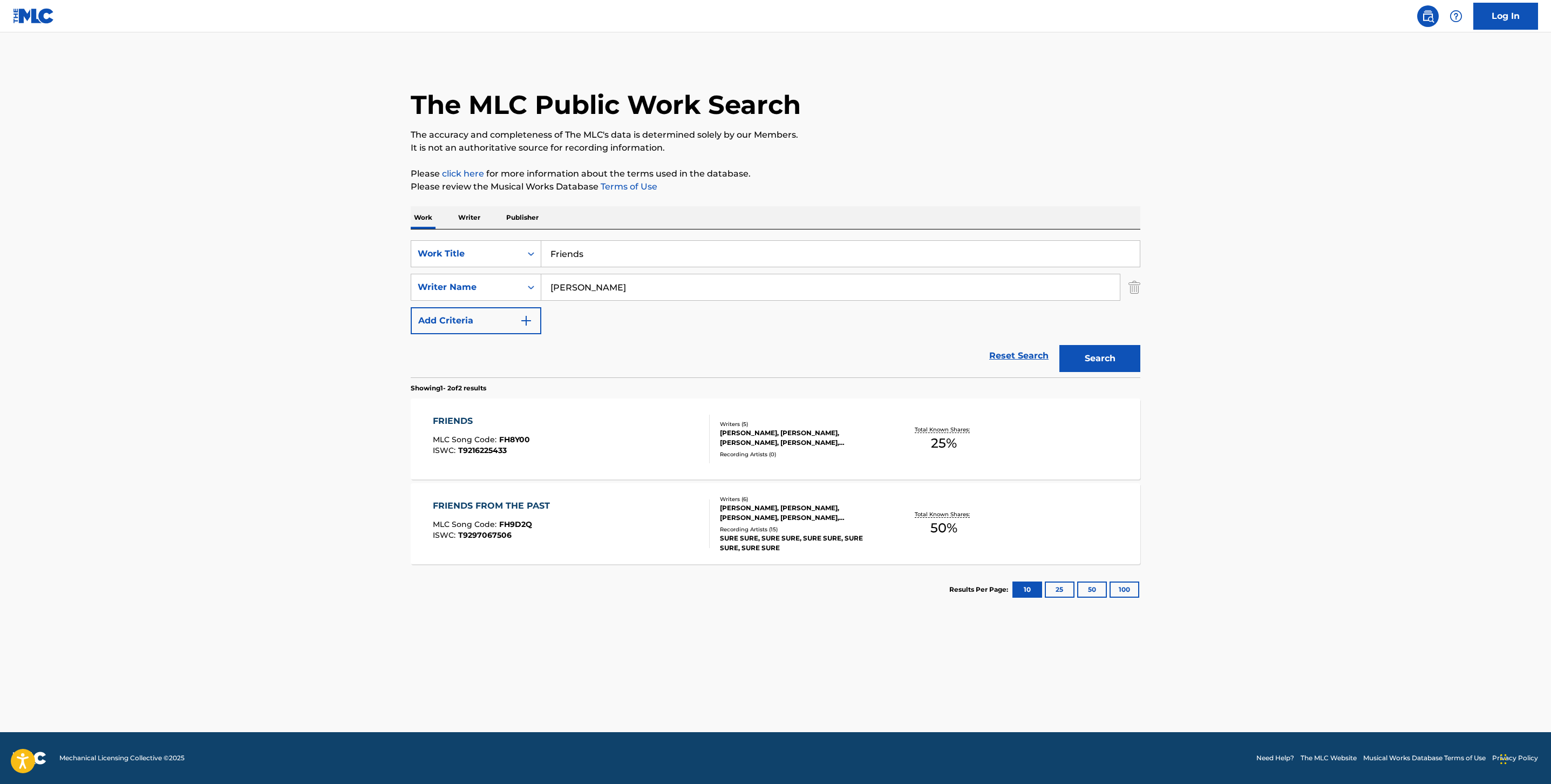
click at [629, 252] on input "Friends" at bounding box center [841, 253] width 598 height 25
paste input "unky Galileo"
type input "Funky Galileo"
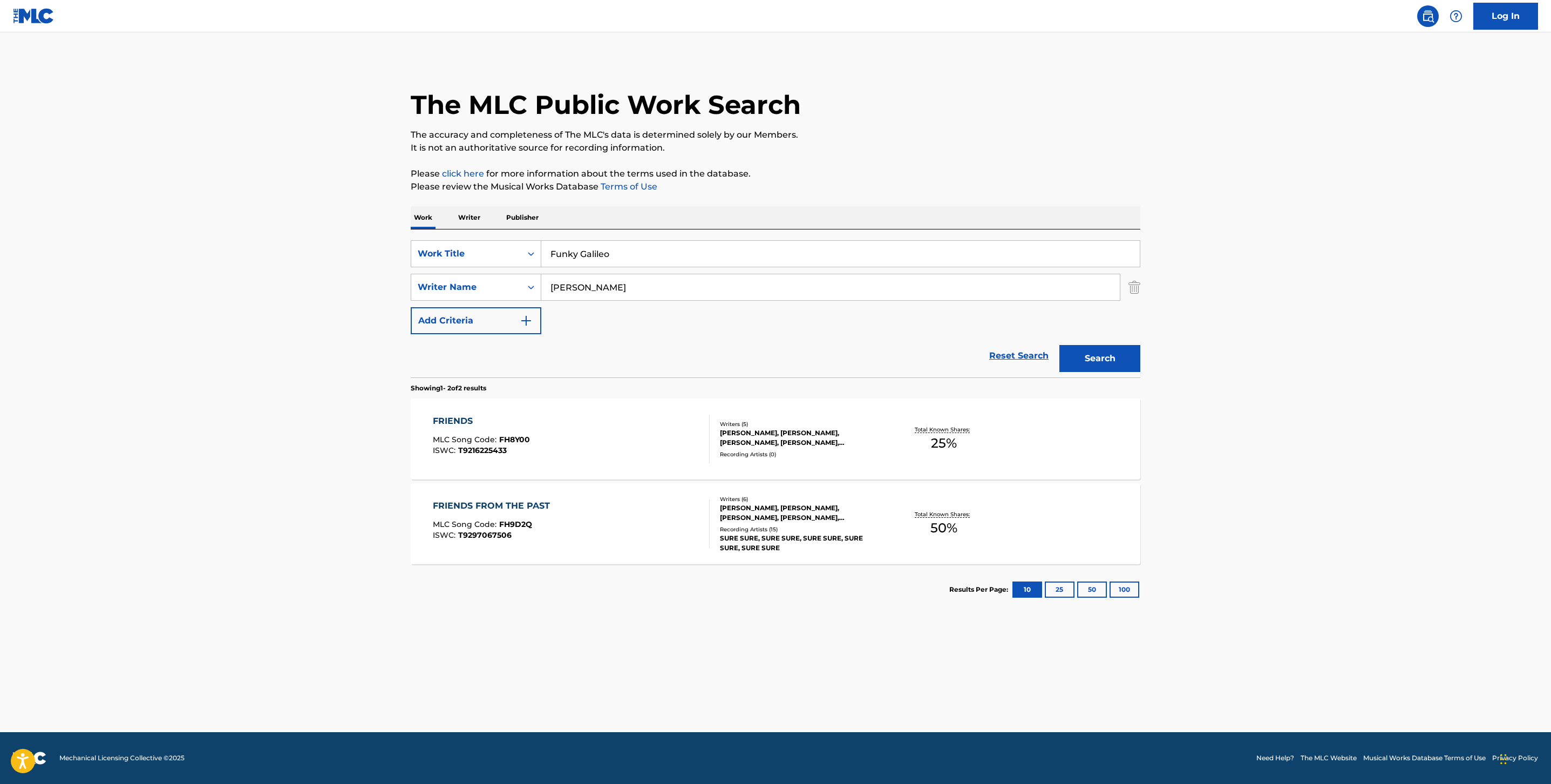
click at [1086, 342] on div "Search" at bounding box center [1097, 356] width 86 height 43
click at [1090, 354] on button "Search" at bounding box center [1100, 359] width 81 height 27
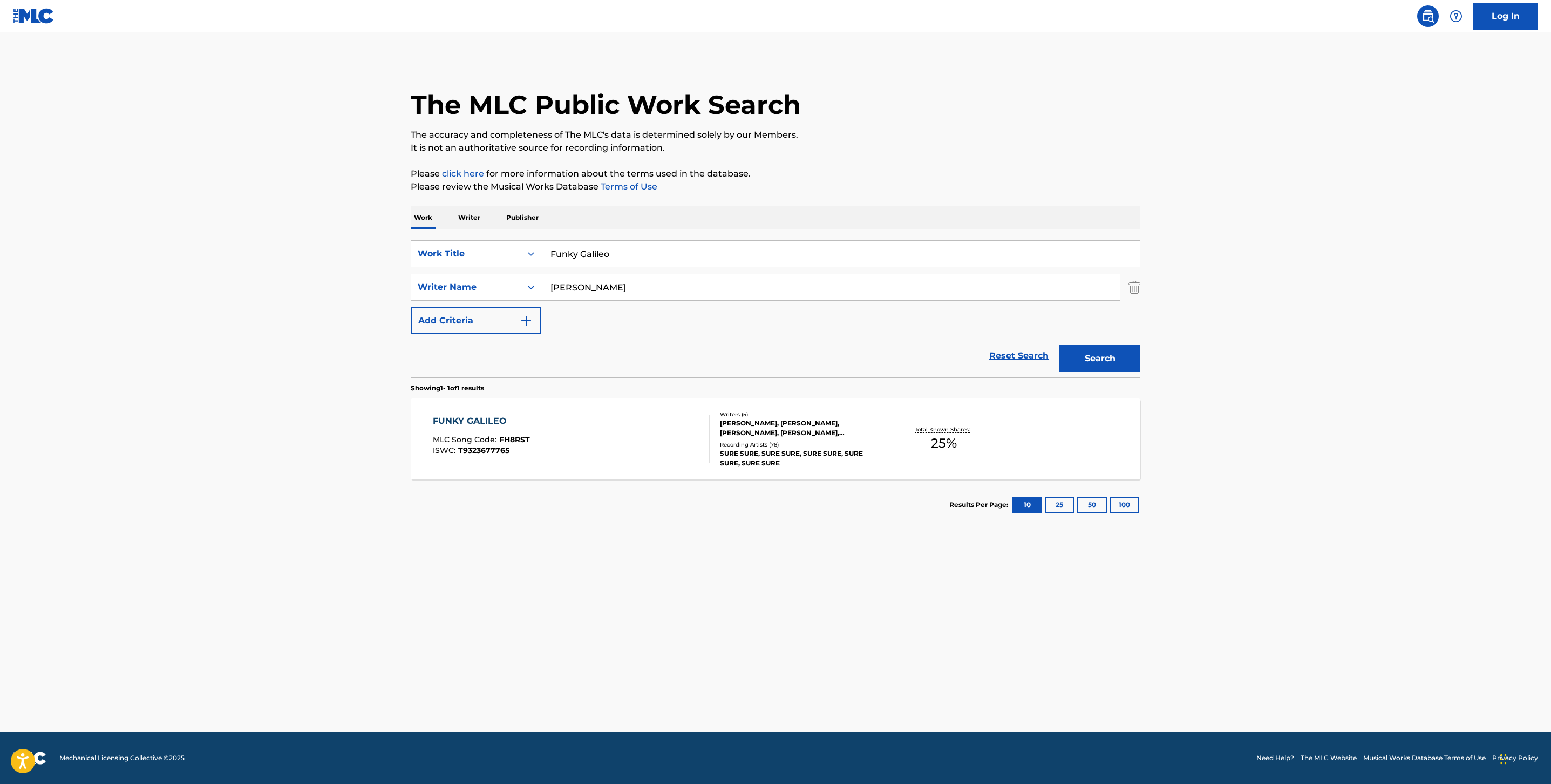
drag, startPoint x: 747, startPoint y: 496, endPoint x: 740, endPoint y: 489, distance: 9.9
click at [747, 496] on section "Results Per Page: 10 25 50 100" at bounding box center [776, 504] width 730 height 51
click at [705, 439] on div at bounding box center [705, 439] width 9 height 49
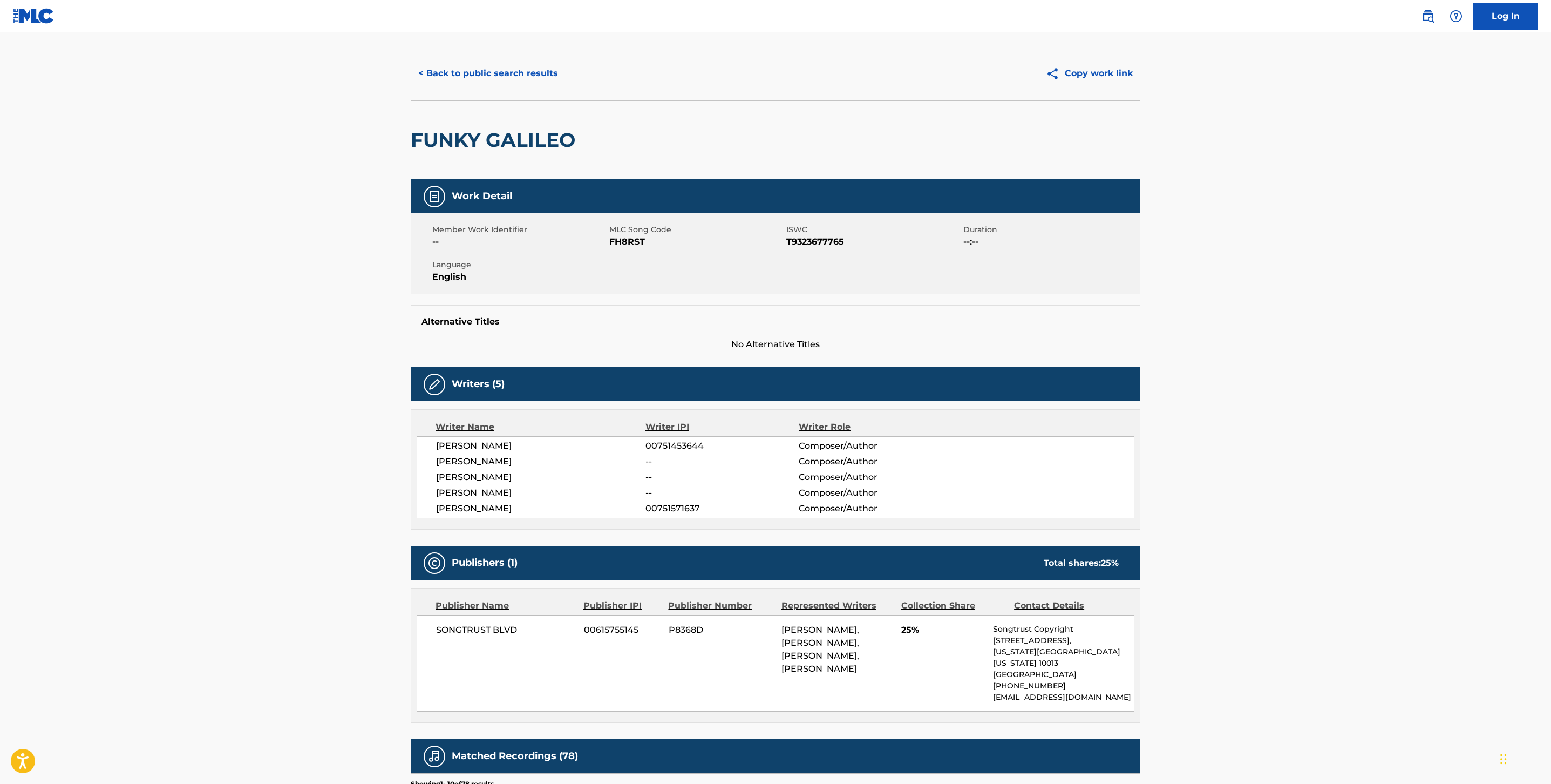
scroll to position [28, 0]
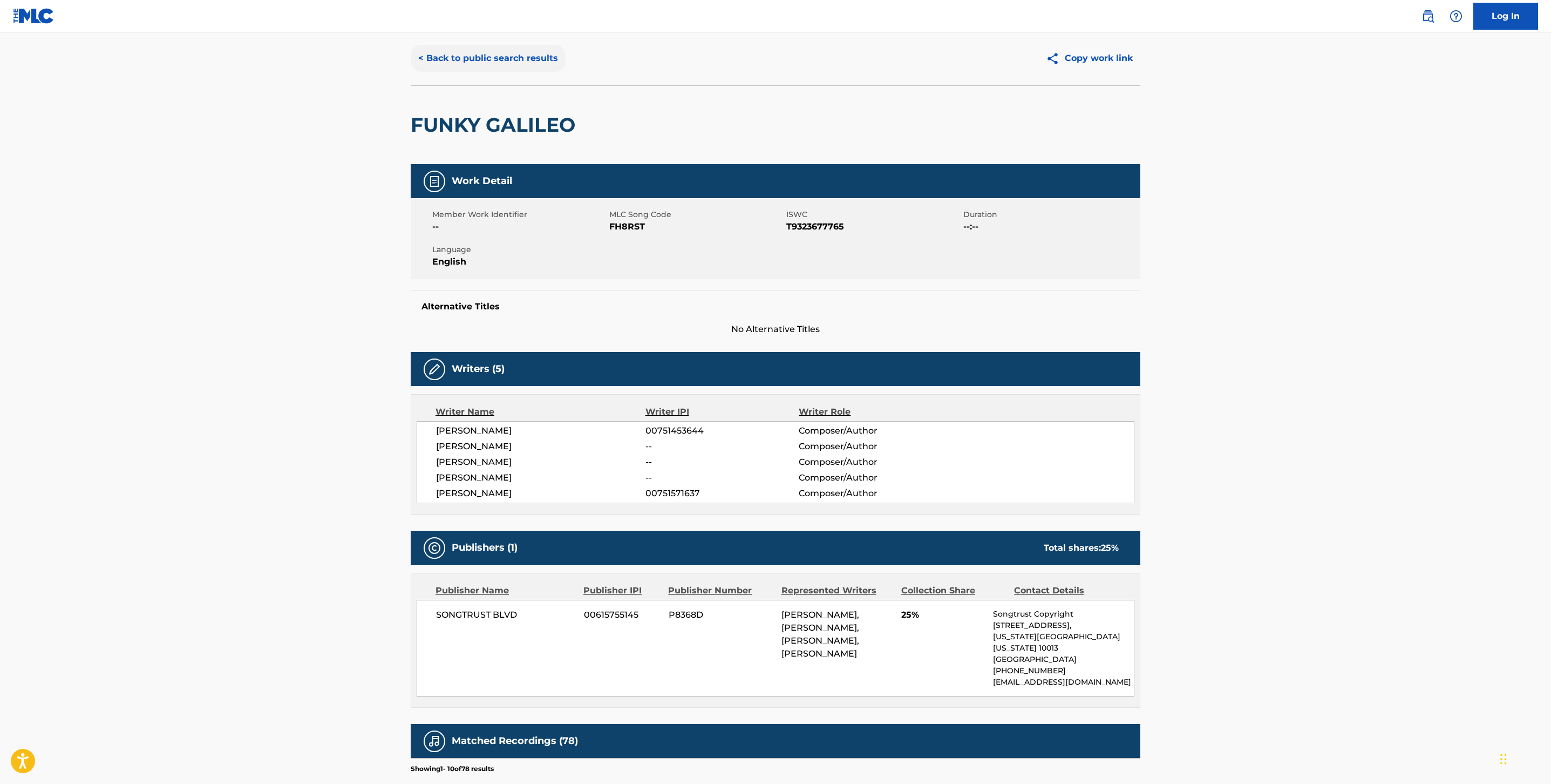
click at [490, 62] on button "< Back to public search results" at bounding box center [488, 59] width 155 height 27
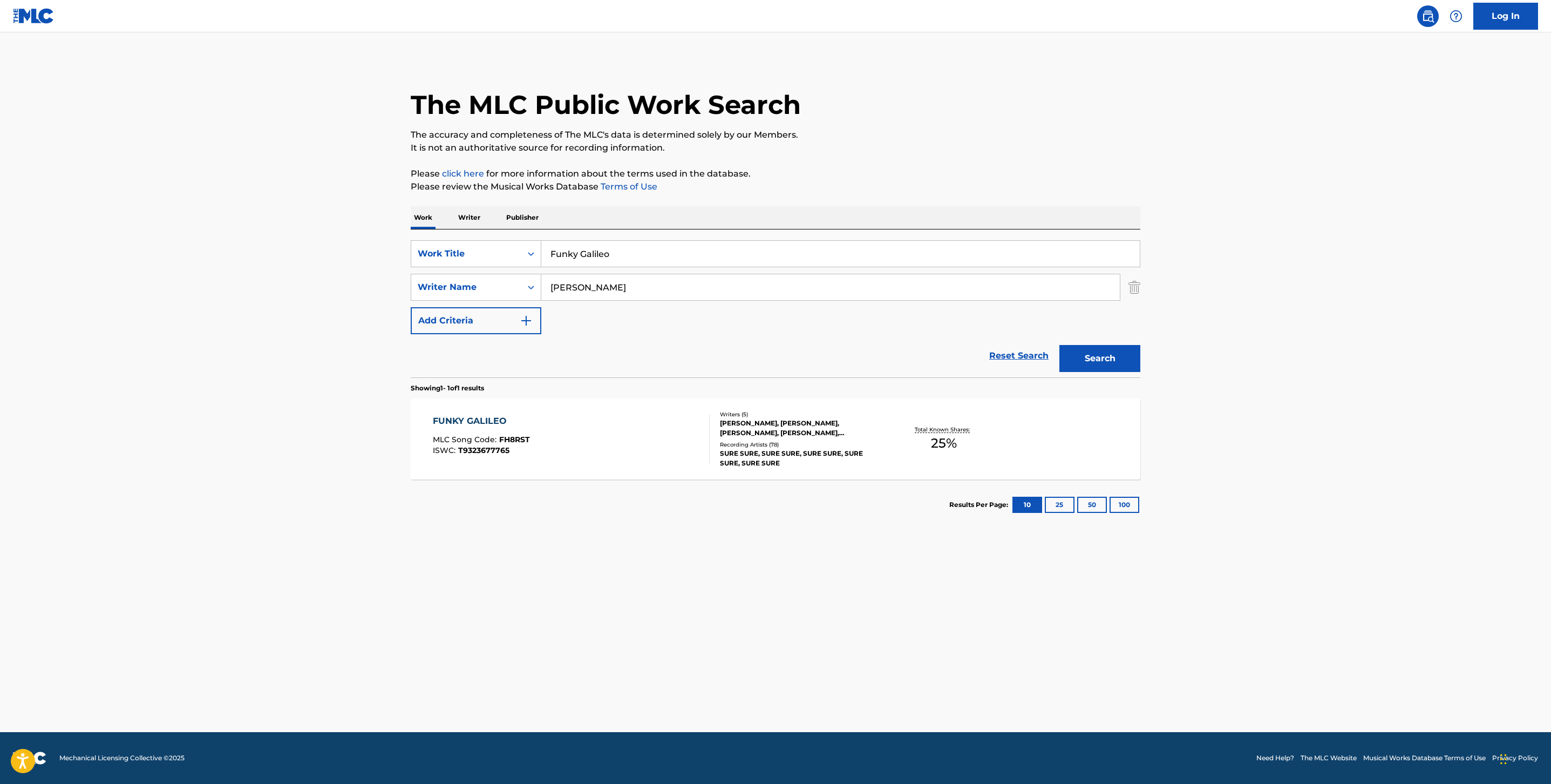
click at [575, 248] on input "Funky Galileo" at bounding box center [841, 253] width 598 height 25
paste input "Peaceful In My Mind"
type input "Peaceful In My Mind"
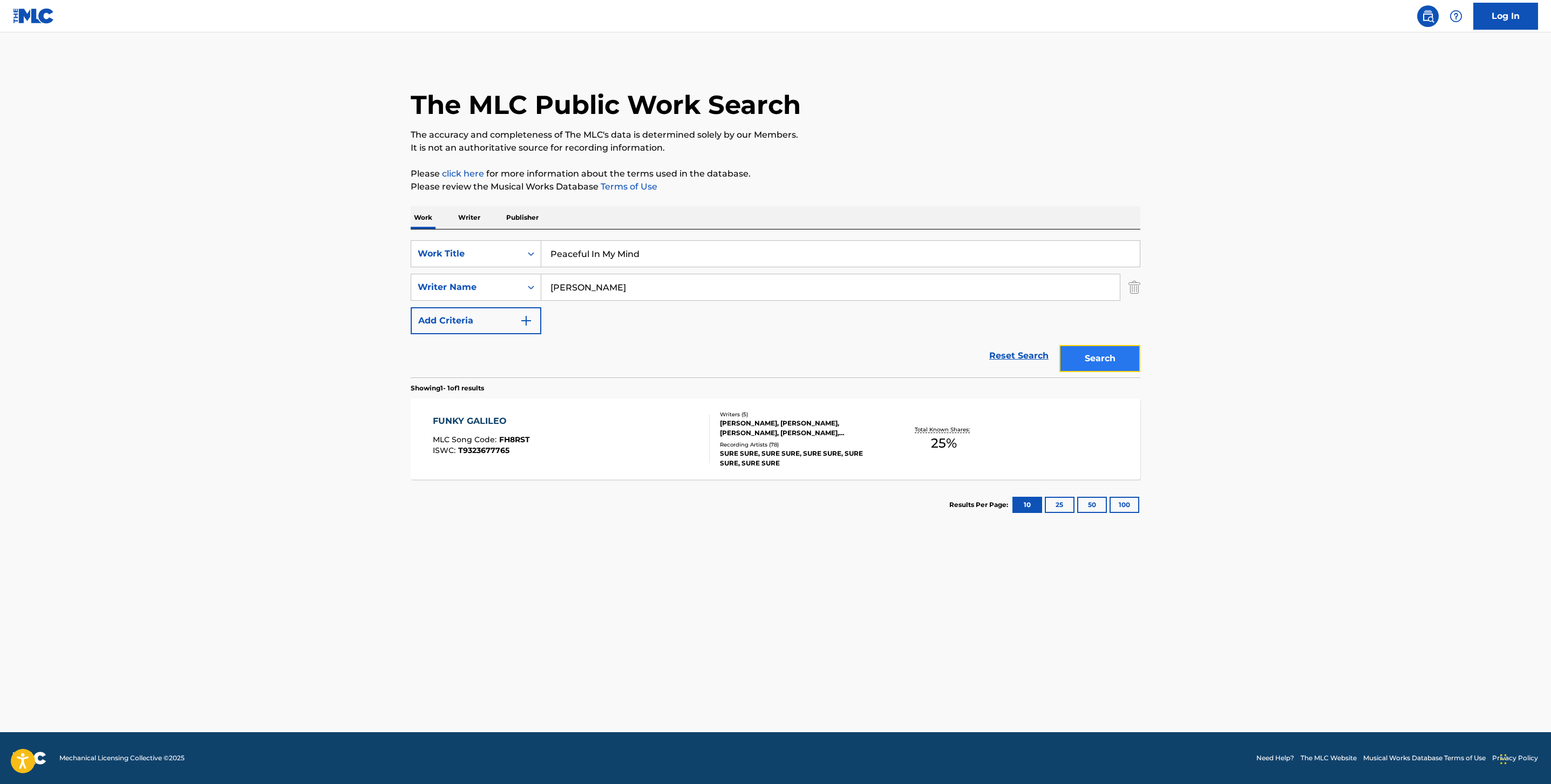
click at [1121, 347] on button "Search" at bounding box center [1100, 359] width 81 height 27
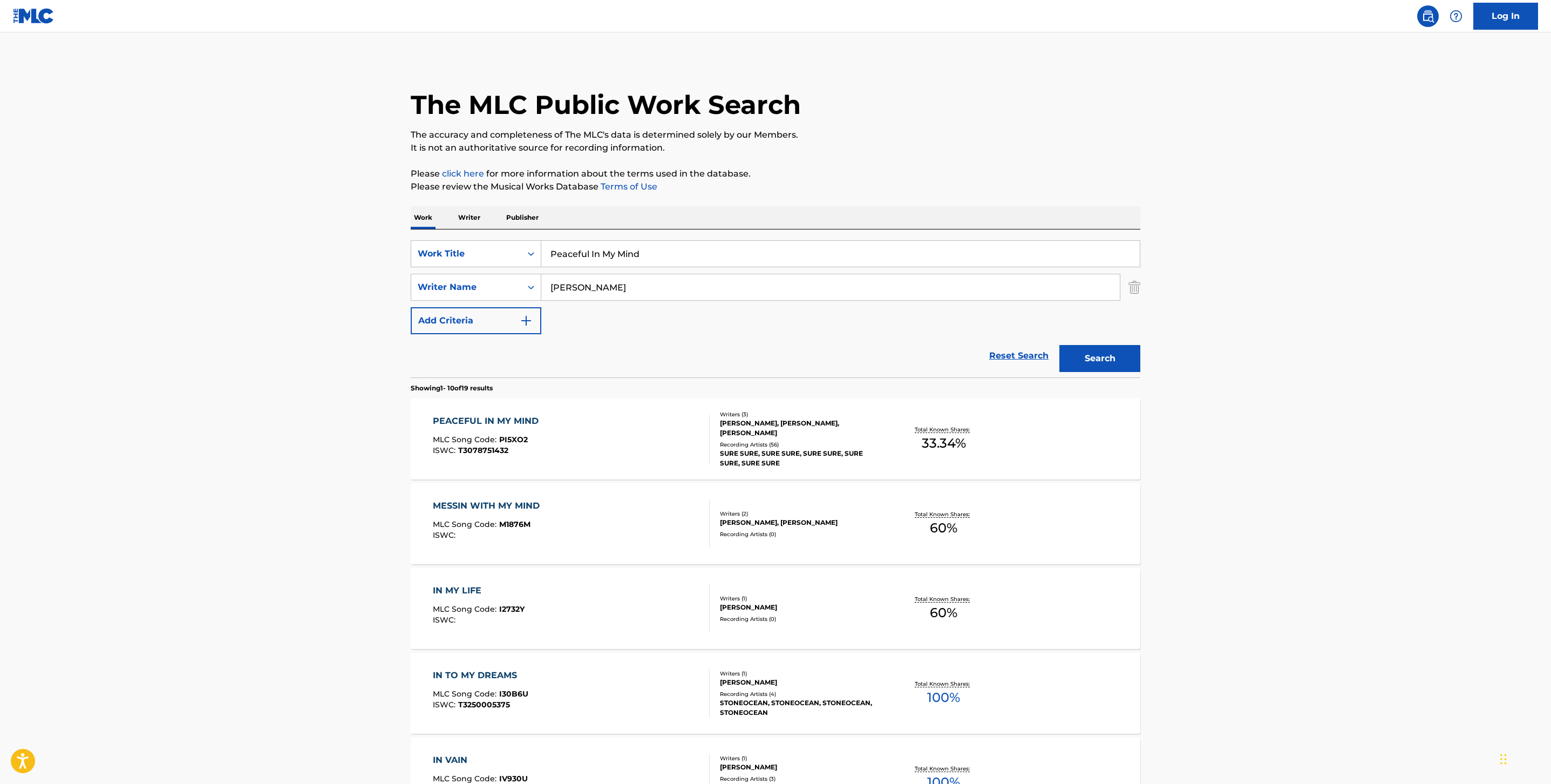
click at [635, 417] on div "PEACEFUL IN MY MIND MLC Song Code : PI5XO2 ISWC : T3078751432" at bounding box center [572, 439] width 278 height 49
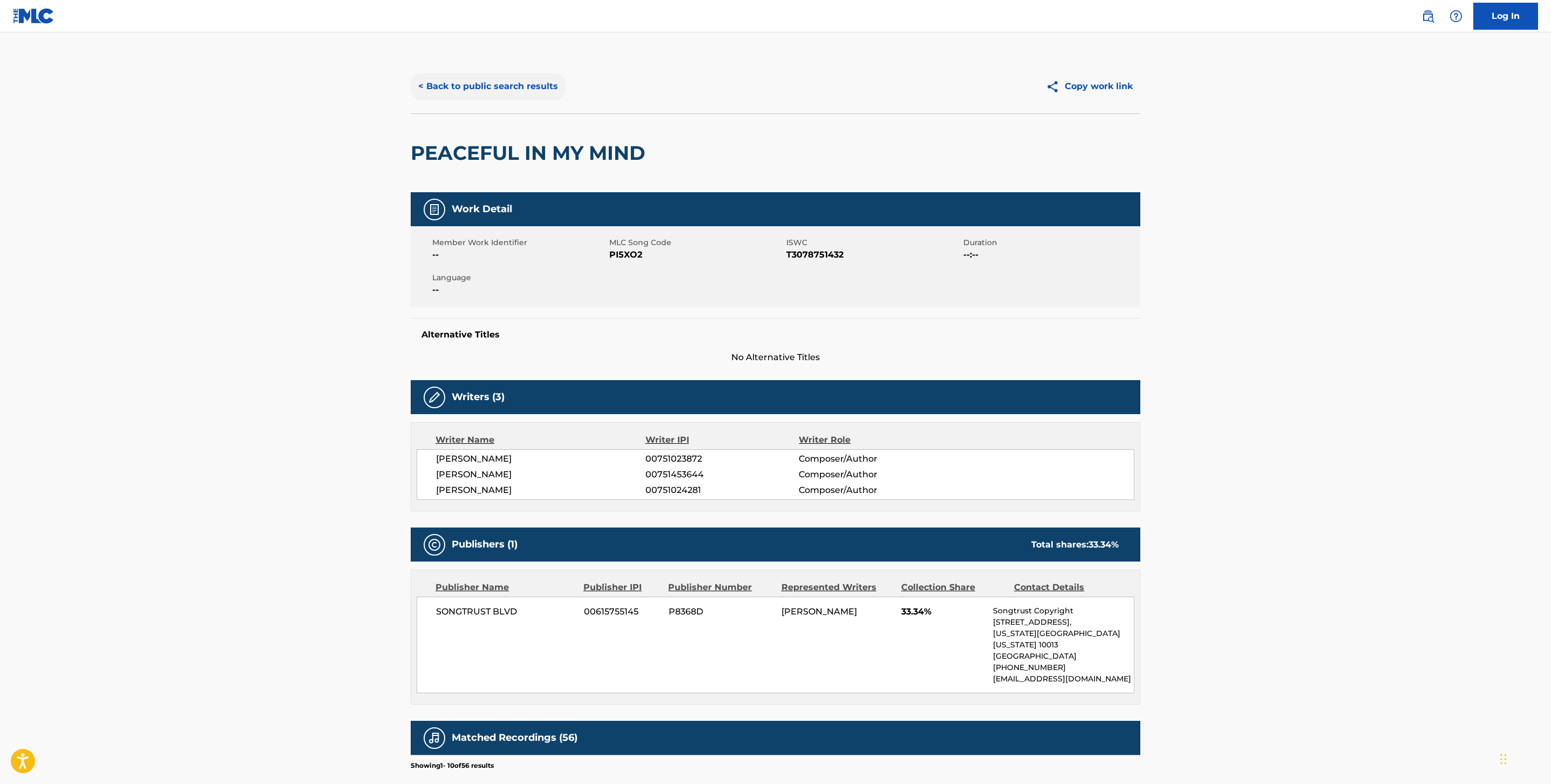
click at [464, 87] on button "< Back to public search results" at bounding box center [488, 87] width 155 height 27
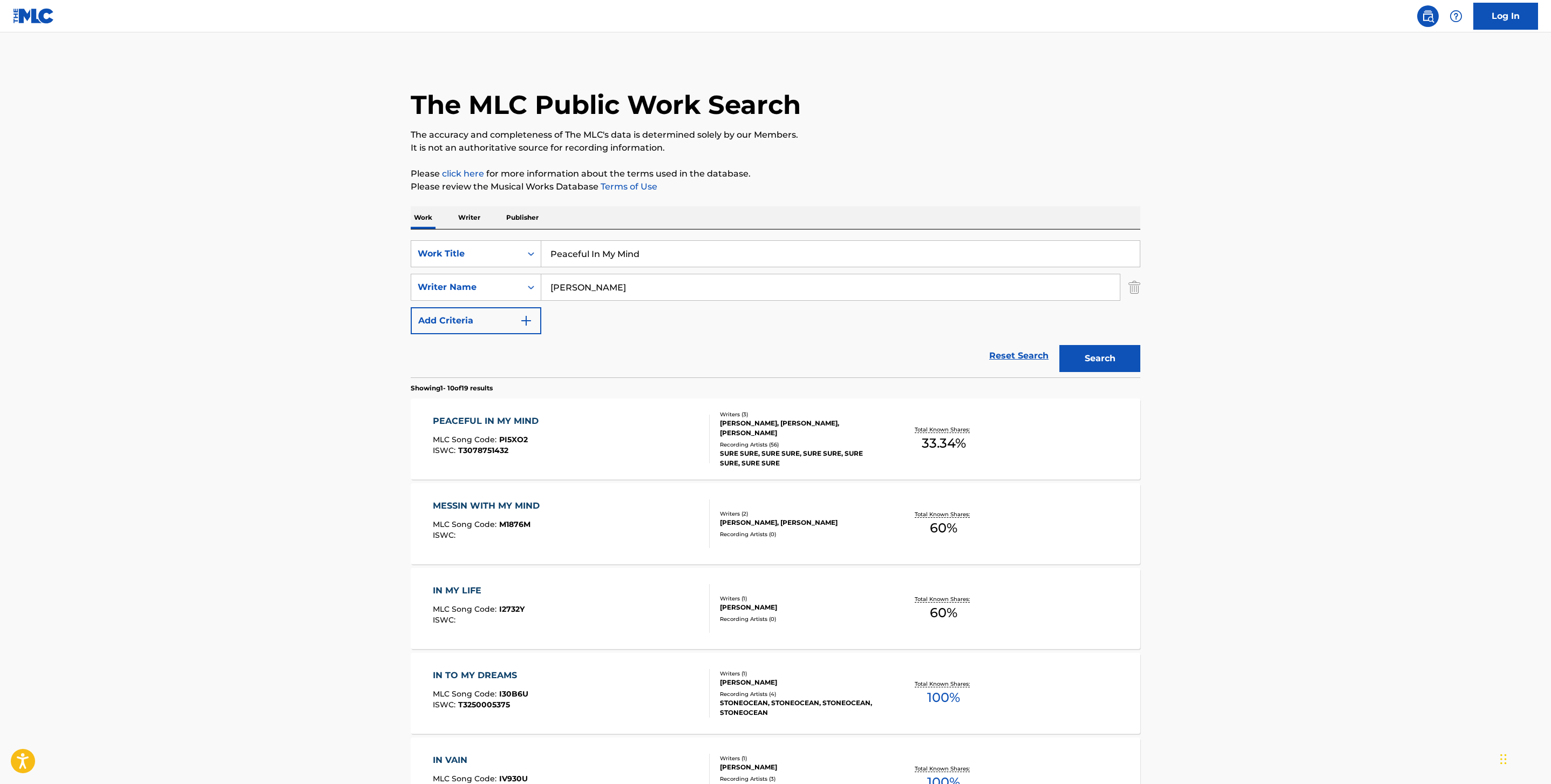
click at [612, 262] on input "Peaceful In My Mind" at bounding box center [841, 253] width 598 height 25
paste input "Lonely One"
type input "Lonely One"
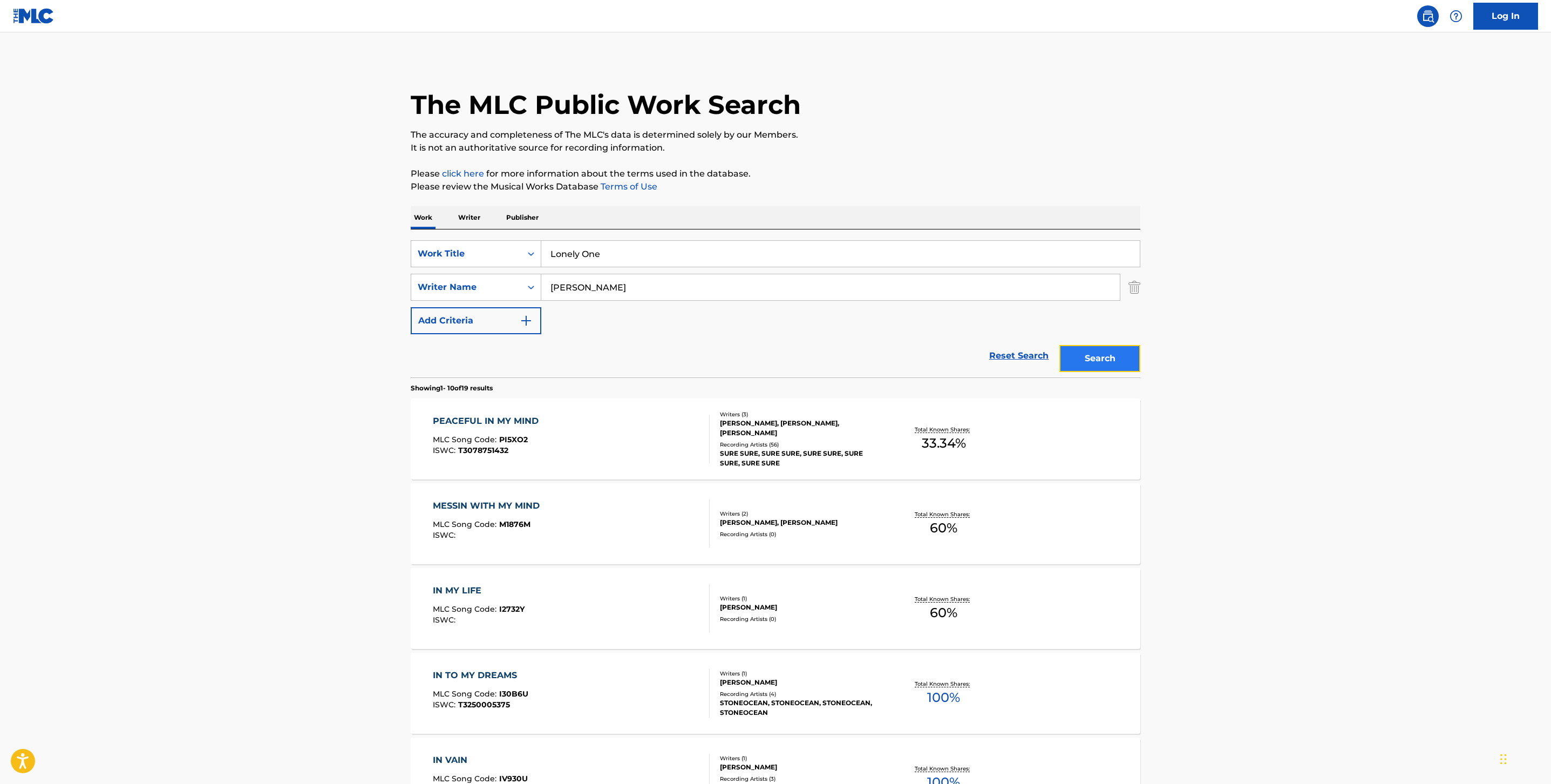
click at [1128, 349] on button "Search" at bounding box center [1100, 359] width 81 height 27
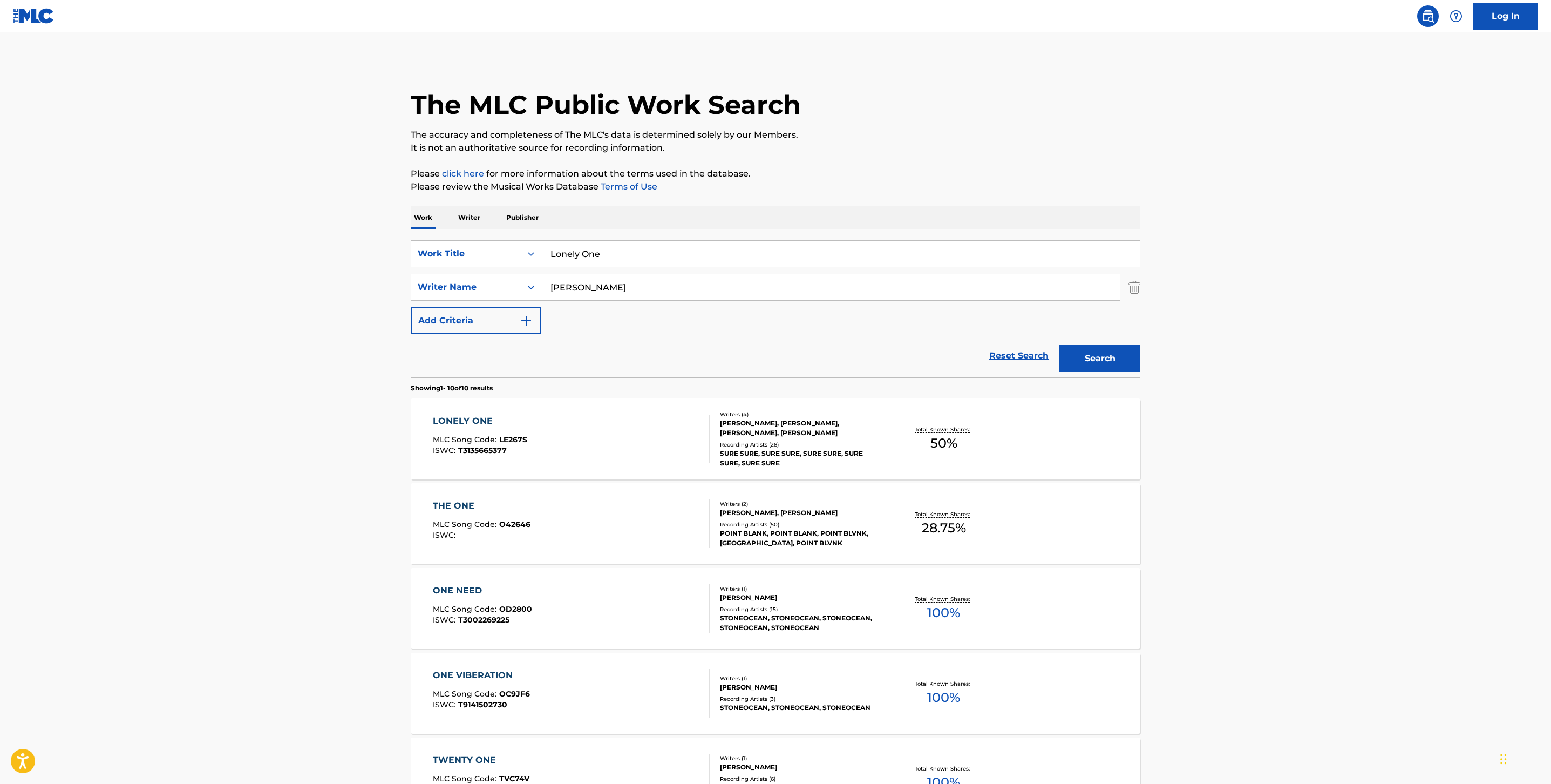
click at [542, 454] on div "LONELY ONE MLC Song Code : LE267S ISWC : T3135665377" at bounding box center [572, 439] width 278 height 49
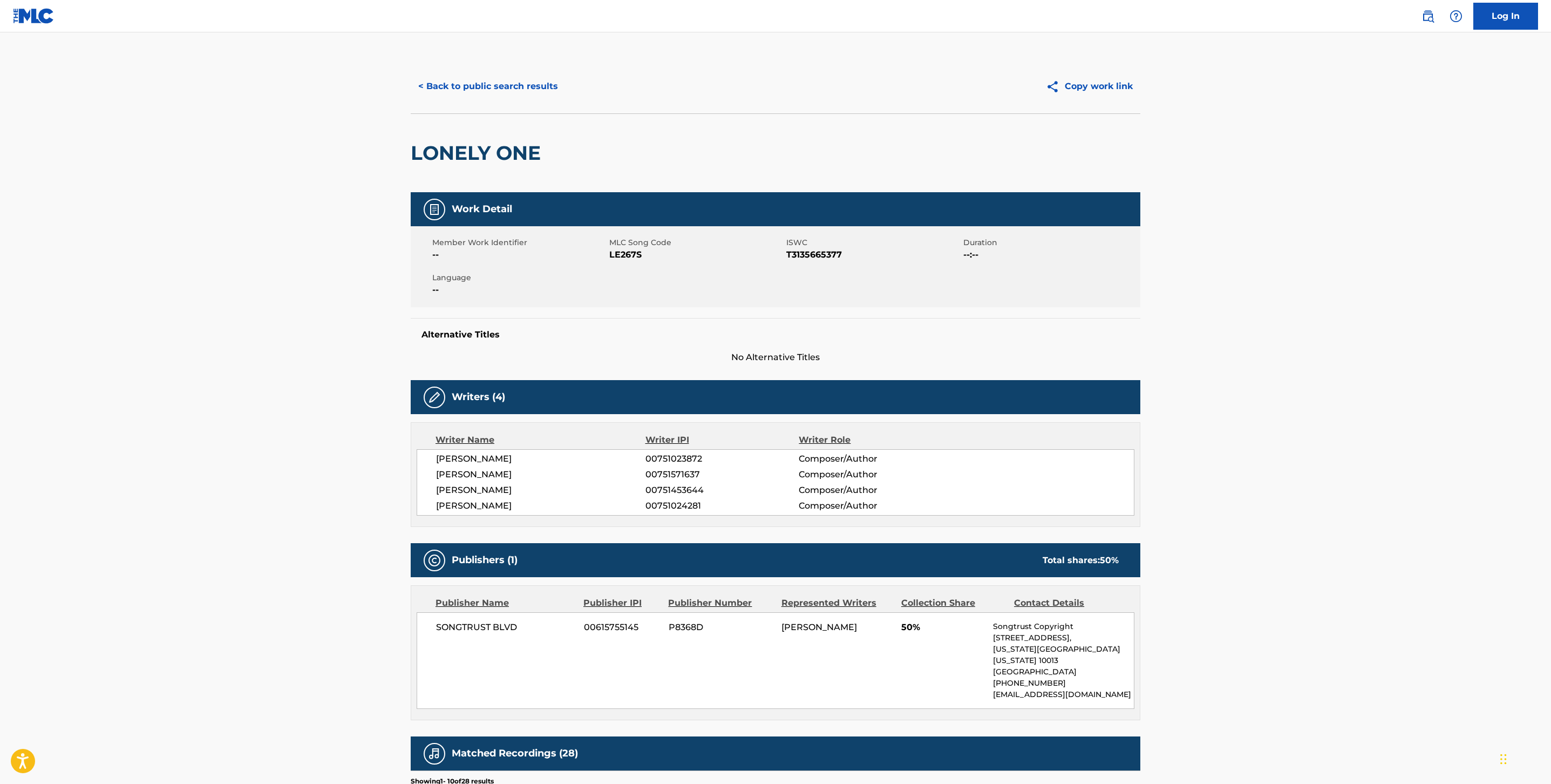
click at [465, 113] on div "LONELY ONE" at bounding box center [478, 152] width 136 height 78
click at [470, 85] on button "< Back to public search results" at bounding box center [488, 87] width 155 height 27
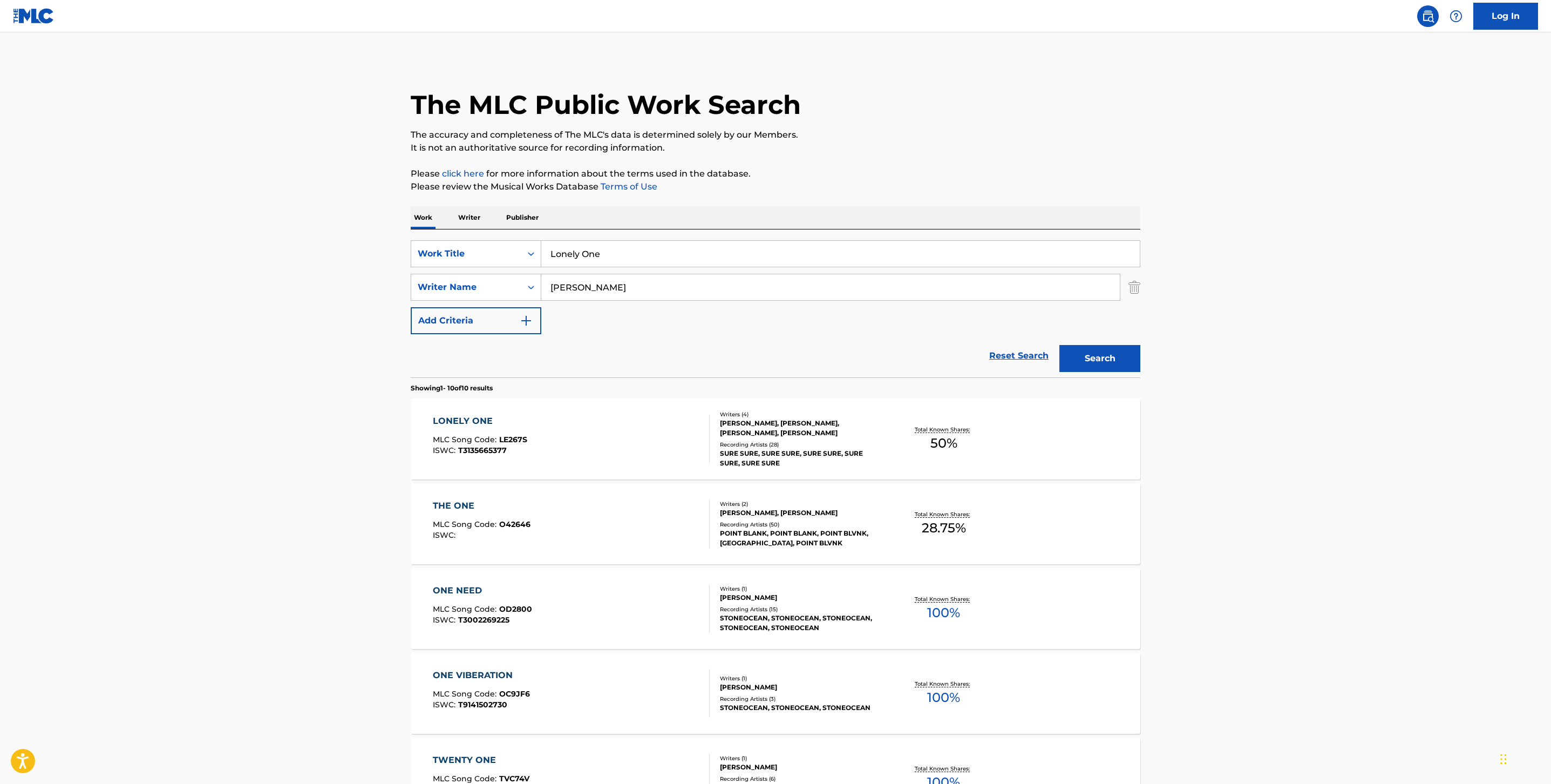
click at [603, 259] on input "Lonely One" at bounding box center [841, 253] width 598 height 25
paste input "Fat [DEMOGRAPHIC_DATA]"
type input "Fat [DEMOGRAPHIC_DATA]"
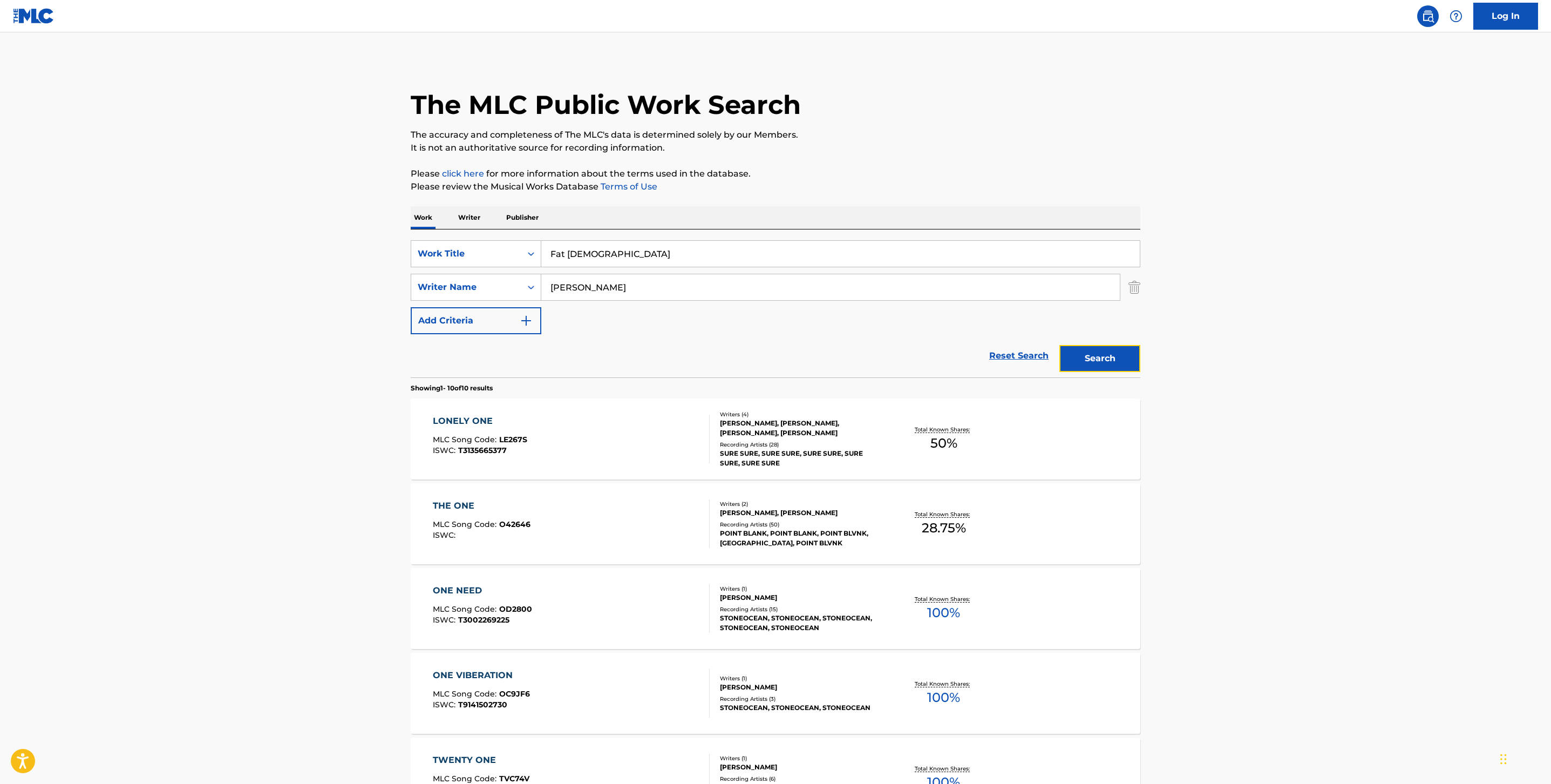
click at [1100, 359] on button "Search" at bounding box center [1100, 359] width 81 height 27
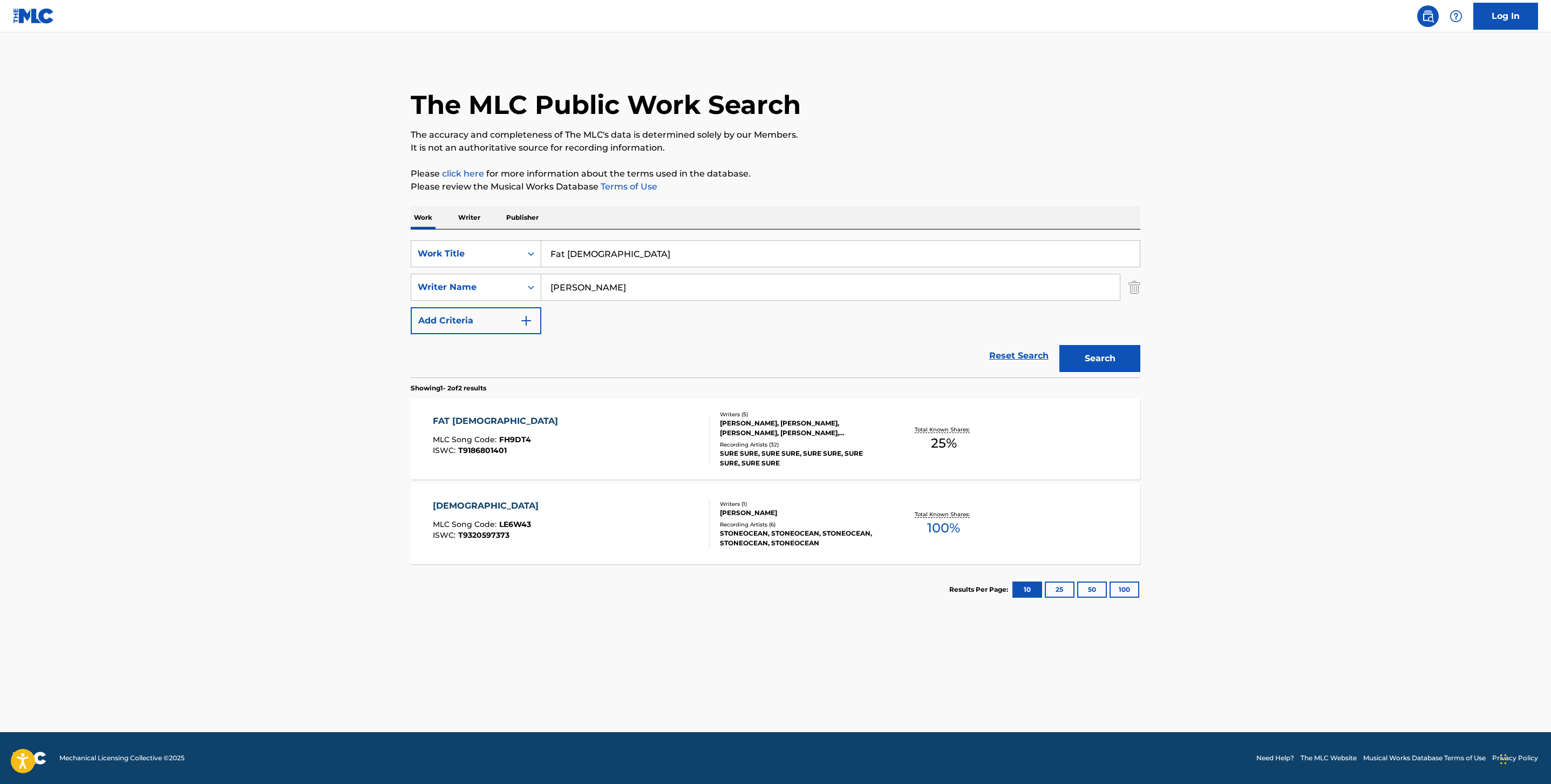
click at [526, 447] on div "ISWC : T9186801401" at bounding box center [499, 451] width 131 height 8
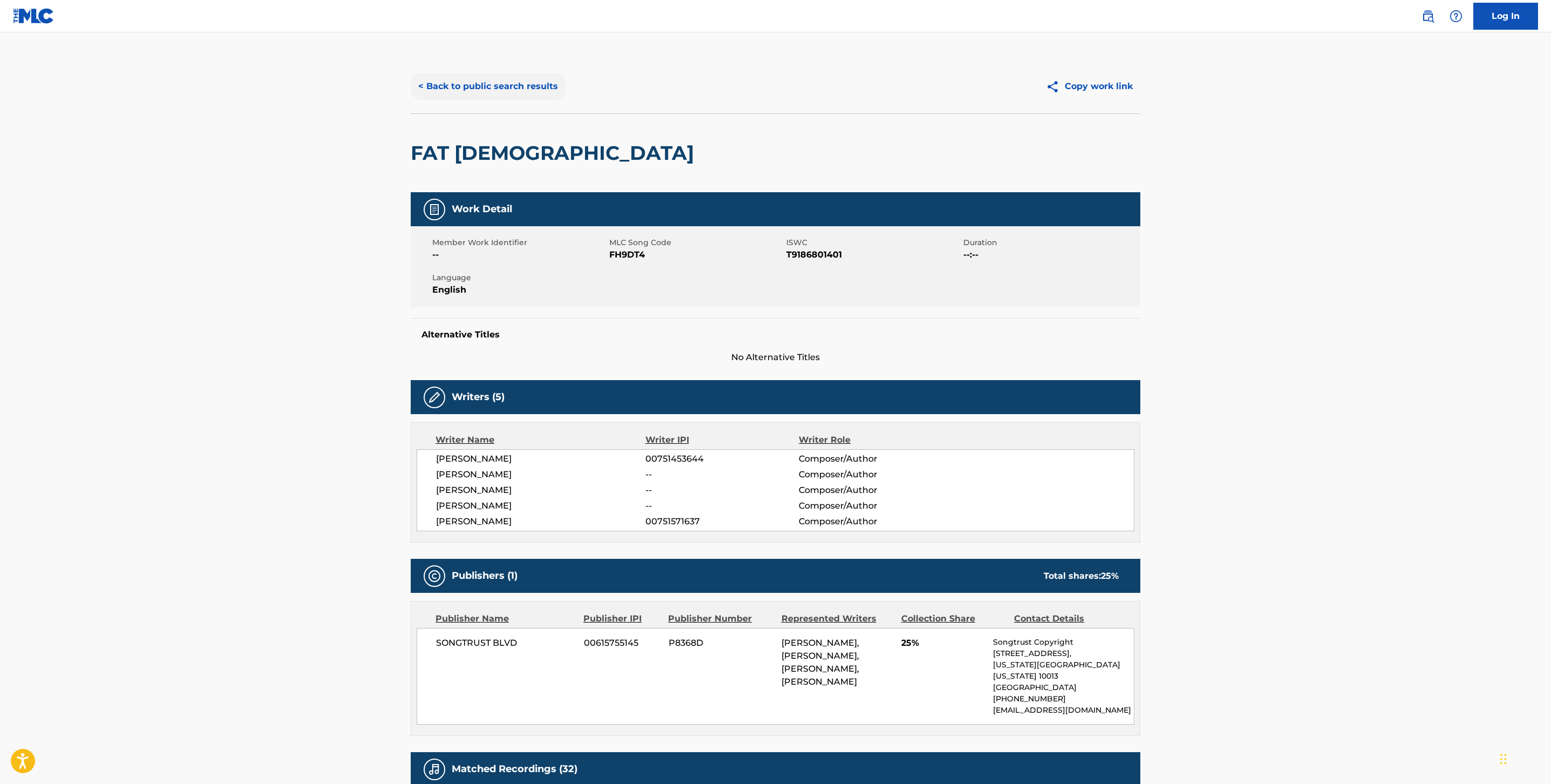
click at [438, 89] on button "< Back to public search results" at bounding box center [488, 87] width 155 height 27
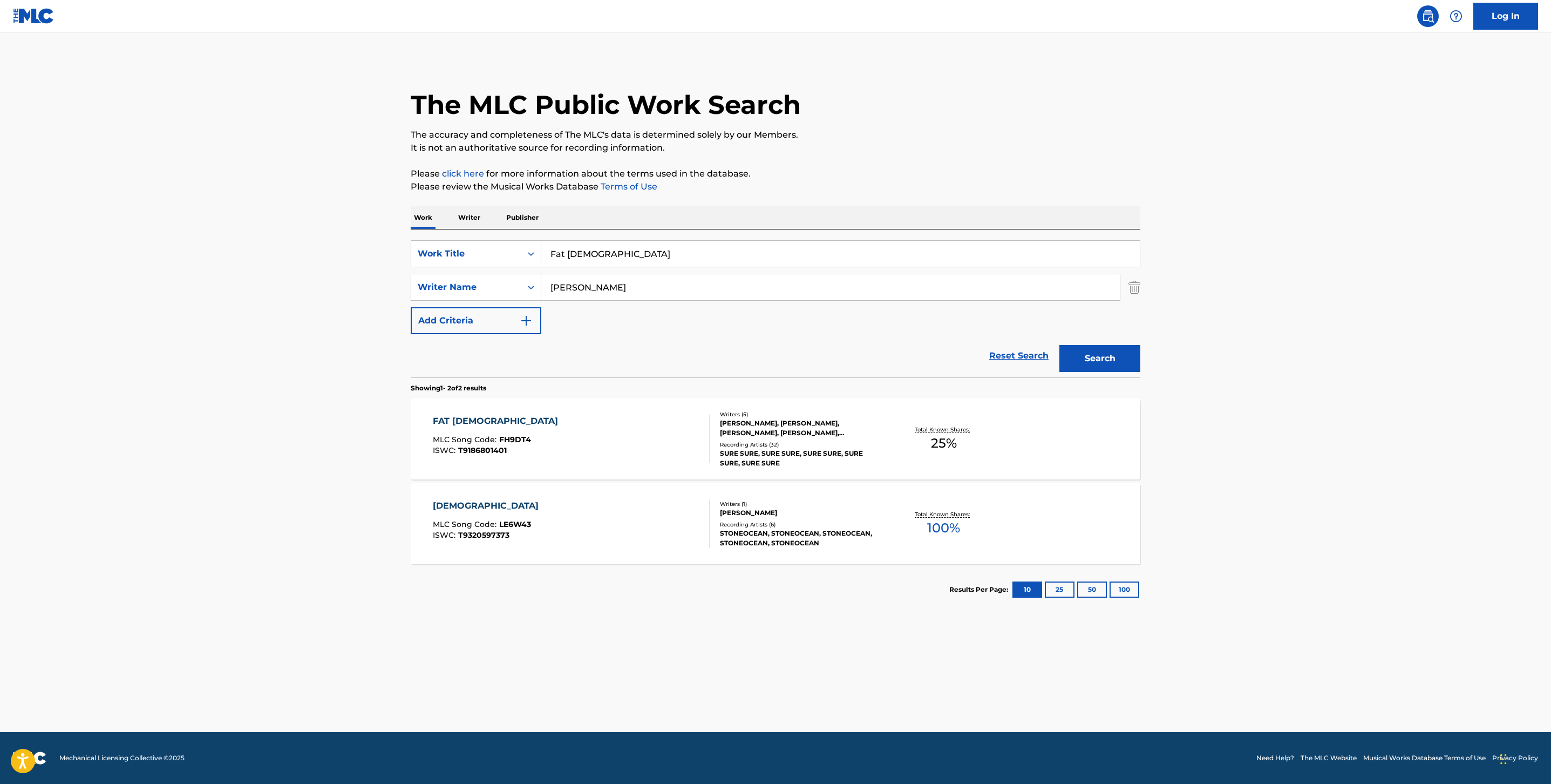
click at [607, 268] on div "SearchWithCriteriacf6dc221-48a5-4e39-9339-76bbe17f2df2 Work Title Fat [DEMOGRAP…" at bounding box center [776, 287] width 730 height 94
click at [608, 257] on input "Fat [DEMOGRAPHIC_DATA]" at bounding box center [841, 253] width 598 height 25
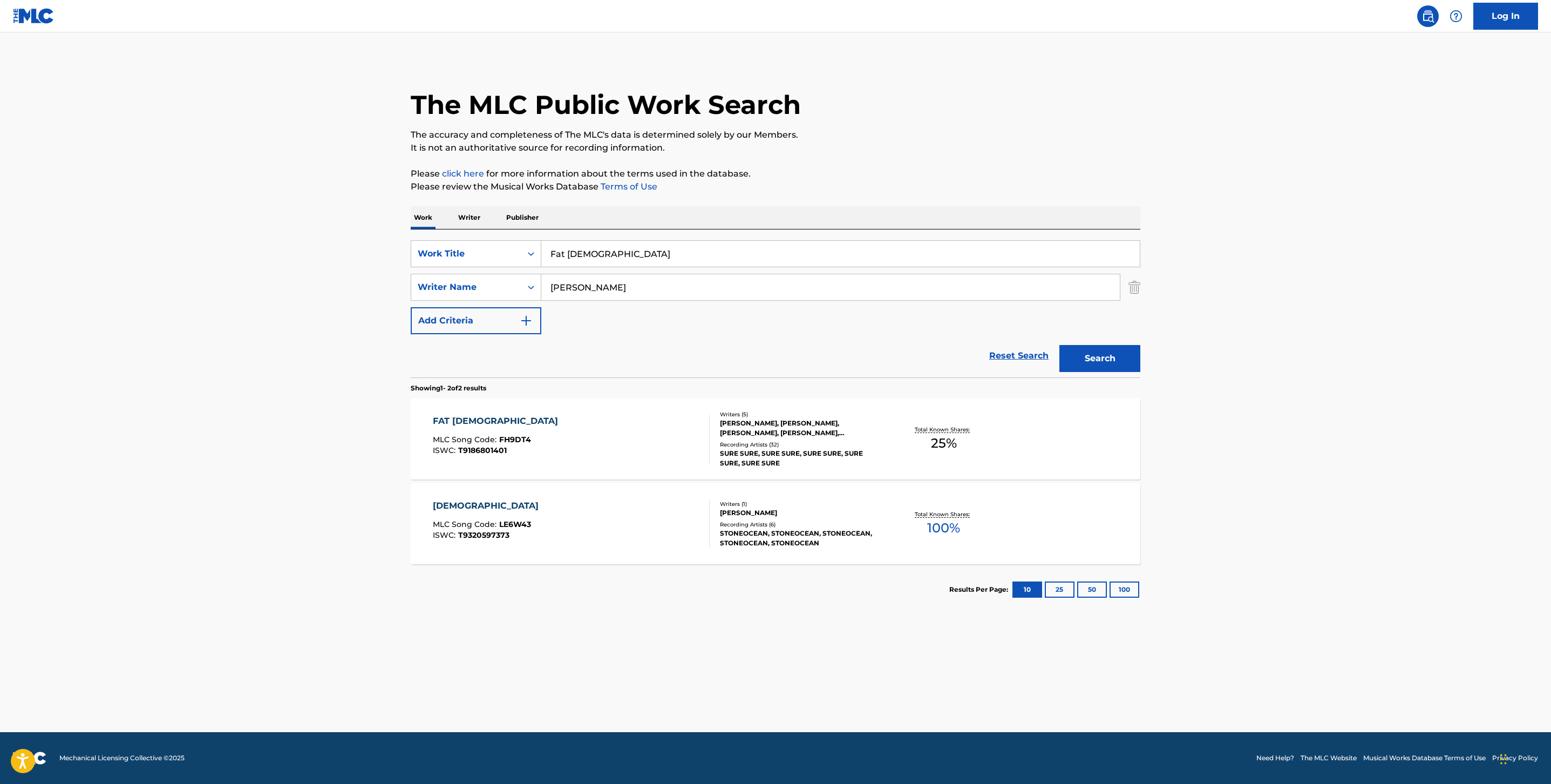
click at [608, 257] on input "Fat [DEMOGRAPHIC_DATA]" at bounding box center [841, 253] width 598 height 25
paste input "Lonely One"
type input "Lonely One"
click at [1117, 355] on button "Search" at bounding box center [1100, 359] width 81 height 27
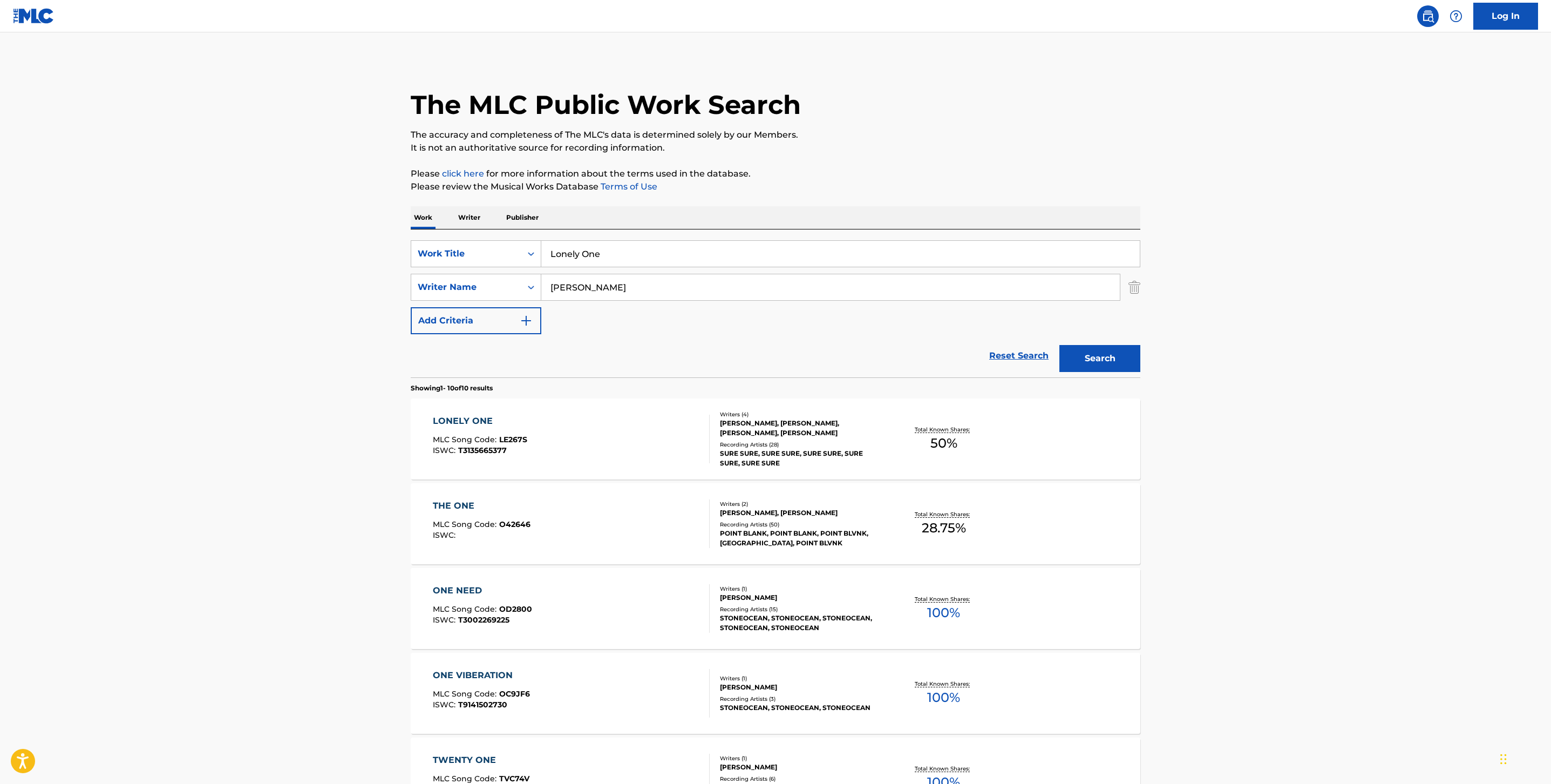
click at [672, 417] on div "LONELY ONE MLC Song Code : LE267S ISWC : T3135665377" at bounding box center [572, 439] width 278 height 49
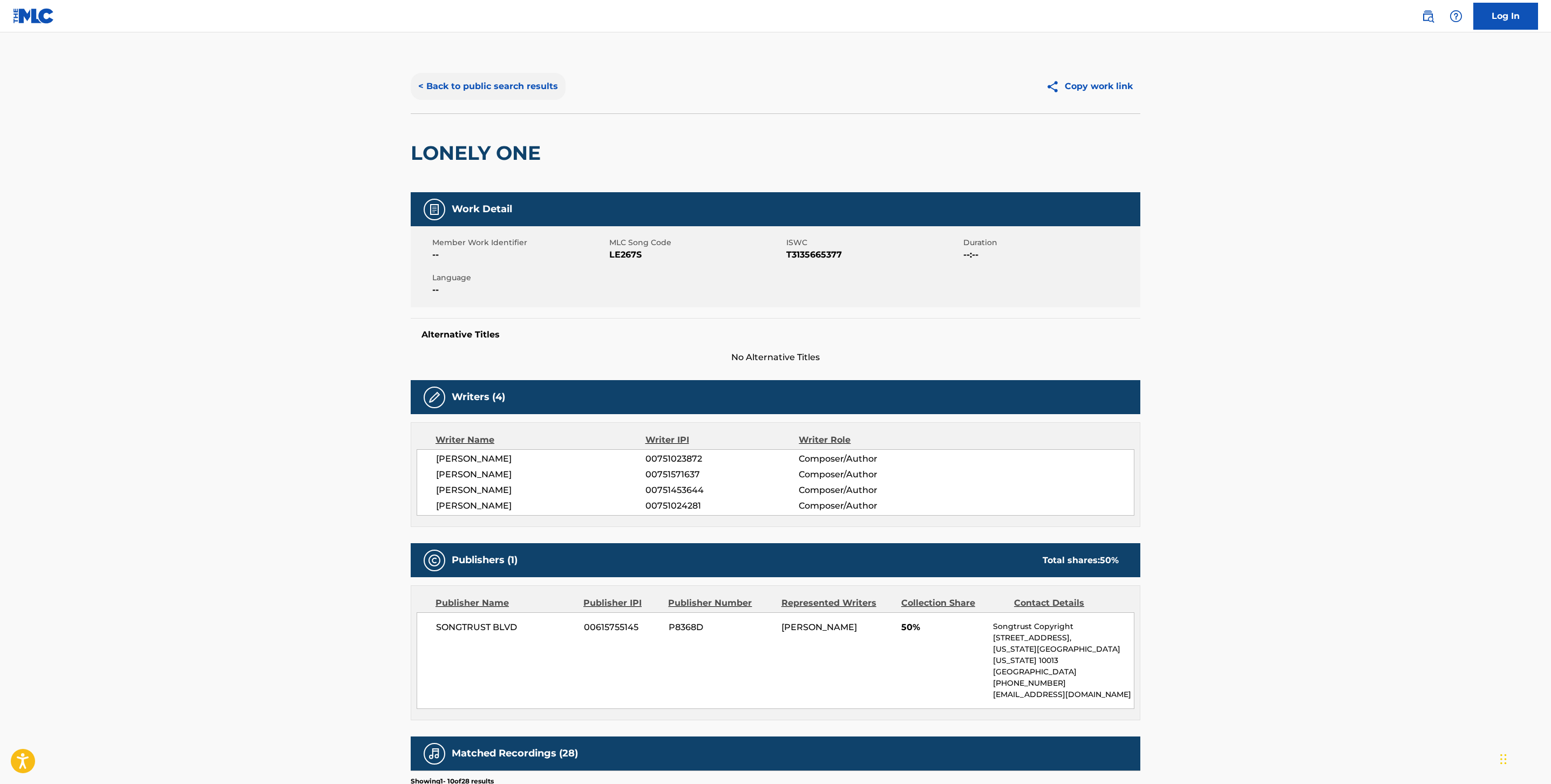
click at [443, 79] on button "< Back to public search results" at bounding box center [488, 87] width 155 height 27
